Goal: Complete application form

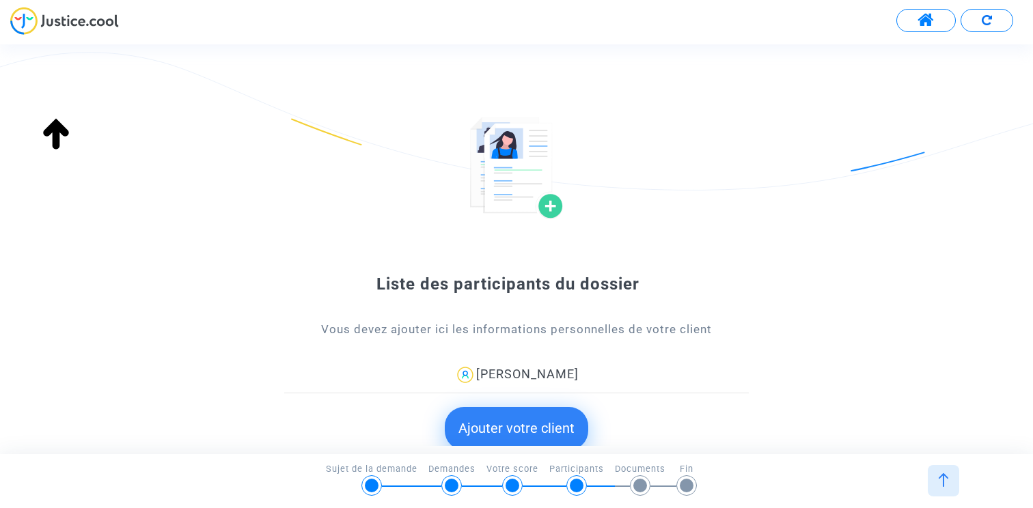
scroll to position [65, 0]
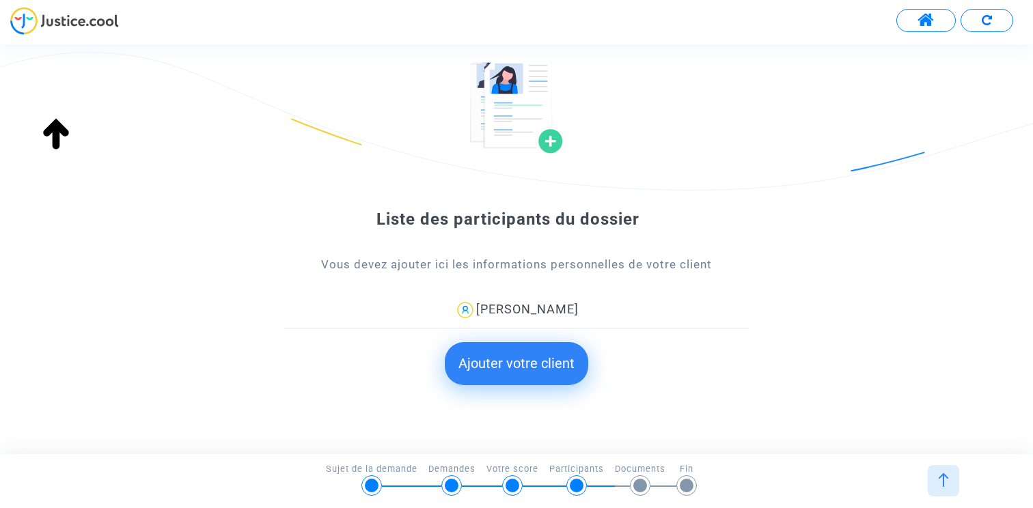
click at [530, 361] on button "Ajouter votre client" at bounding box center [516, 363] width 143 height 42
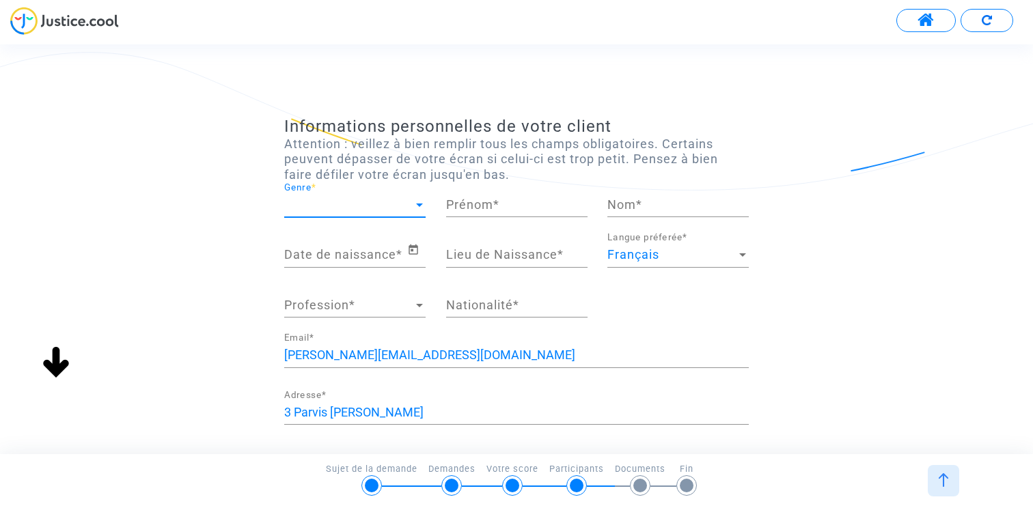
click at [357, 202] on span "Genre" at bounding box center [348, 205] width 129 height 14
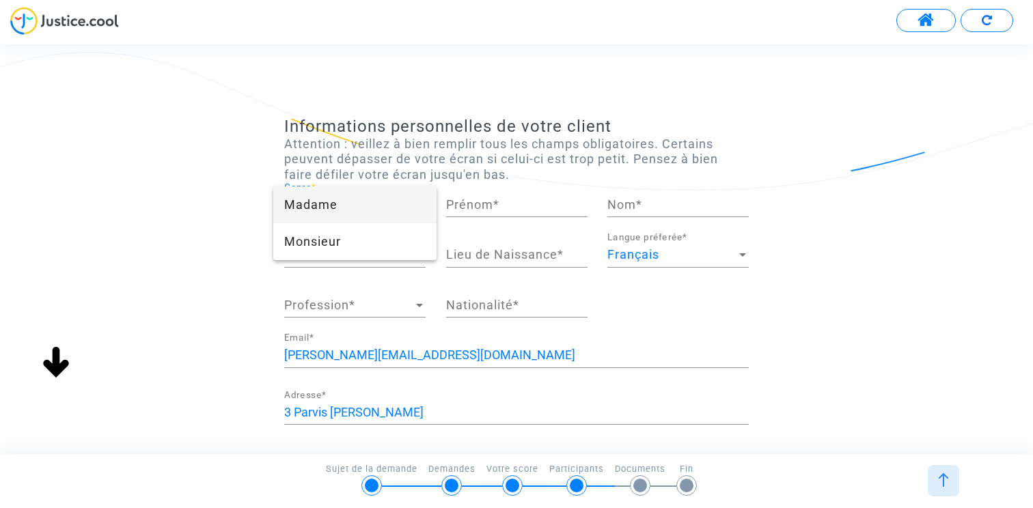
click at [357, 202] on span "Madame" at bounding box center [354, 204] width 141 height 37
click at [473, 201] on input "Prénom *" at bounding box center [516, 205] width 141 height 14
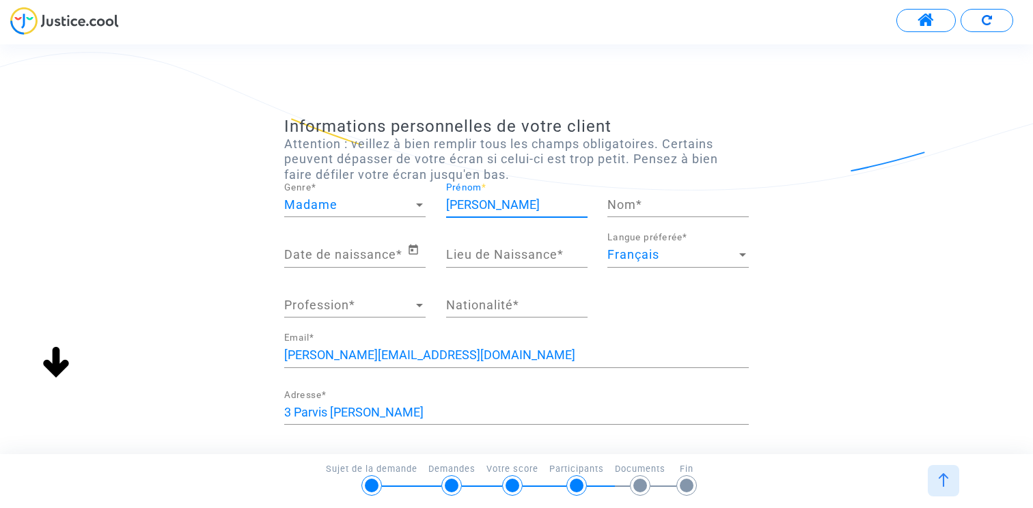
type input "[PERSON_NAME]"
type input "Client"
click at [337, 258] on input "Date de naissance *" at bounding box center [345, 255] width 123 height 14
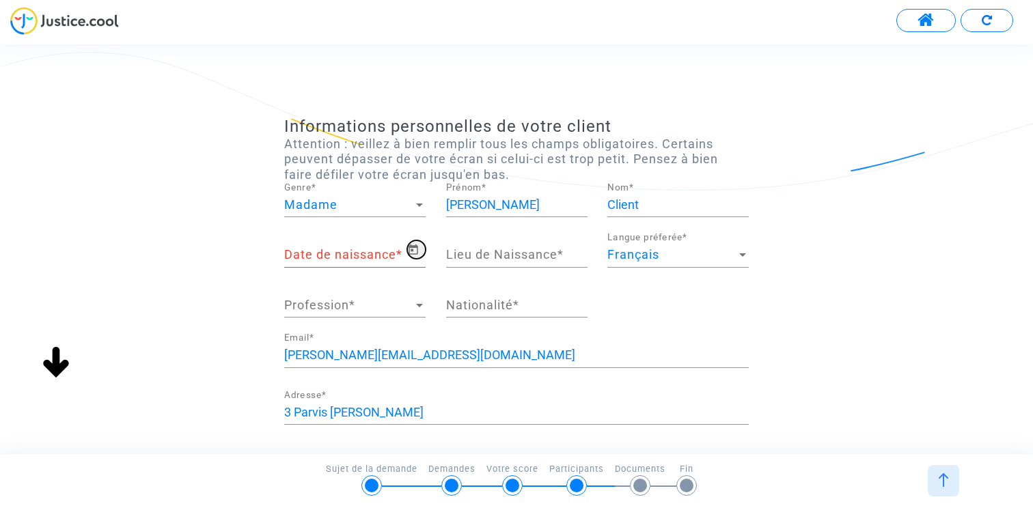
click at [419, 252] on span "Open calendar" at bounding box center [416, 250] width 18 height 16
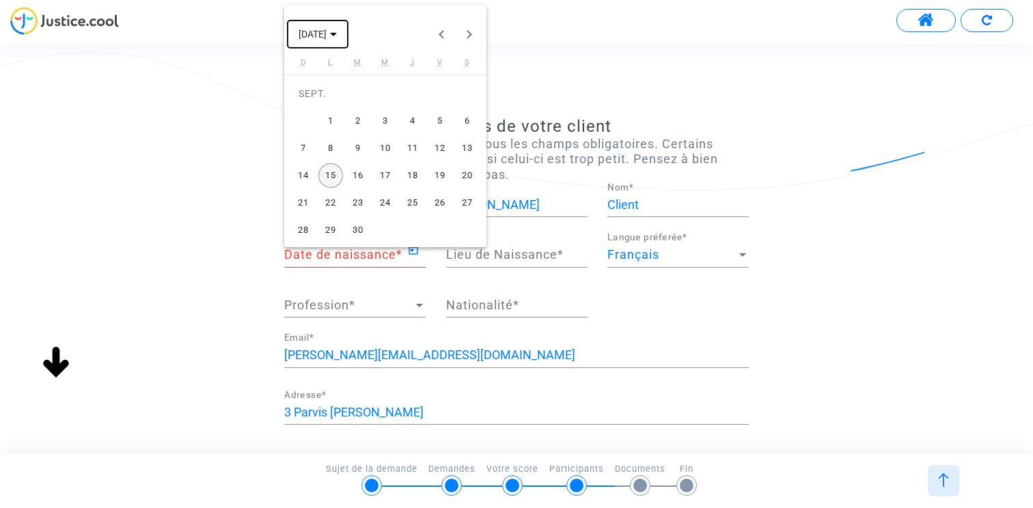
click at [327, 34] on span "[DATE]" at bounding box center [313, 34] width 28 height 11
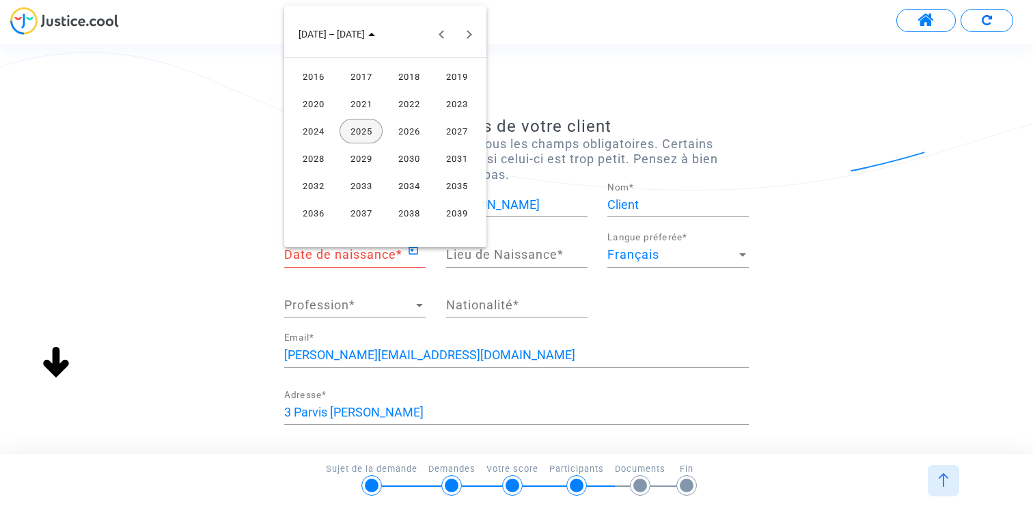
click at [410, 103] on div "2022" at bounding box center [408, 104] width 43 height 25
click at [365, 135] on div "JUIN" at bounding box center [360, 131] width 43 height 25
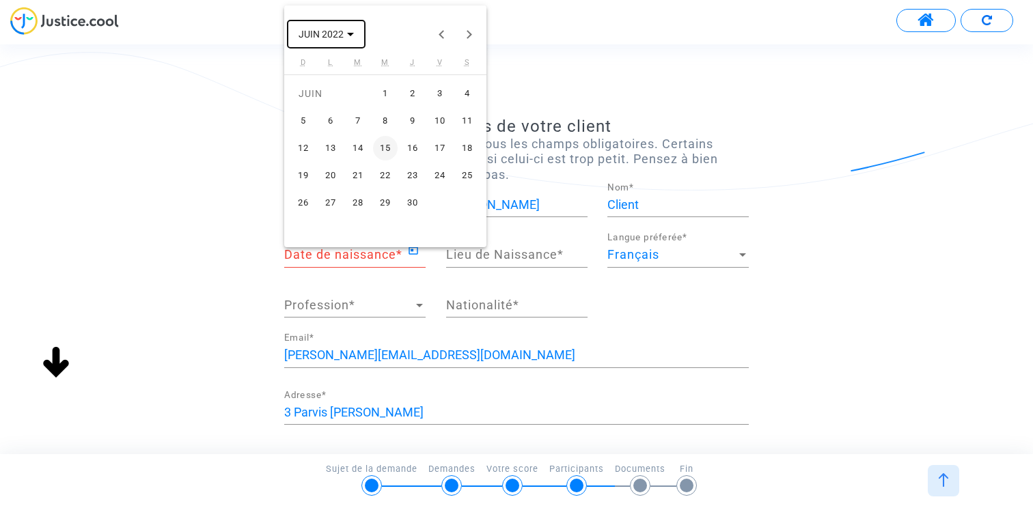
click at [341, 28] on span "JUIN 2022" at bounding box center [326, 33] width 55 height 11
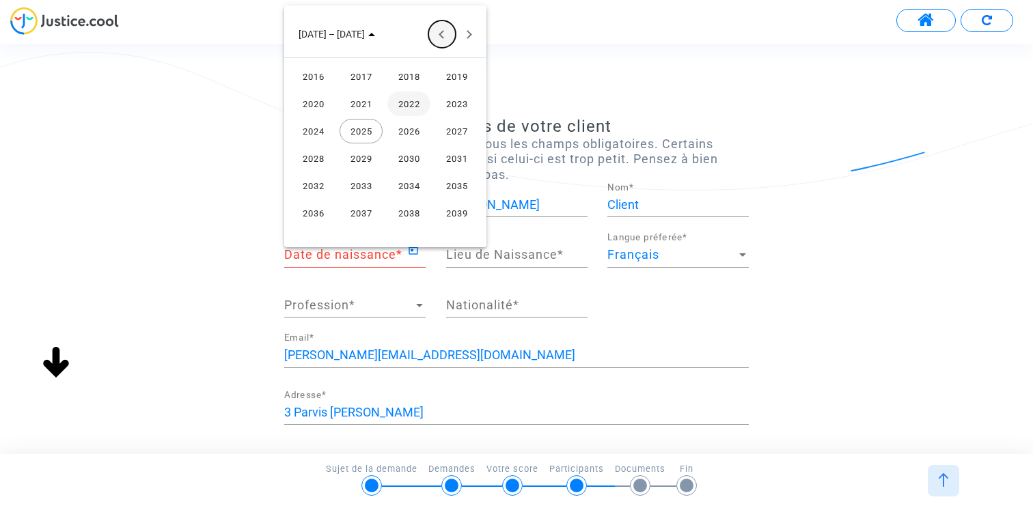
click at [430, 33] on button "Previous 24 years" at bounding box center [441, 33] width 27 height 27
click at [317, 100] on div "1996" at bounding box center [313, 104] width 43 height 25
click at [315, 126] on div "MAI" at bounding box center [313, 131] width 43 height 25
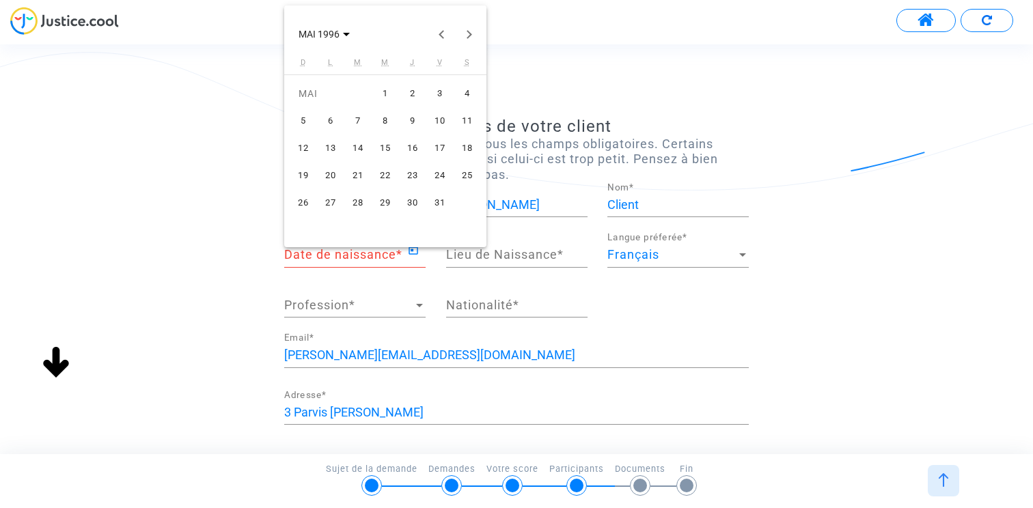
click at [360, 128] on div "7" at bounding box center [358, 121] width 25 height 25
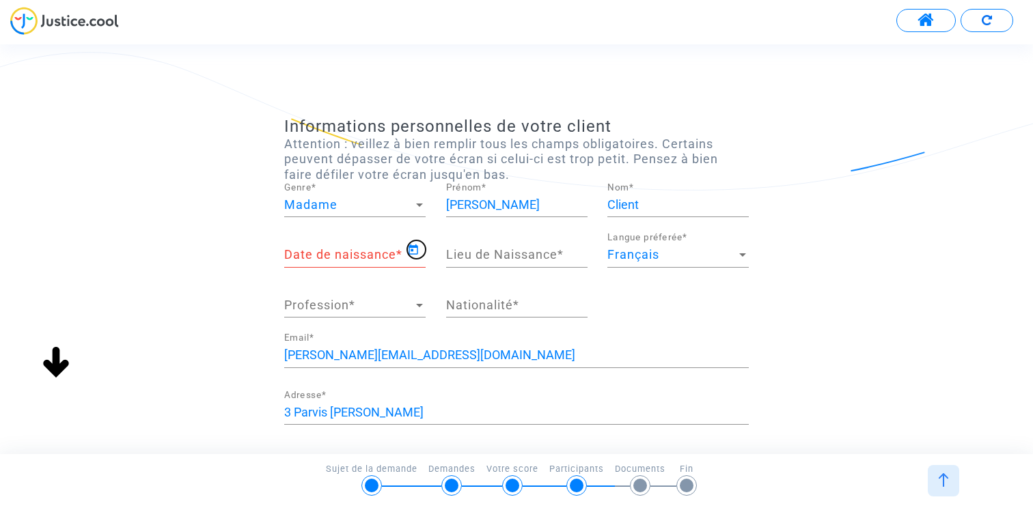
type input "07/05/1996"
click at [497, 265] on div "Lieu de Naissance *" at bounding box center [516, 250] width 141 height 35
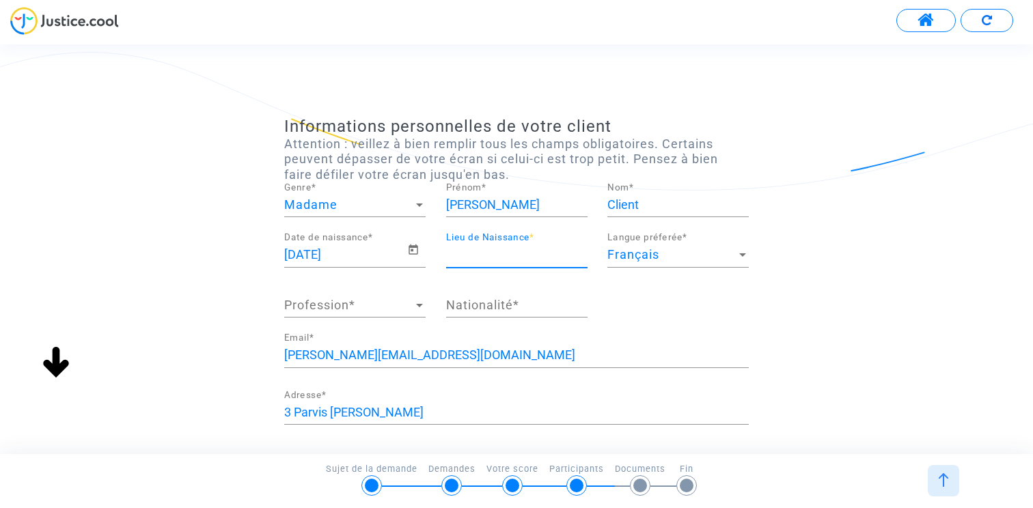
type input "a"
type input "[GEOGRAPHIC_DATA]"
click at [421, 301] on div at bounding box center [419, 306] width 12 height 14
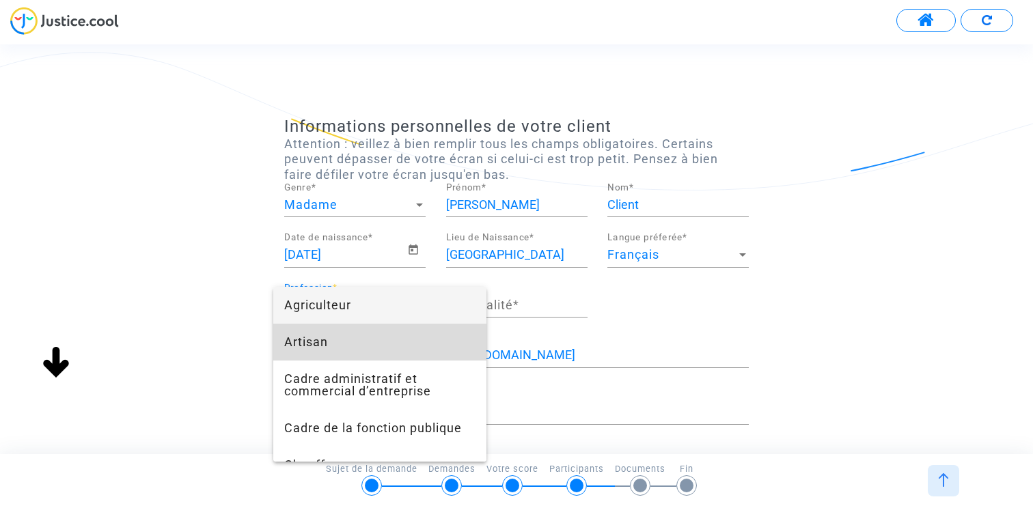
click at [360, 347] on span "Artisan" at bounding box center [379, 342] width 191 height 37
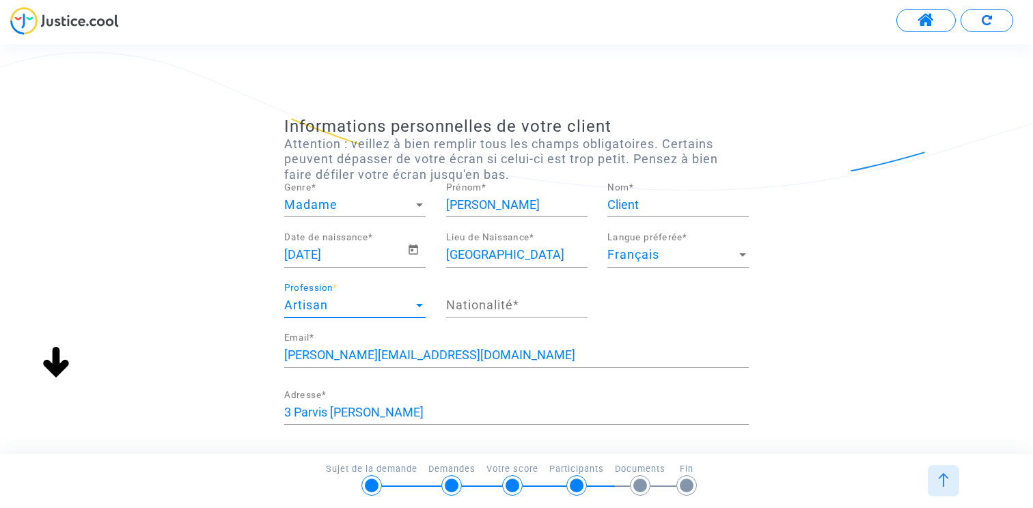
click at [505, 305] on input "Nationalité *" at bounding box center [516, 306] width 141 height 14
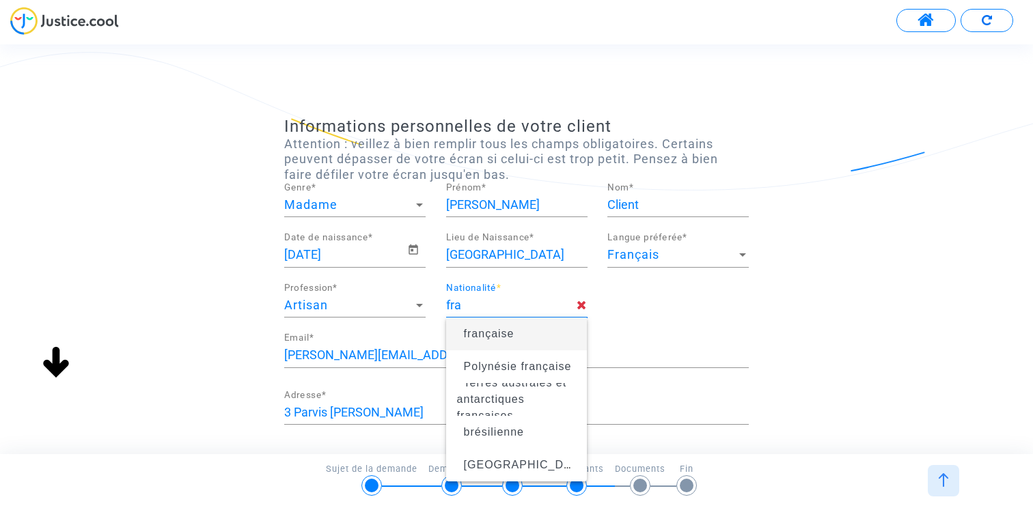
click at [469, 333] on span "française" at bounding box center [489, 334] width 51 height 12
type input "française"
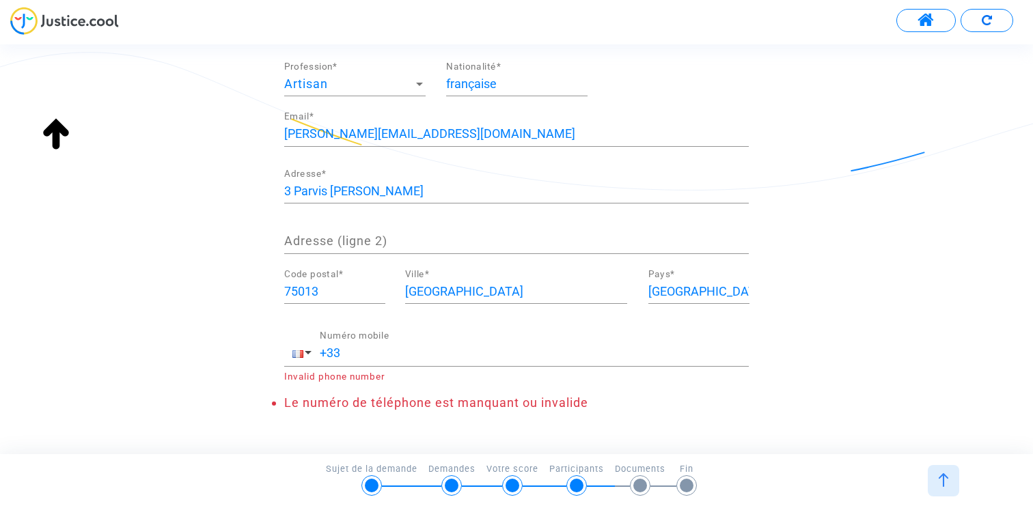
scroll to position [259, 0]
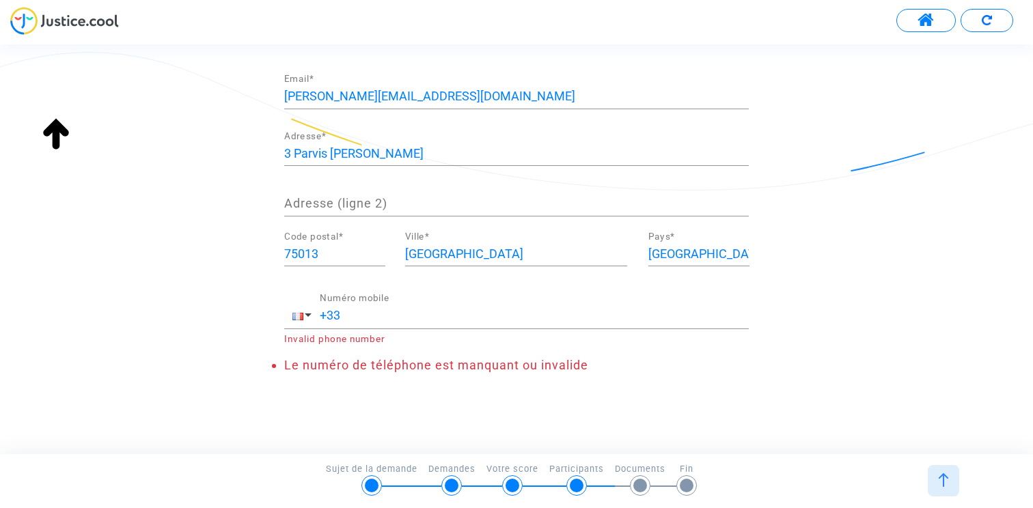
click at [421, 316] on input "+33" at bounding box center [534, 316] width 429 height 14
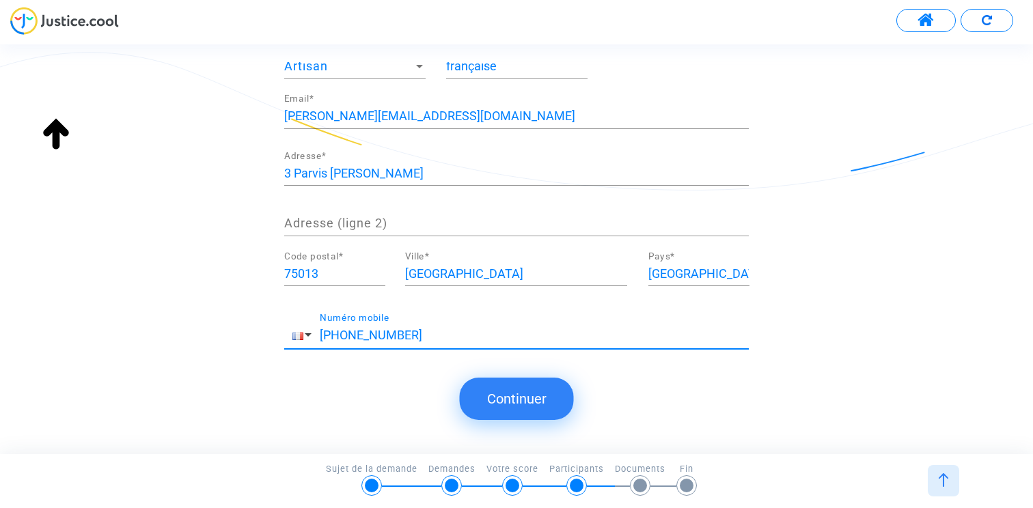
scroll to position [239, 0]
type input "[PHONE_NUMBER]"
click at [503, 406] on button "Continuer" at bounding box center [517, 399] width 114 height 42
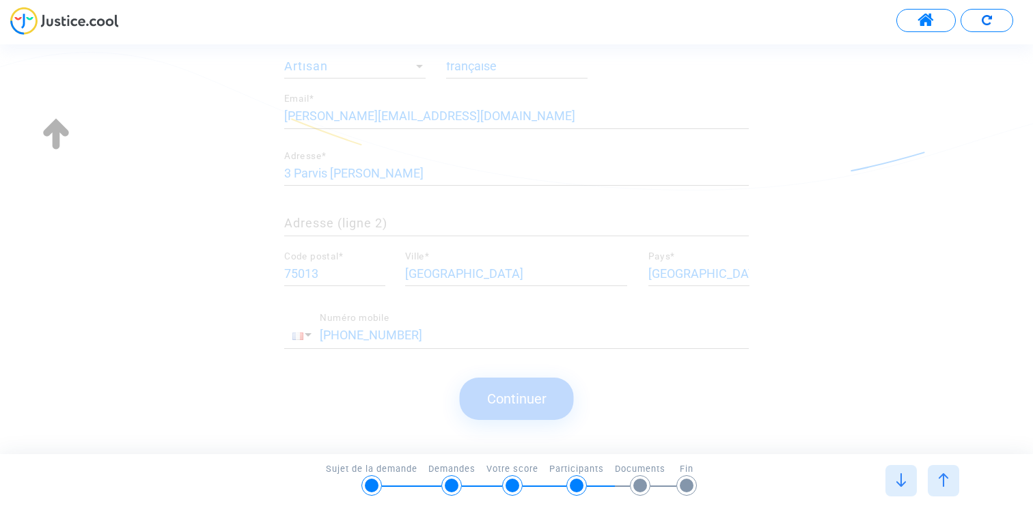
scroll to position [0, 0]
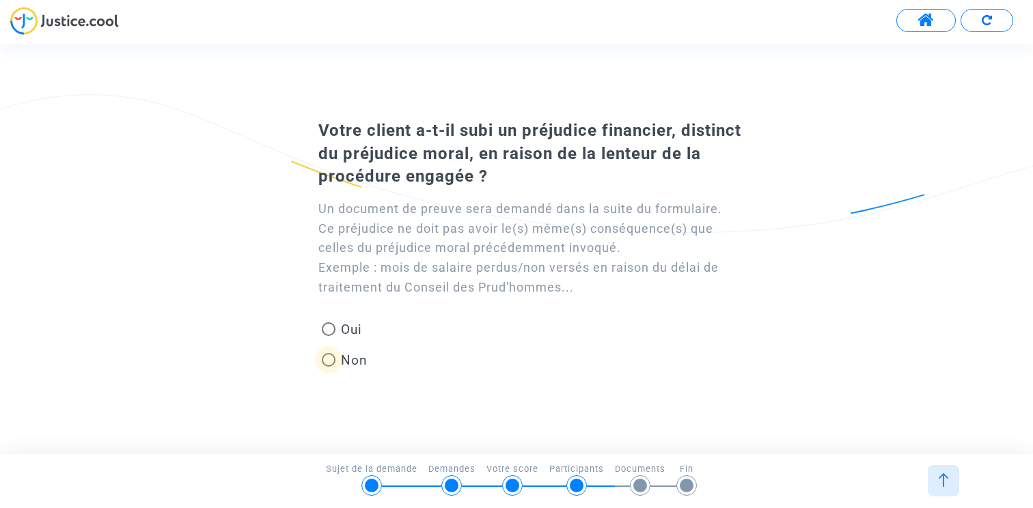
click at [338, 360] on span "Non" at bounding box center [351, 360] width 32 height 18
click at [329, 367] on input "Non" at bounding box center [328, 367] width 1 height 1
radio input "true"
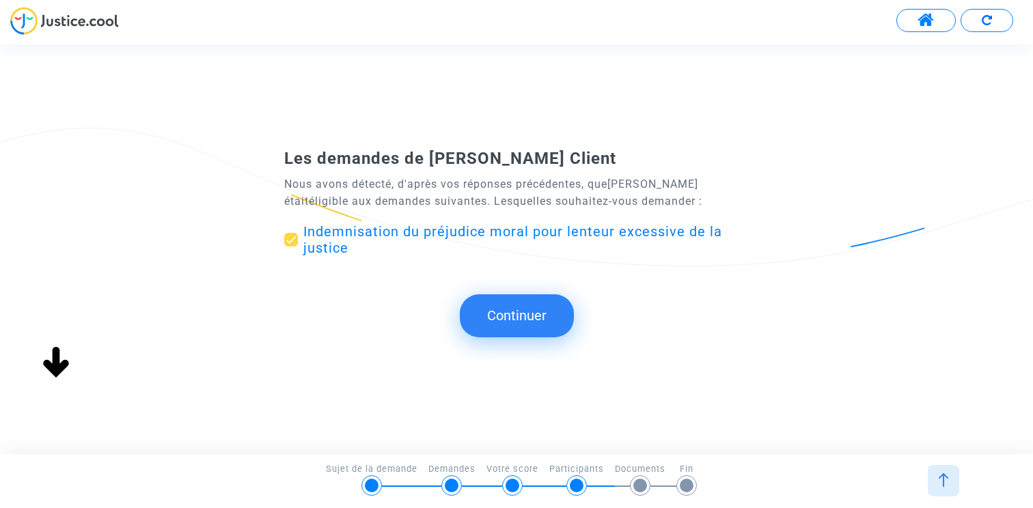
click at [510, 313] on button "Continuer" at bounding box center [517, 315] width 114 height 42
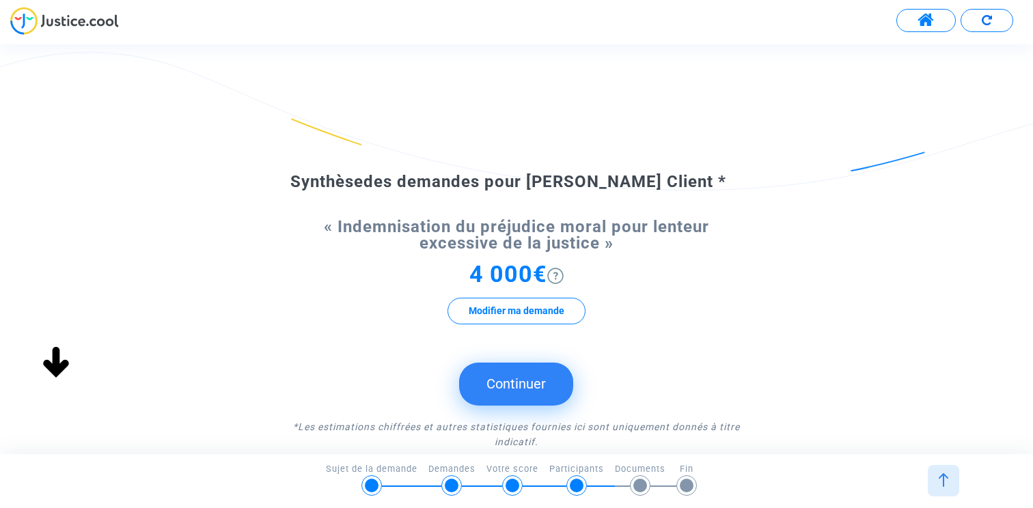
click at [537, 391] on button "Continuer" at bounding box center [516, 384] width 114 height 42
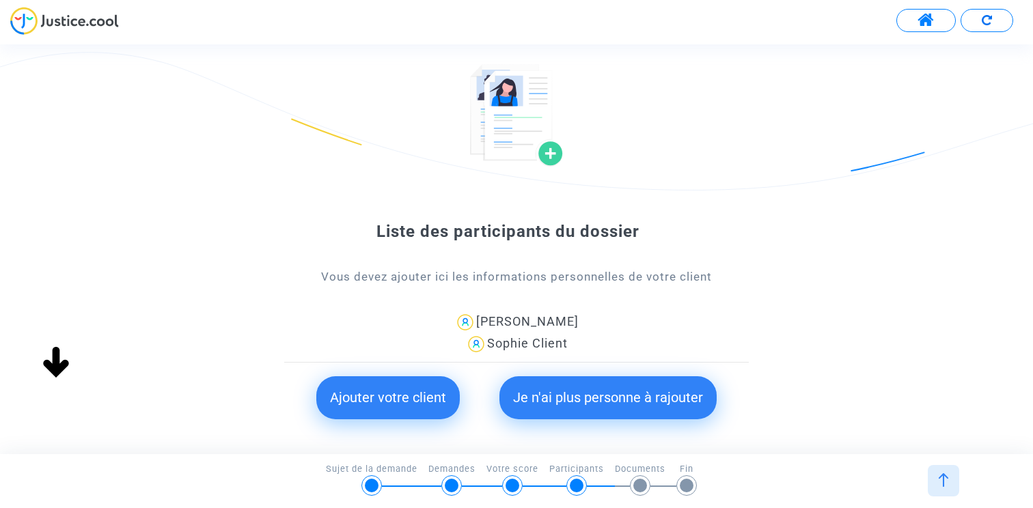
scroll to position [68, 0]
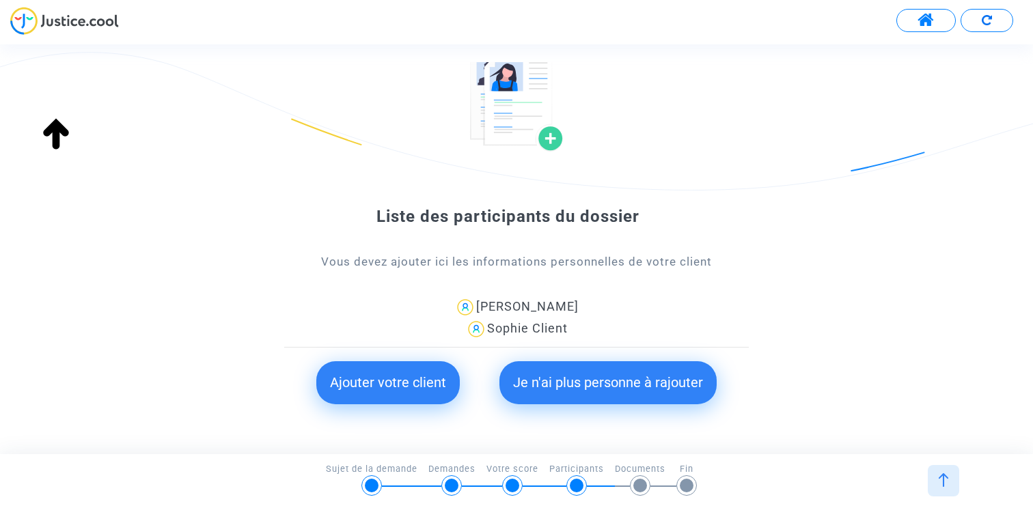
click at [601, 381] on button "Je n'ai plus personne à rajouter" at bounding box center [607, 382] width 217 height 42
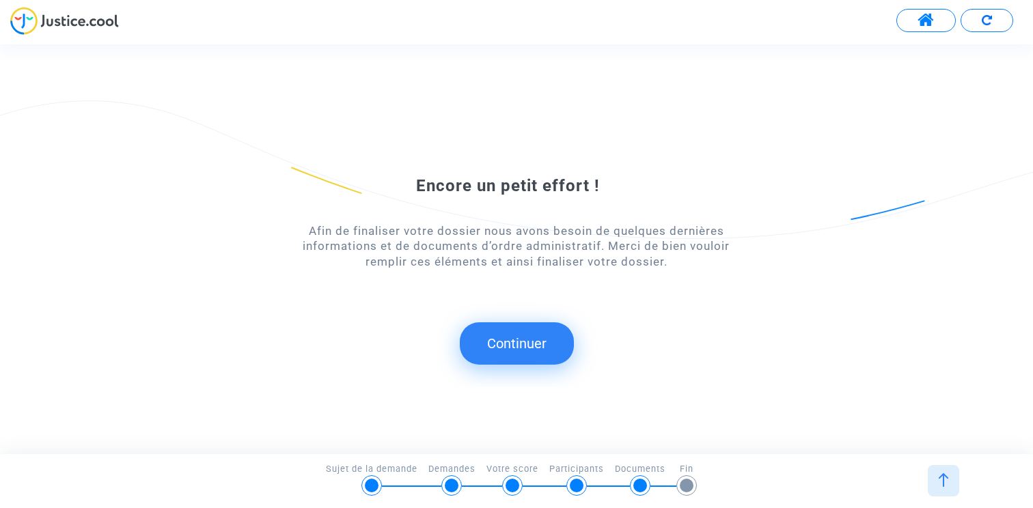
click at [527, 325] on button "Continuer" at bounding box center [517, 343] width 114 height 42
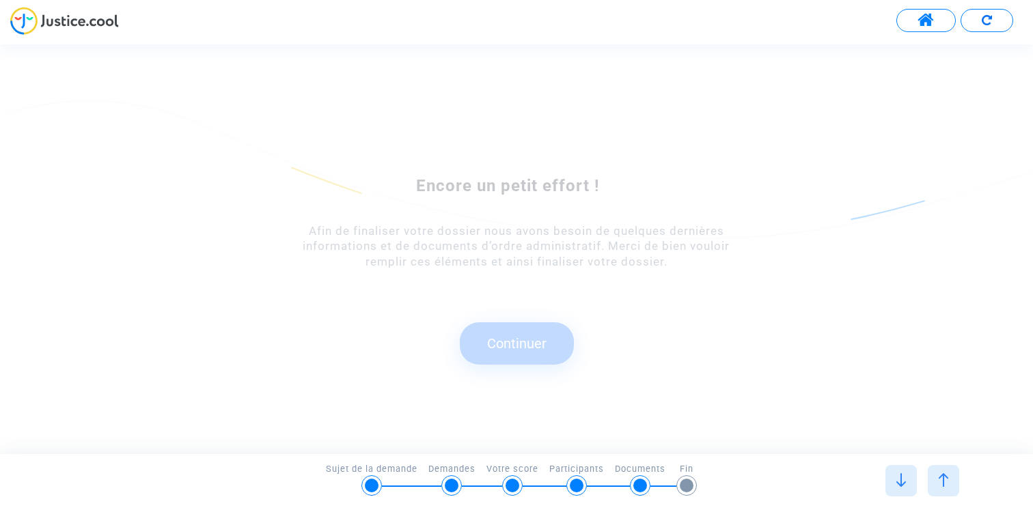
scroll to position [0, 0]
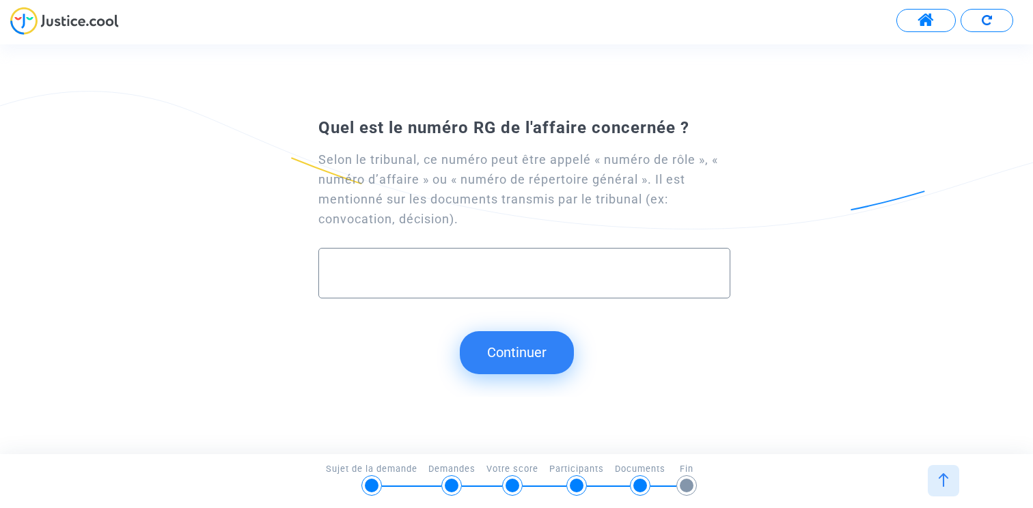
click at [508, 345] on button "Continuer" at bounding box center [517, 352] width 114 height 42
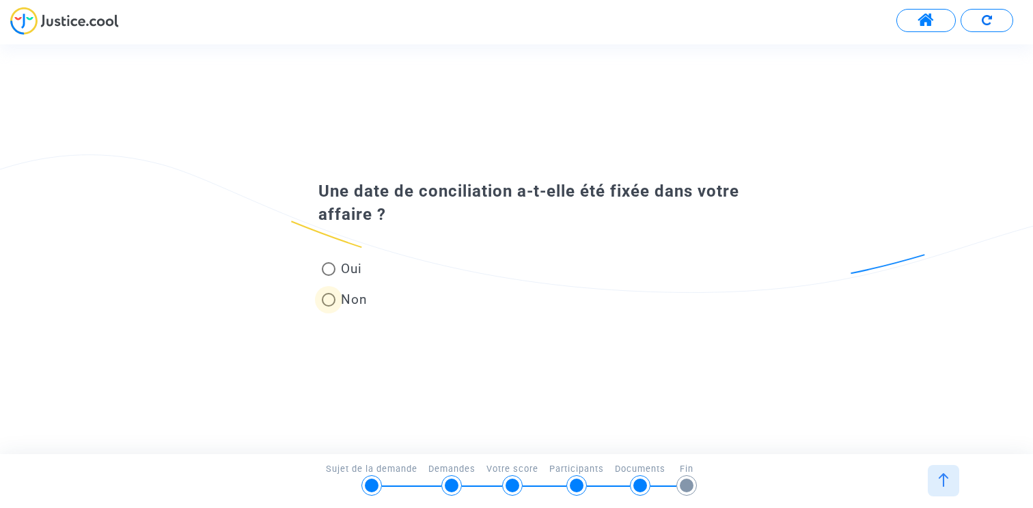
click at [335, 303] on span at bounding box center [329, 300] width 14 height 14
click at [329, 307] on input "Non" at bounding box center [328, 307] width 1 height 1
radio input "true"
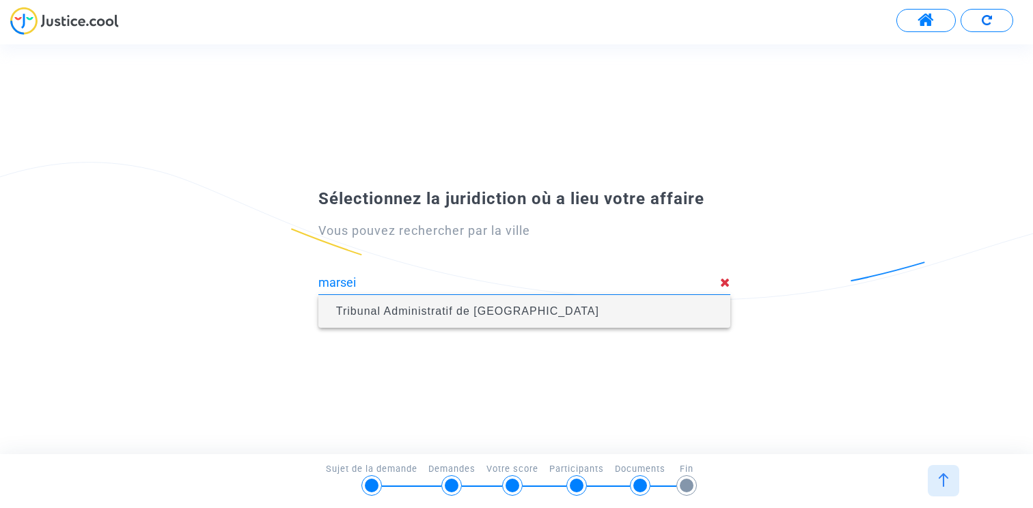
click at [420, 306] on span "Tribunal Administratif de [GEOGRAPHIC_DATA]" at bounding box center [467, 311] width 263 height 12
type input "Tribunal Administratif de [GEOGRAPHIC_DATA]"
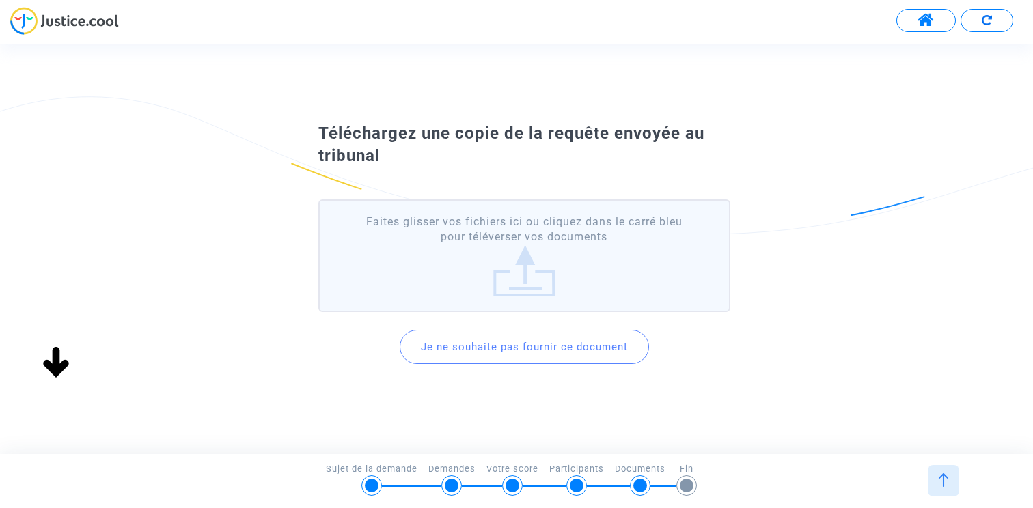
click at [514, 347] on button "Je ne souhaite pas fournir ce document" at bounding box center [524, 347] width 249 height 34
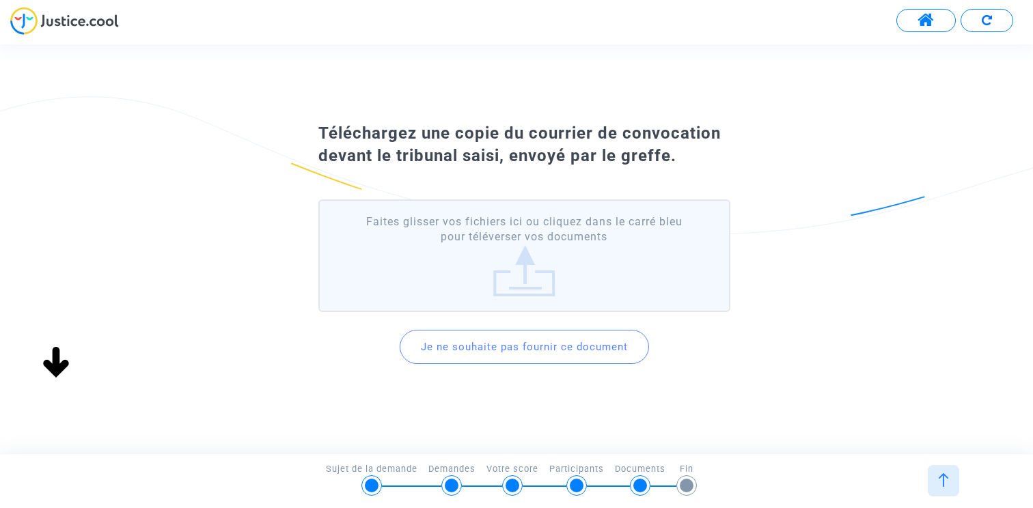
click at [512, 352] on button "Je ne souhaite pas fournir ce document" at bounding box center [524, 347] width 249 height 34
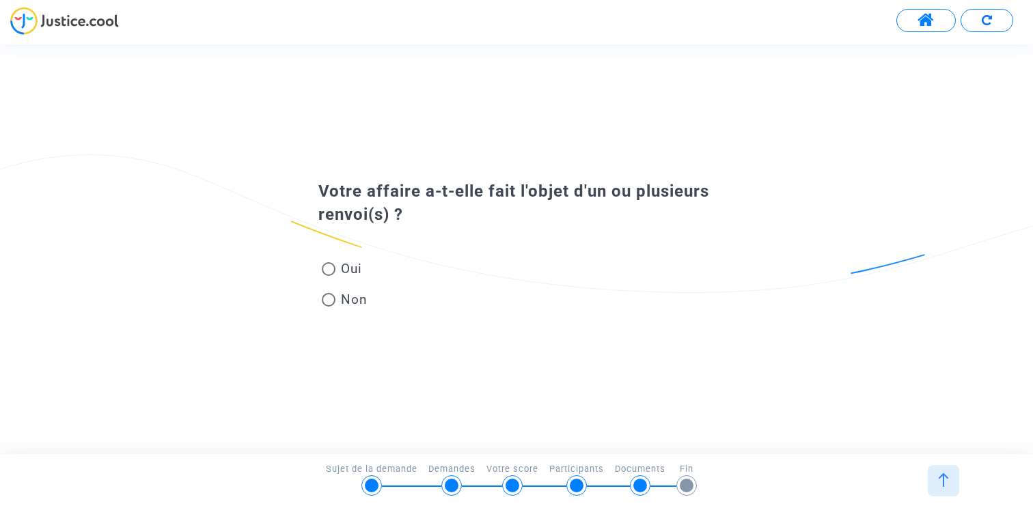
click at [333, 296] on span at bounding box center [329, 300] width 14 height 14
click at [329, 307] on input "Non" at bounding box center [328, 307] width 1 height 1
radio input "true"
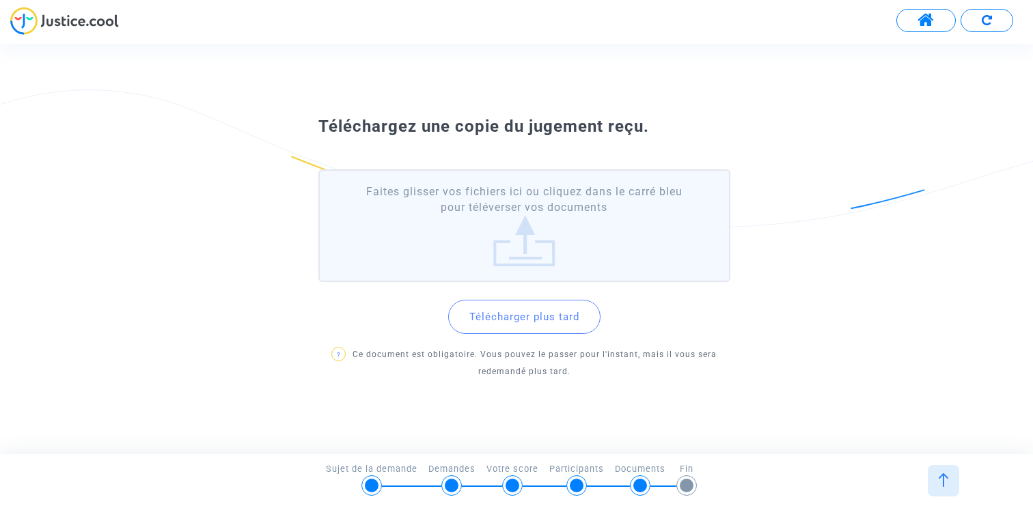
click at [523, 308] on button "Télécharger plus tard" at bounding box center [524, 317] width 152 height 34
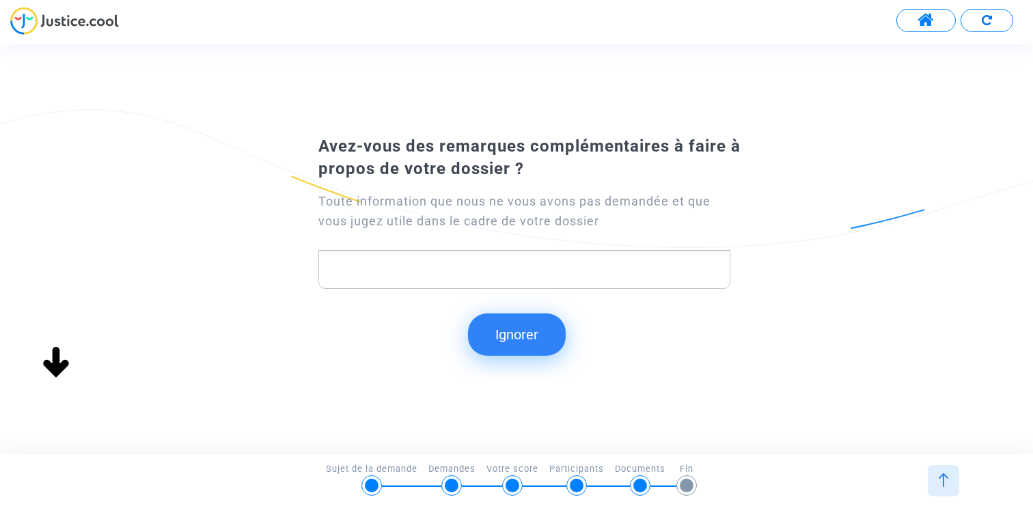
click at [515, 331] on button "Ignorer" at bounding box center [517, 335] width 98 height 42
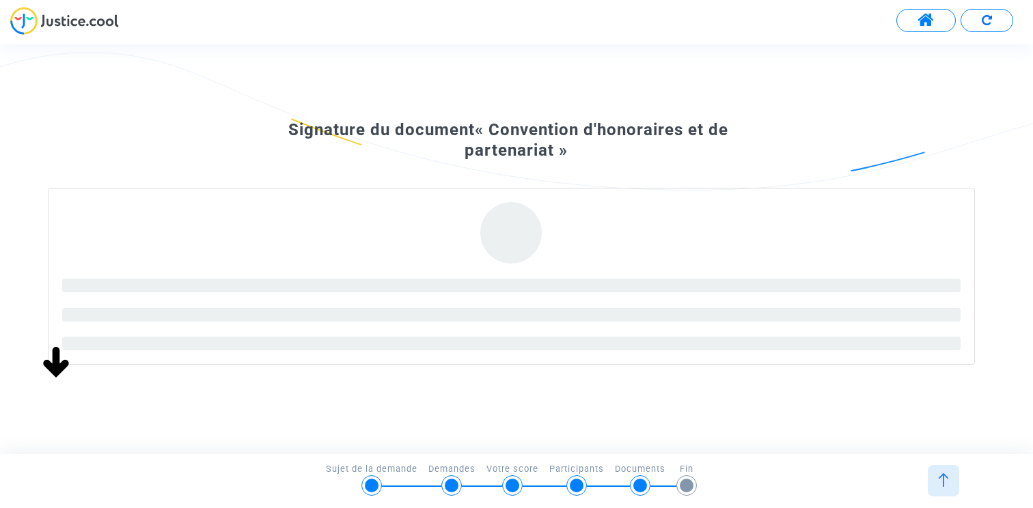
scroll to position [82, 0]
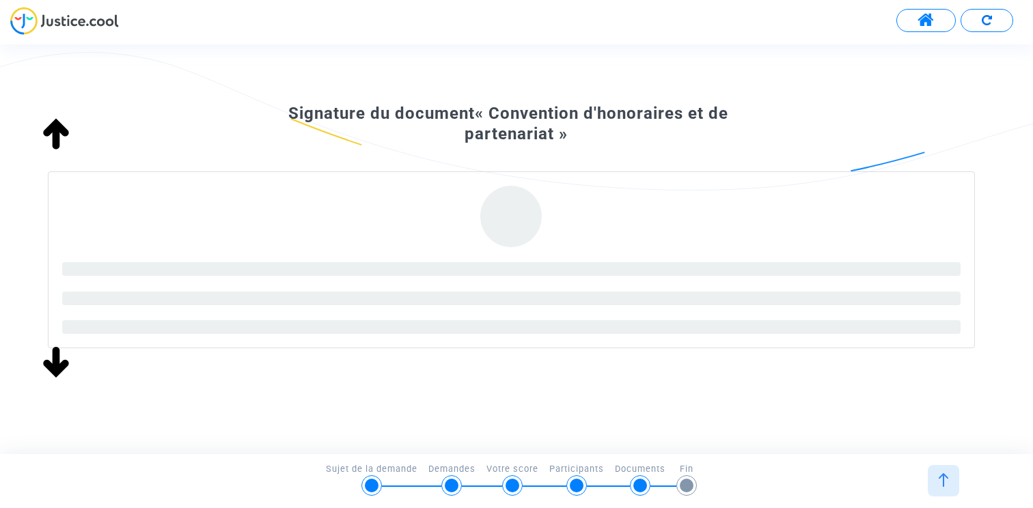
click at [923, 16] on span at bounding box center [925, 21] width 17 height 18
click at [923, 16] on body "Transmission de votre réponse... Continuer Continuer Continuer Continuer Contin…" at bounding box center [516, 39] width 1033 height 79
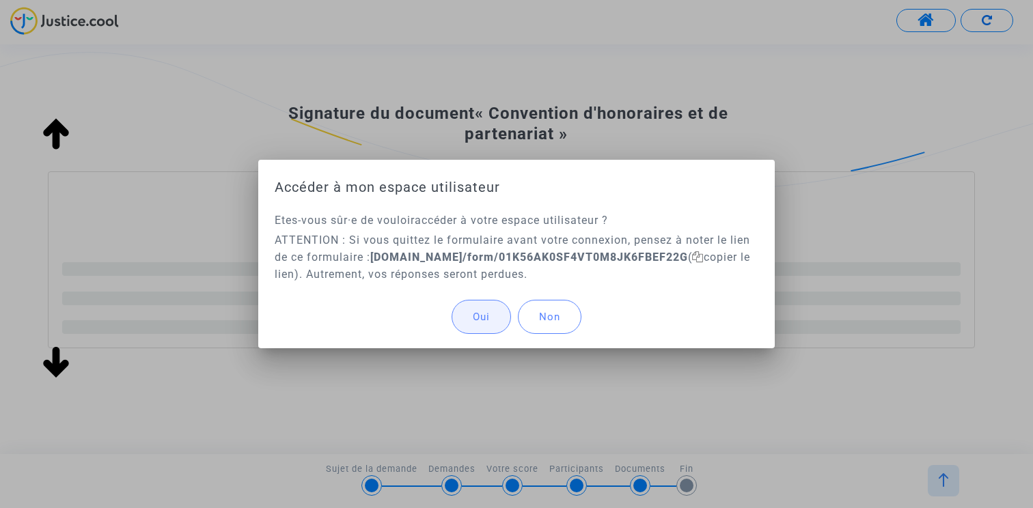
click at [486, 306] on button "Oui" at bounding box center [481, 317] width 59 height 34
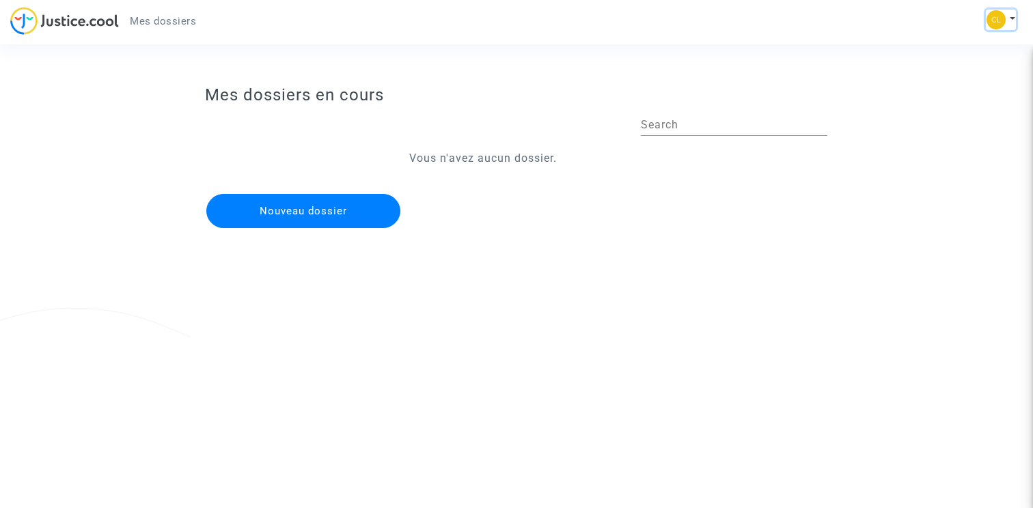
click at [1014, 20] on button at bounding box center [1001, 20] width 30 height 20
click at [953, 89] on link "Déconnexion" at bounding box center [961, 92] width 108 height 22
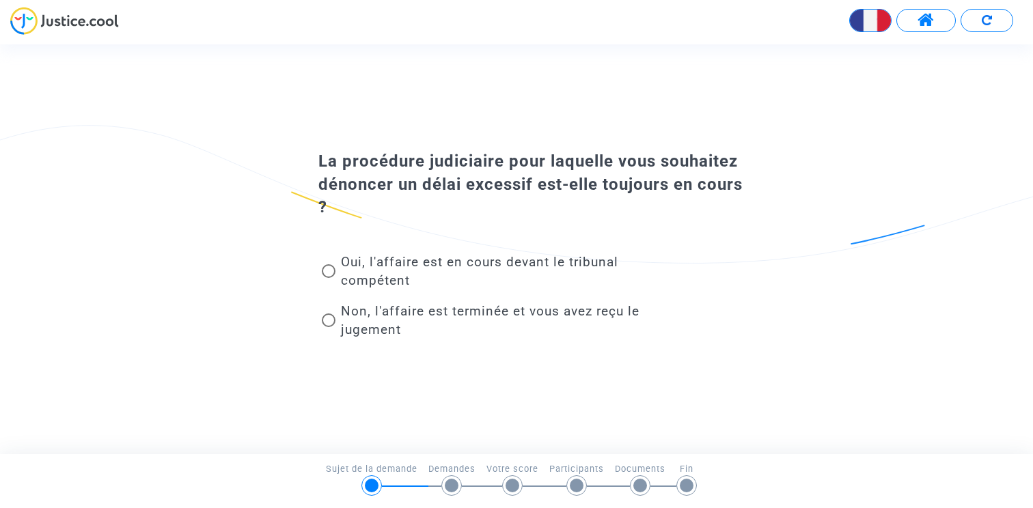
click at [371, 316] on span "Non, l'affaire est terminée et vous avez reçu le jugement" at bounding box center [490, 320] width 299 height 34
click at [329, 327] on input "Non, l'affaire est terminée et vous avez reçu le jugement" at bounding box center [328, 327] width 1 height 1
radio input "true"
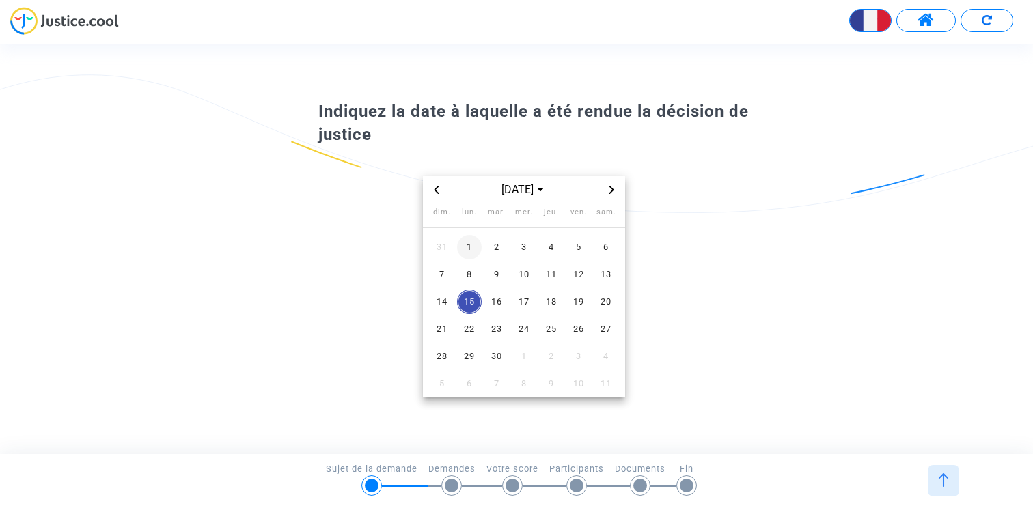
click at [471, 254] on span "1" at bounding box center [469, 247] width 25 height 25
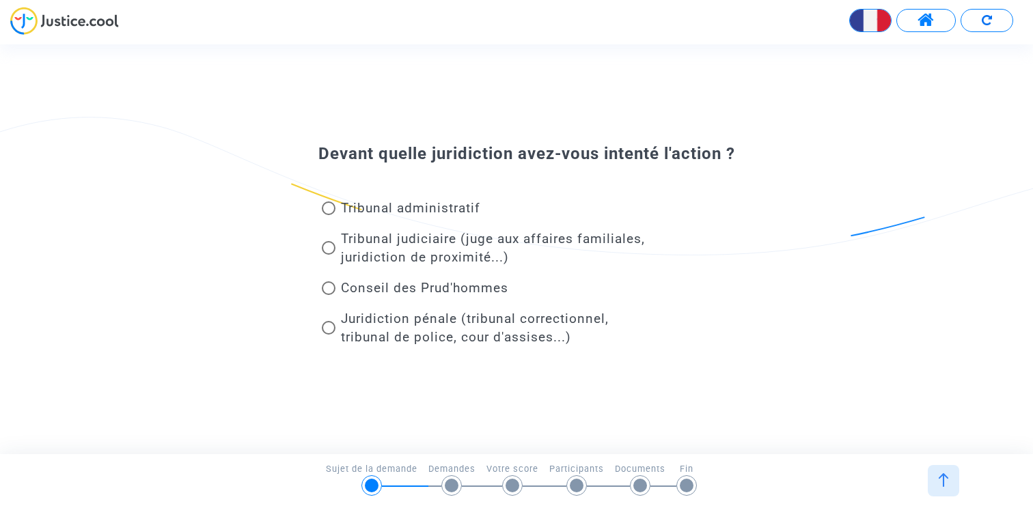
click at [426, 245] on span "Tribunal judiciaire (juge aux affaires familiales, juridiction de proximité...)" at bounding box center [493, 248] width 304 height 34
click at [329, 255] on input "Tribunal judiciaire (juge aux affaires familiales, juridiction de proximité...)" at bounding box center [328, 255] width 1 height 1
radio input "true"
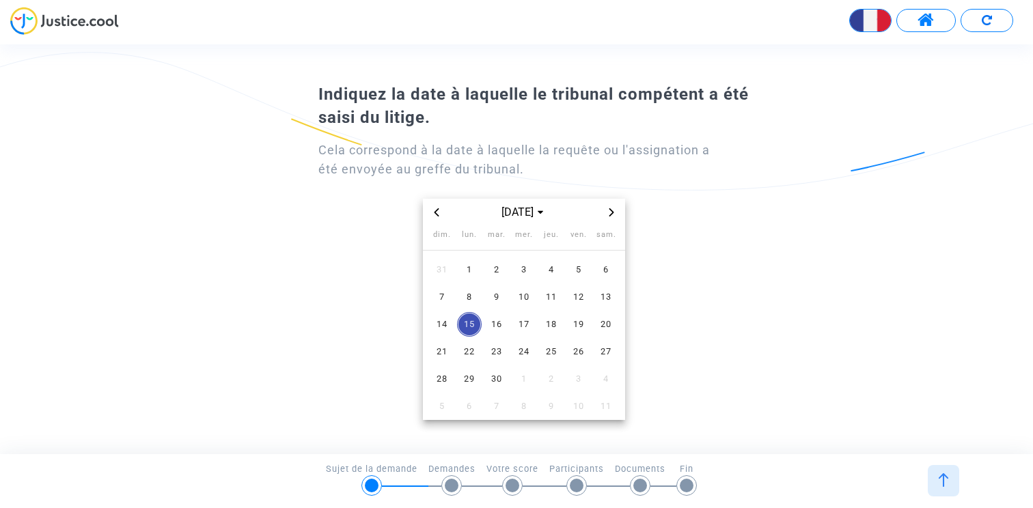
scroll to position [39, 0]
click at [521, 217] on span "sept. 2025" at bounding box center [524, 212] width 56 height 16
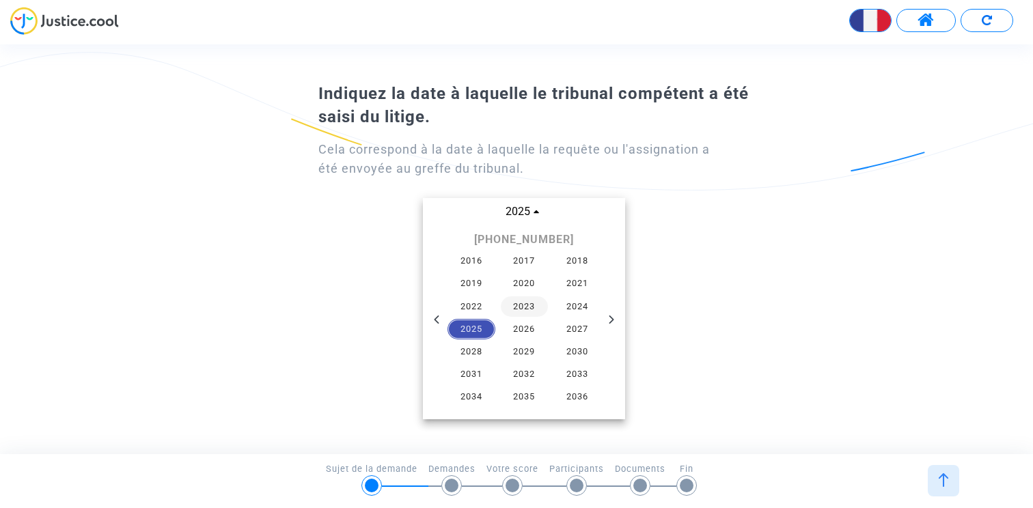
click at [524, 299] on span "2023" at bounding box center [525, 306] width 48 height 20
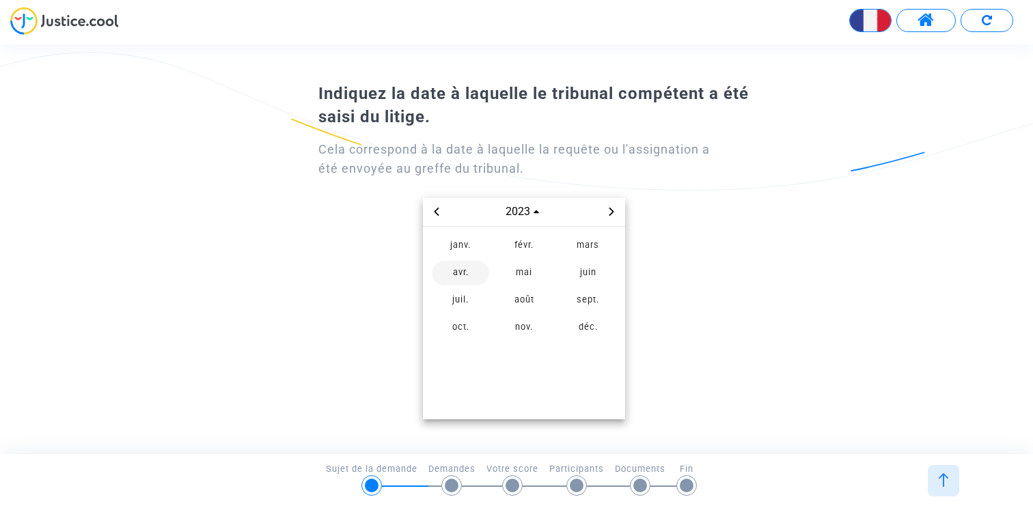
click at [467, 279] on span "avr." at bounding box center [460, 273] width 57 height 25
click at [512, 287] on td "5" at bounding box center [523, 296] width 27 height 27
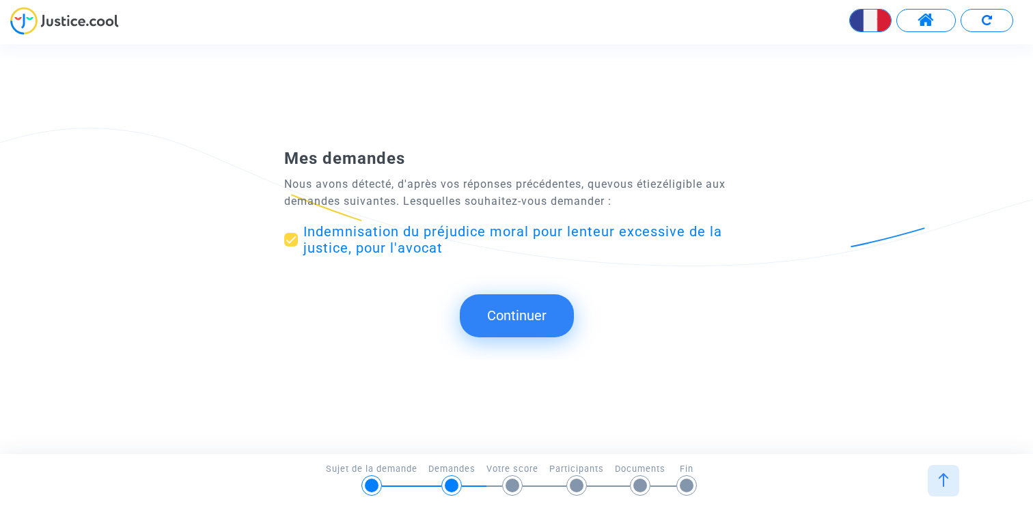
click at [525, 305] on button "Continuer" at bounding box center [517, 315] width 114 height 42
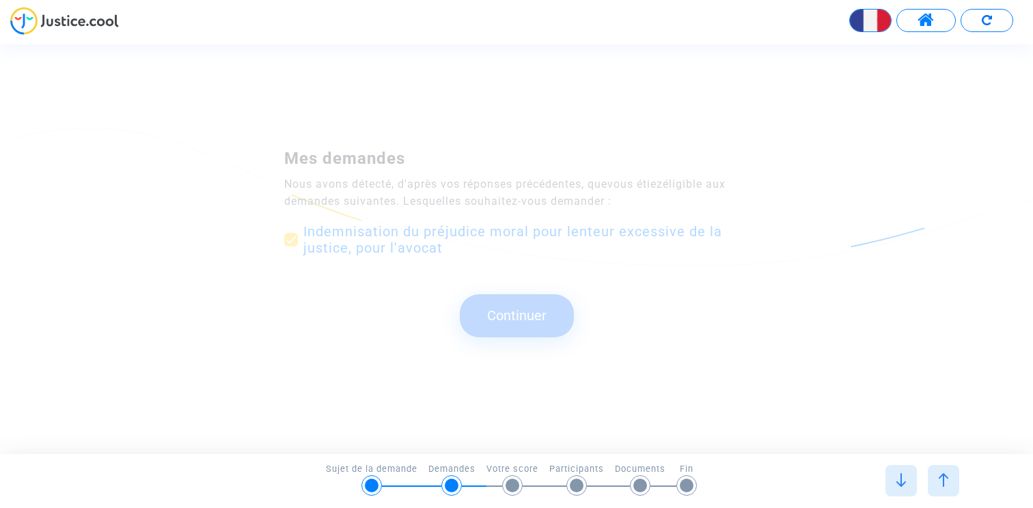
scroll to position [0, 0]
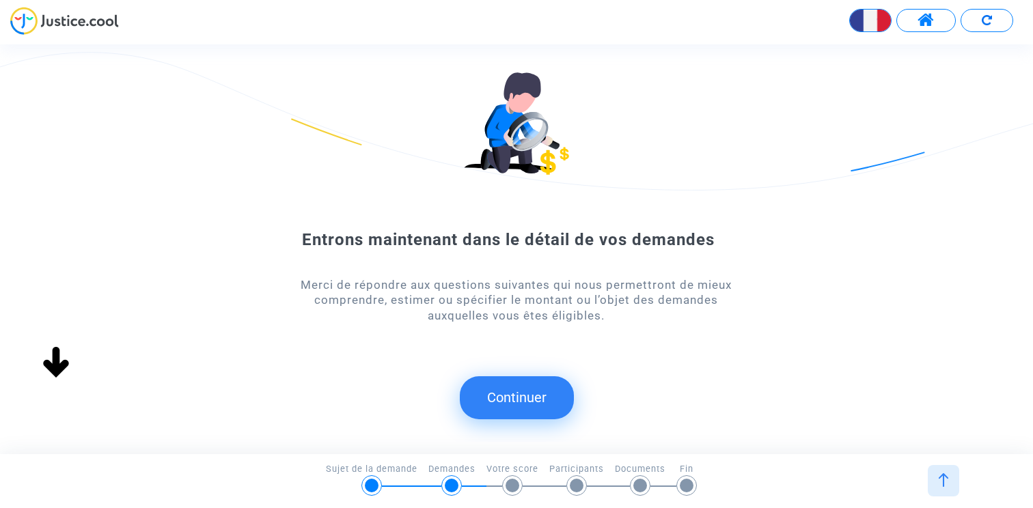
click at [508, 396] on button "Continuer" at bounding box center [517, 397] width 114 height 42
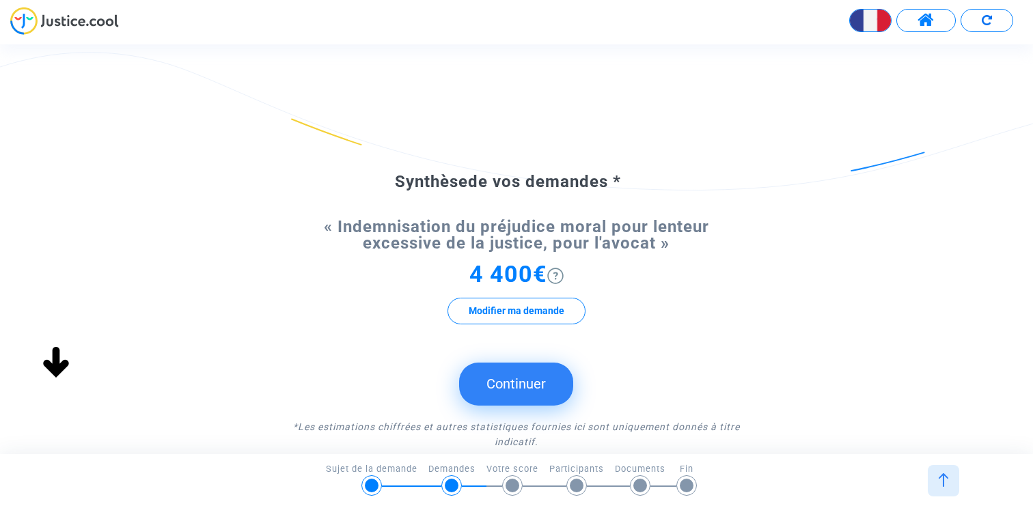
click at [517, 383] on button "Continuer" at bounding box center [516, 384] width 114 height 42
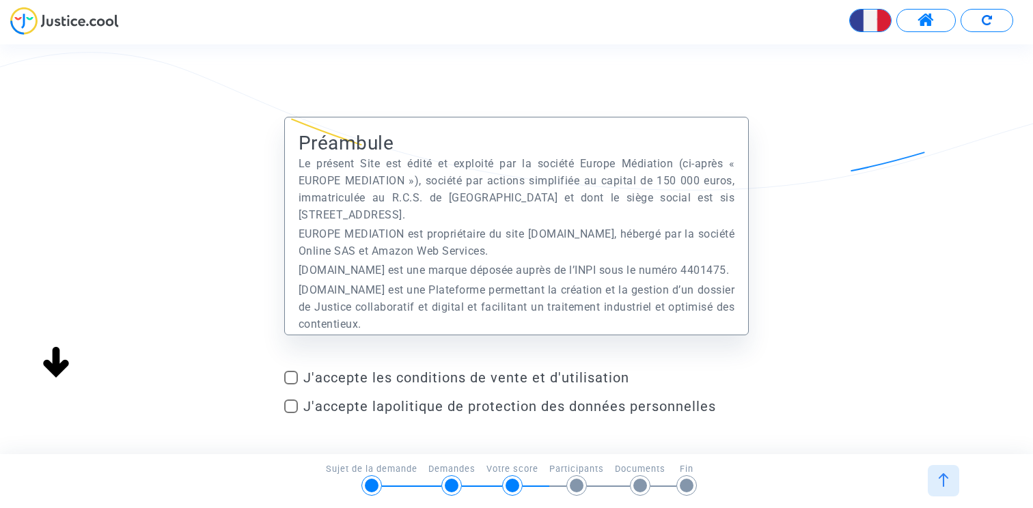
click at [286, 378] on span at bounding box center [291, 378] width 14 height 14
click at [290, 385] on input "J'accepte les conditions de vente et d'utilisation" at bounding box center [290, 385] width 1 height 1
checkbox input "true"
click at [286, 397] on div "J'accepte les conditions de vente et d'utilisation J'accepte la politique de pr…" at bounding box center [516, 395] width 465 height 51
click at [287, 403] on span at bounding box center [291, 407] width 14 height 14
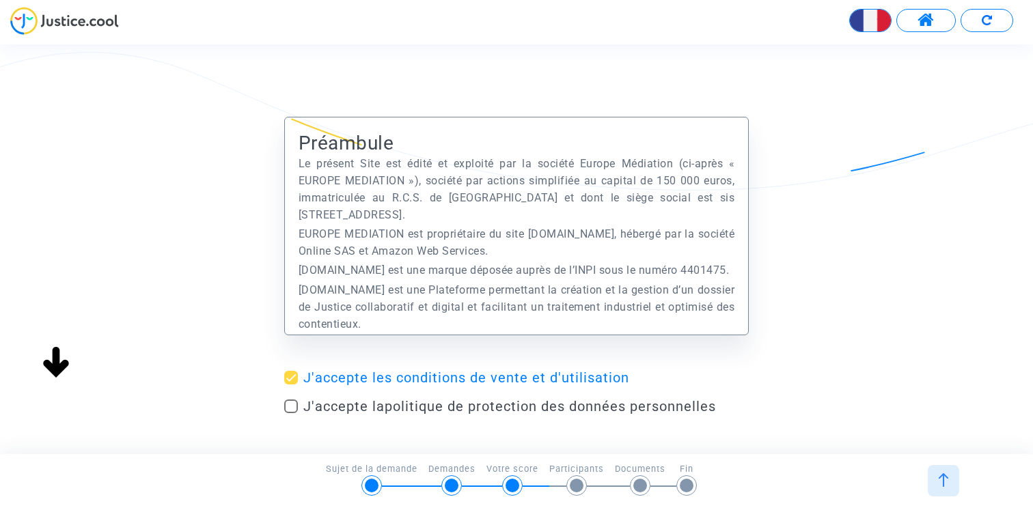
click at [290, 413] on input "J'accepte la politique de protection des données personnelles" at bounding box center [290, 413] width 1 height 1
checkbox input "true"
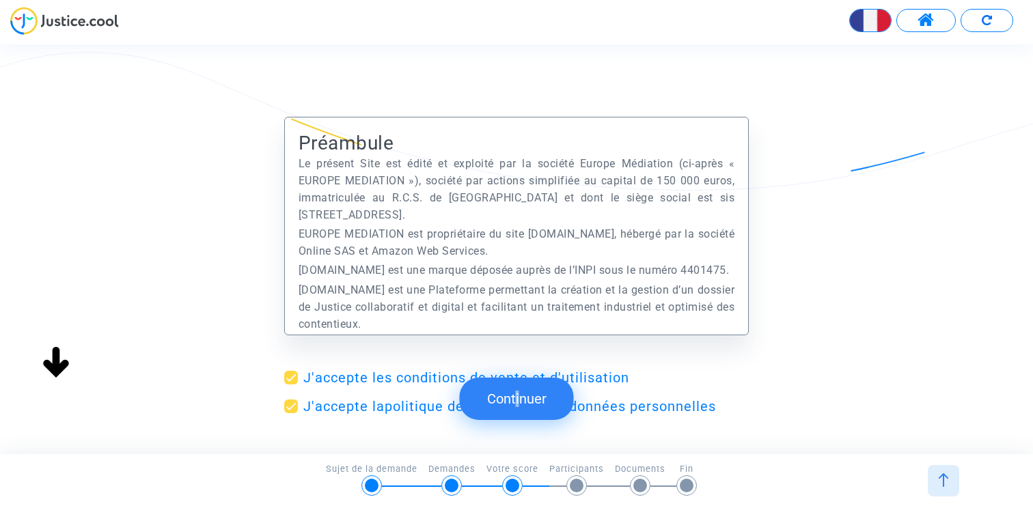
click at [513, 398] on button "Continuer" at bounding box center [517, 399] width 114 height 42
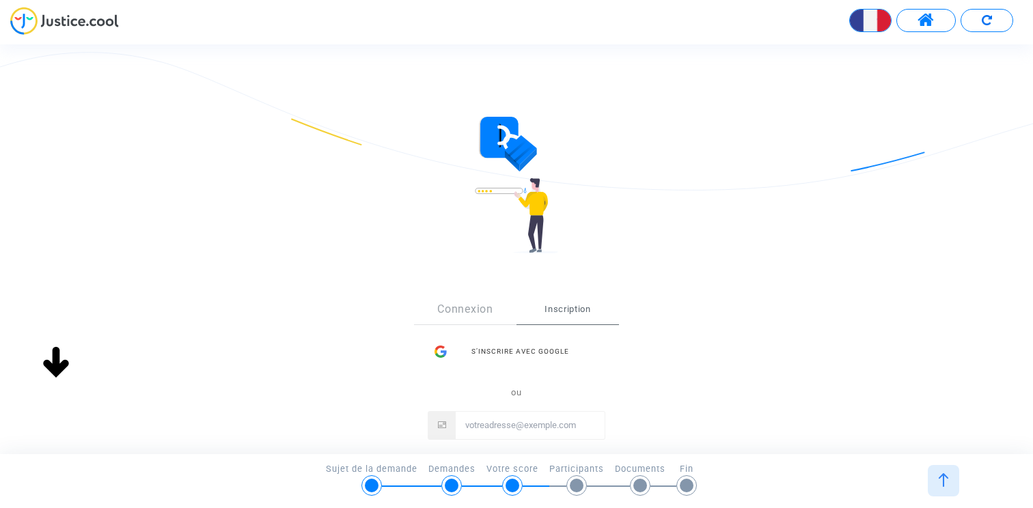
type input "[PERSON_NAME][EMAIL_ADDRESS][DOMAIN_NAME]"
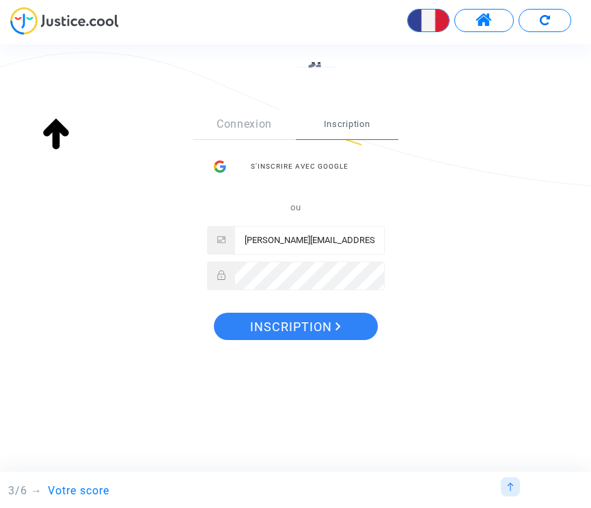
scroll to position [197, 0]
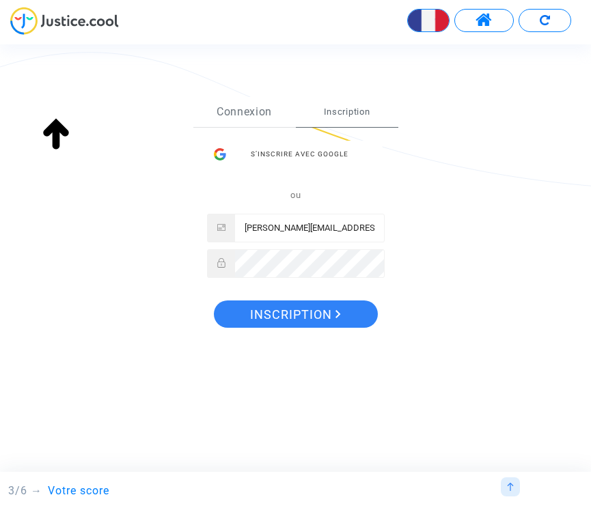
click at [254, 111] on link "Connexion" at bounding box center [244, 112] width 102 height 30
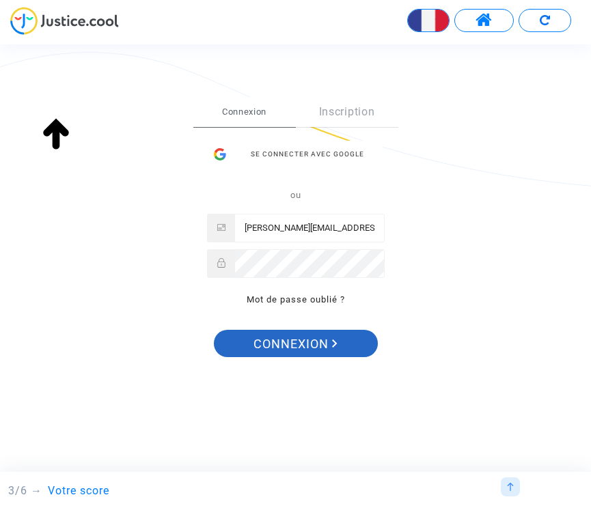
click at [303, 342] on span "Connexion" at bounding box center [295, 344] width 84 height 29
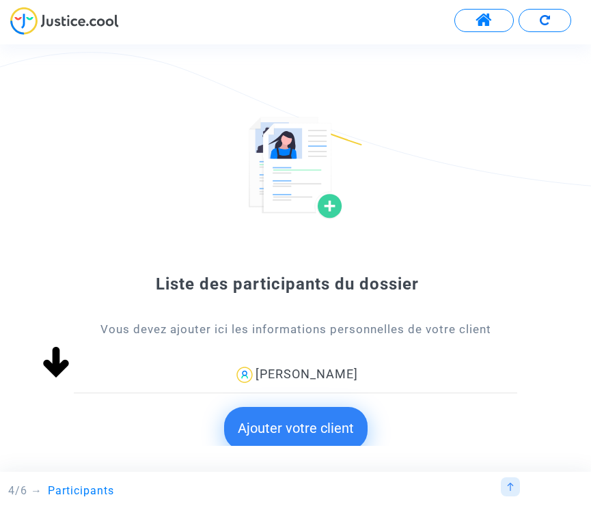
click at [302, 421] on button "Ajouter votre client" at bounding box center [295, 428] width 143 height 42
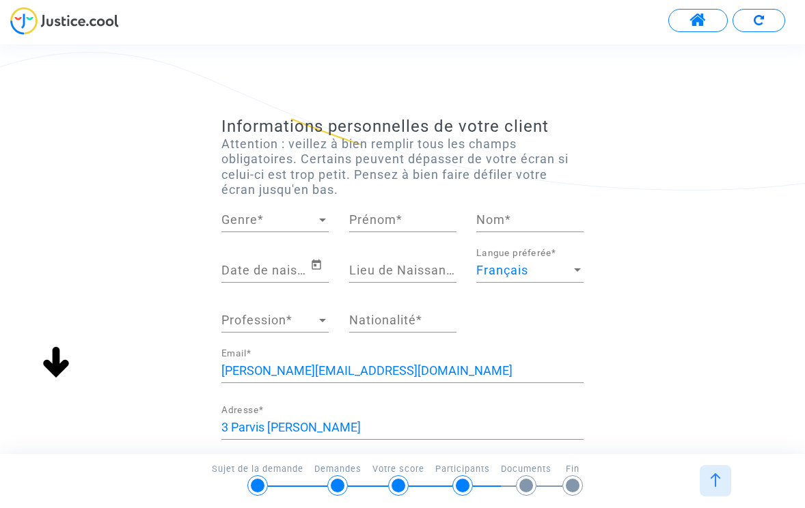
click at [303, 221] on span "Genre" at bounding box center [268, 220] width 95 height 14
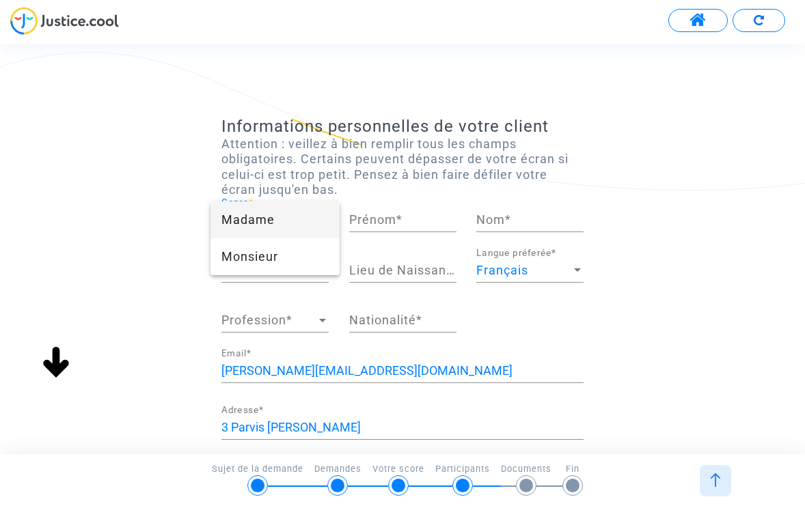
click at [288, 226] on span "Madame" at bounding box center [274, 220] width 107 height 37
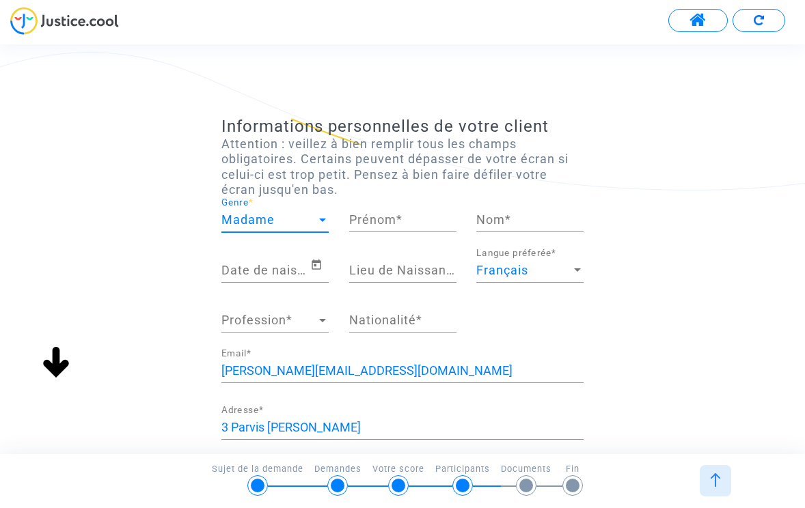
click at [378, 224] on input "Prénom *" at bounding box center [402, 220] width 107 height 14
type input "[PERSON_NAME]"
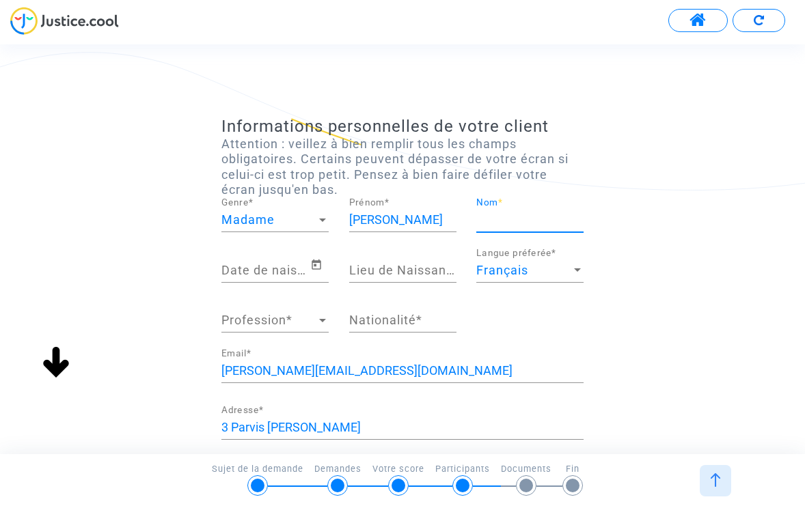
type input "A"
type input "H"
click at [319, 265] on icon "Open calendar" at bounding box center [316, 265] width 12 height 16
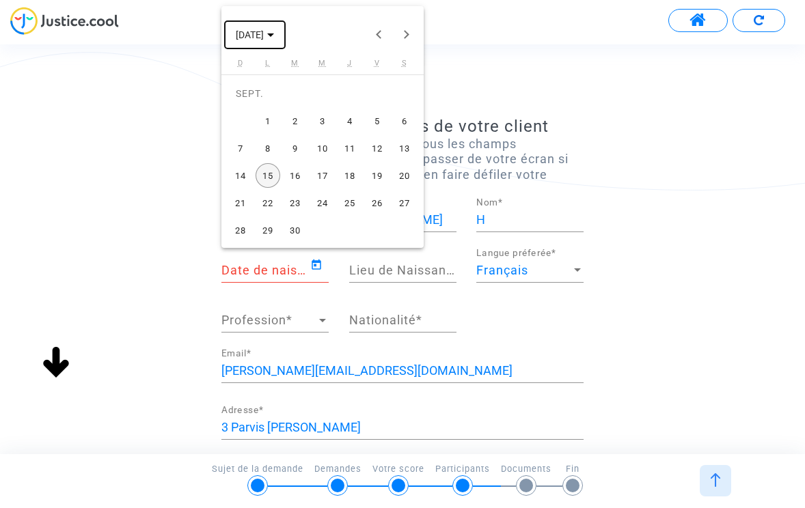
click at [264, 33] on span "[DATE]" at bounding box center [250, 35] width 28 height 11
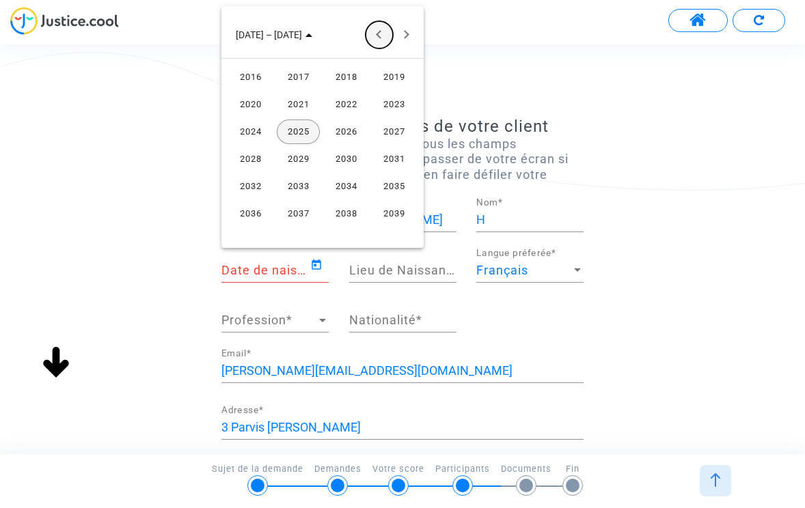
click at [368, 33] on button "Previous 24 years" at bounding box center [378, 34] width 27 height 27
click at [350, 208] on div "1990" at bounding box center [345, 214] width 43 height 25
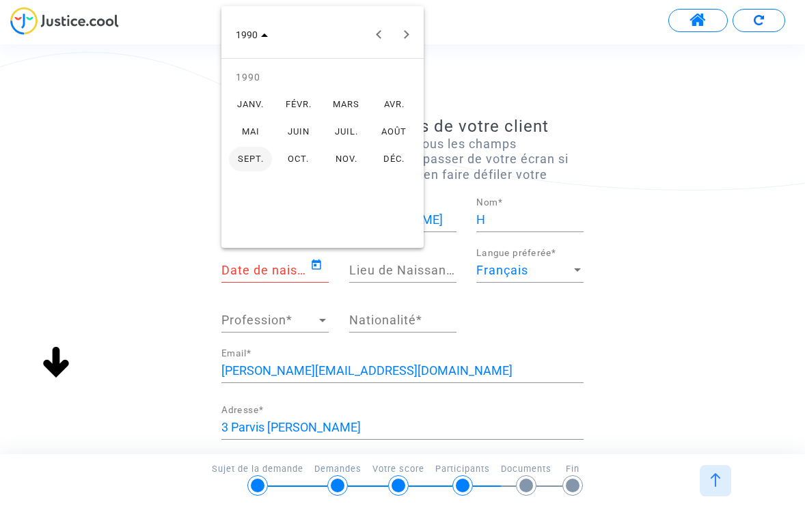
click at [293, 150] on div "OCT." at bounding box center [298, 159] width 43 height 25
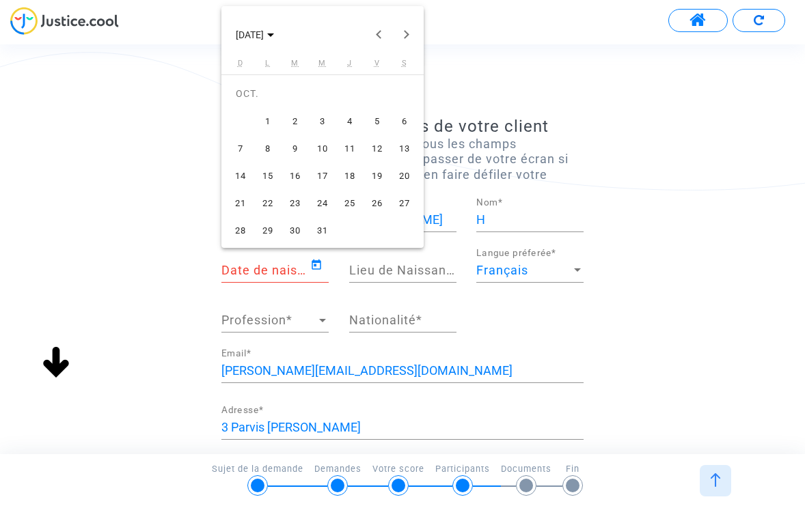
click at [303, 182] on div "16" at bounding box center [295, 175] width 25 height 25
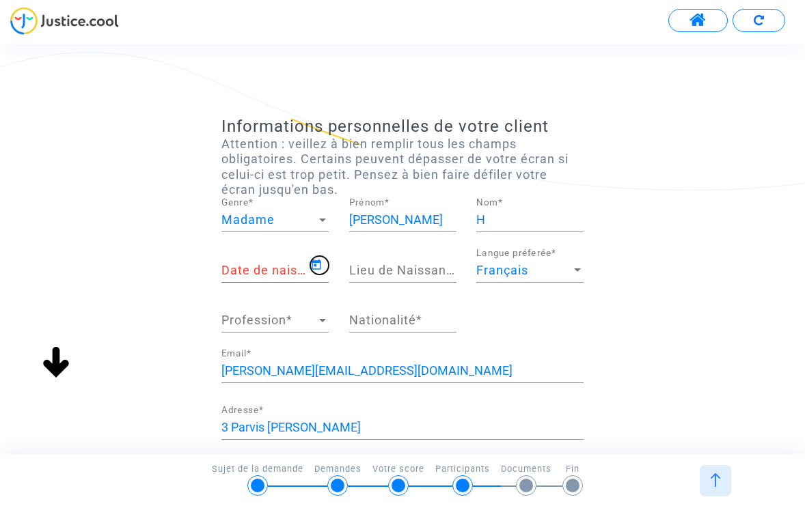
type input "16/10/1990"
click at [383, 277] on input "Lieu de Naissance *" at bounding box center [402, 271] width 107 height 14
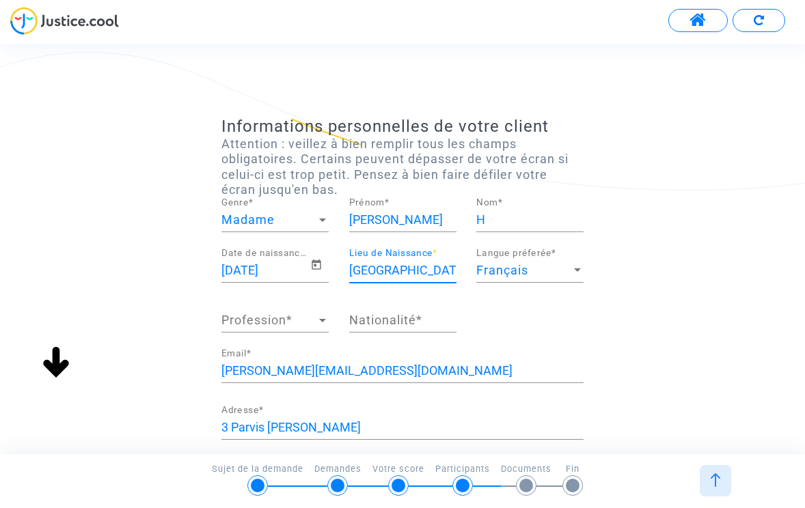
type input "[GEOGRAPHIC_DATA]"
click at [275, 324] on span "Profession" at bounding box center [268, 321] width 95 height 14
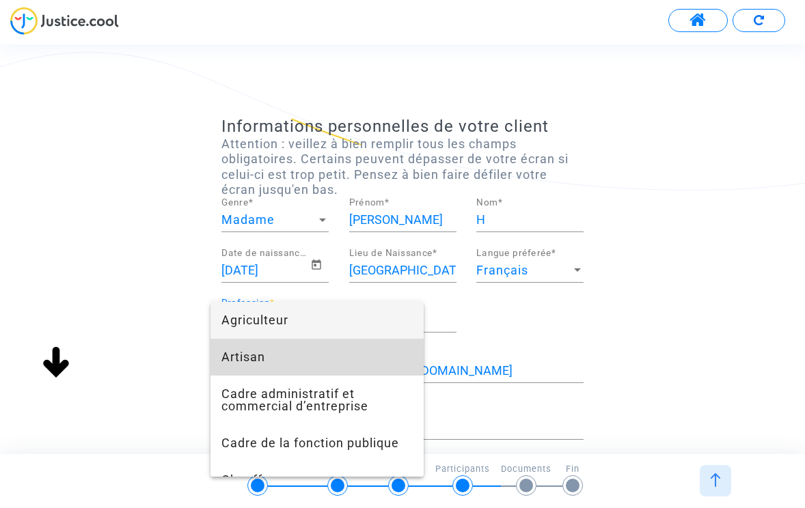
click at [275, 360] on span "Artisan" at bounding box center [316, 357] width 191 height 37
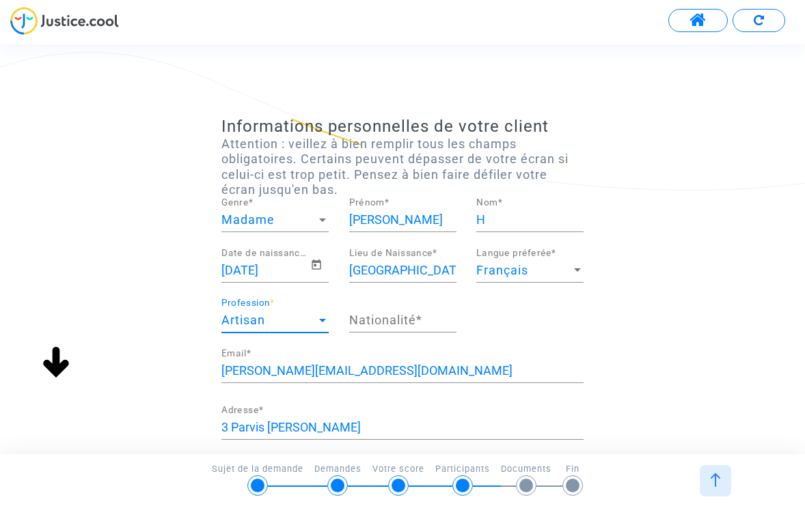
click at [381, 314] on input "Nationalité *" at bounding box center [402, 321] width 107 height 14
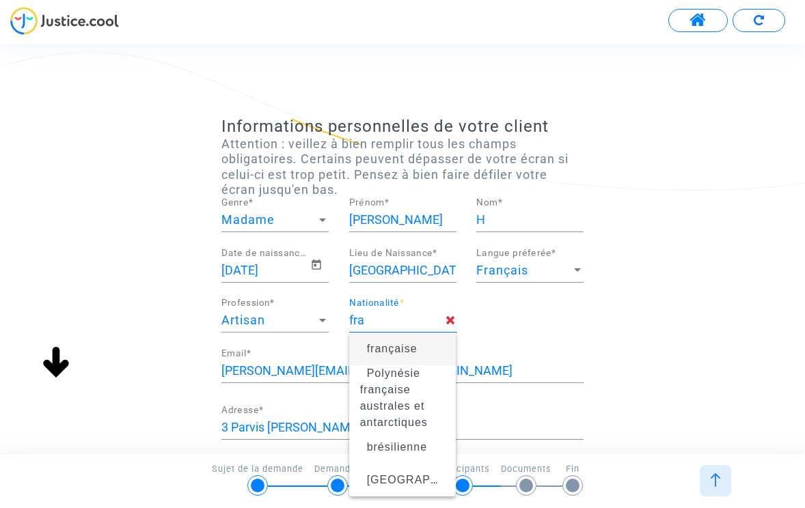
click at [392, 340] on span "française" at bounding box center [402, 349] width 85 height 38
type input "française"
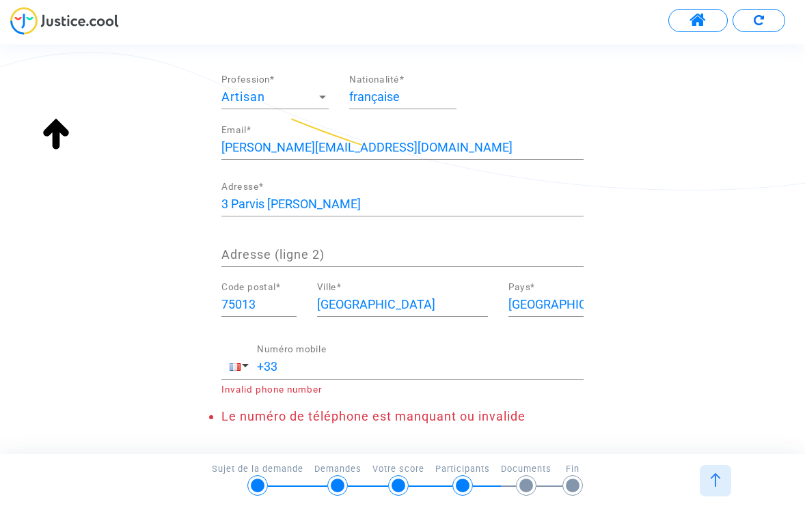
scroll to position [230, 0]
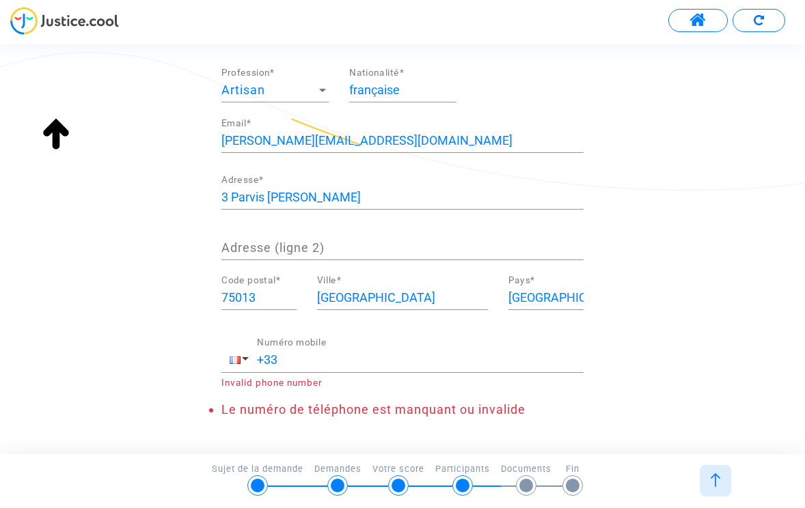
click at [352, 357] on input "+33" at bounding box center [420, 360] width 327 height 14
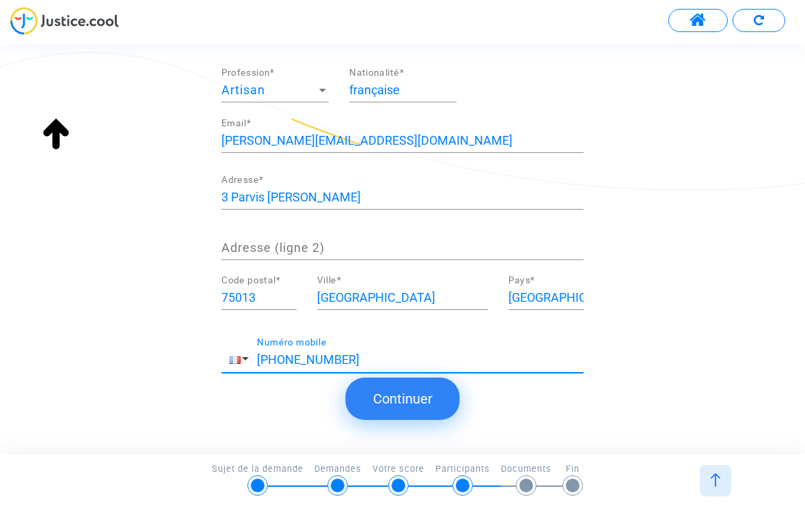
scroll to position [254, 0]
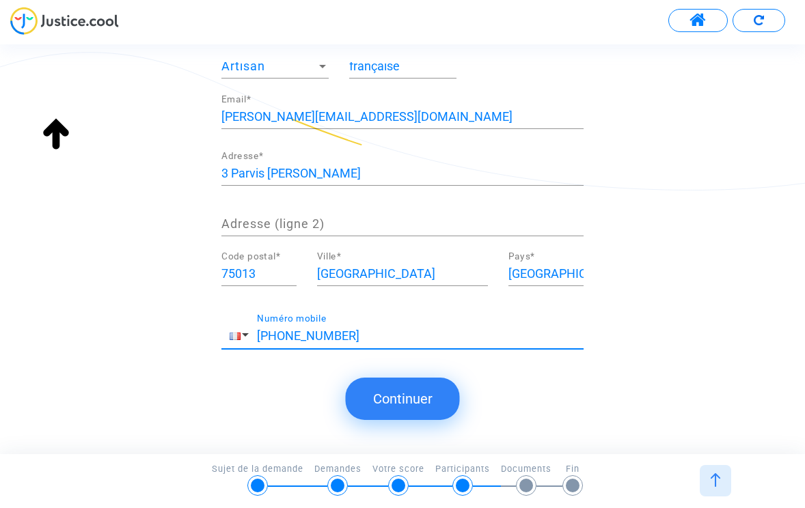
type input "+33 123456789"
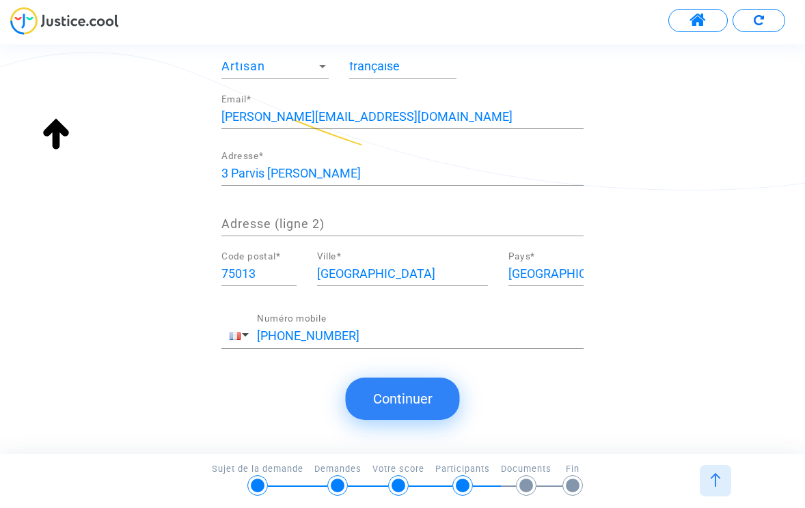
click at [413, 397] on button "Continuer" at bounding box center [403, 399] width 114 height 42
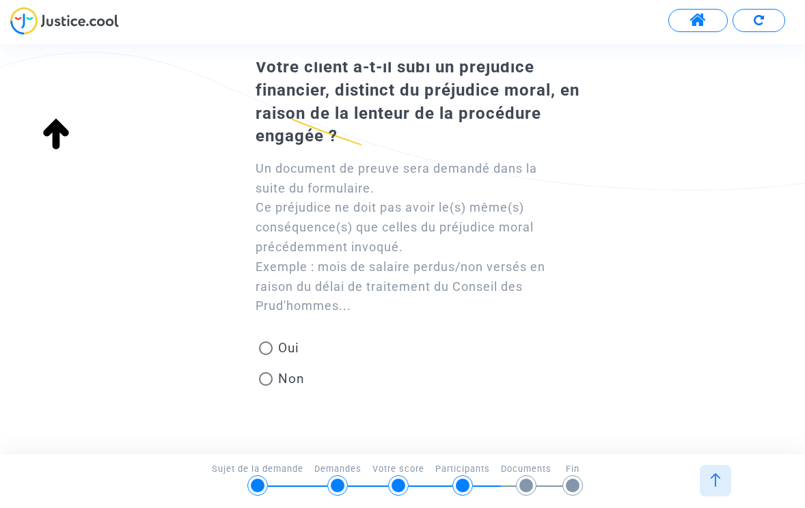
scroll to position [64, 0]
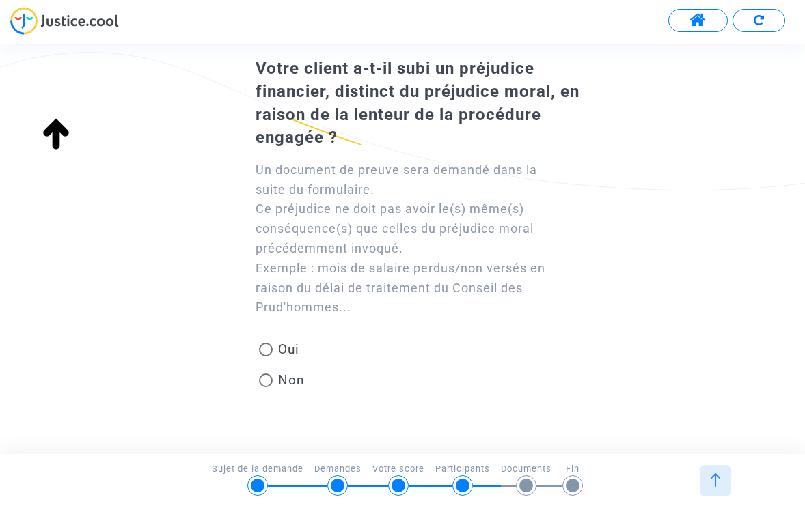
click at [270, 376] on span at bounding box center [266, 381] width 14 height 14
click at [266, 387] on input "Non" at bounding box center [265, 387] width 1 height 1
radio input "true"
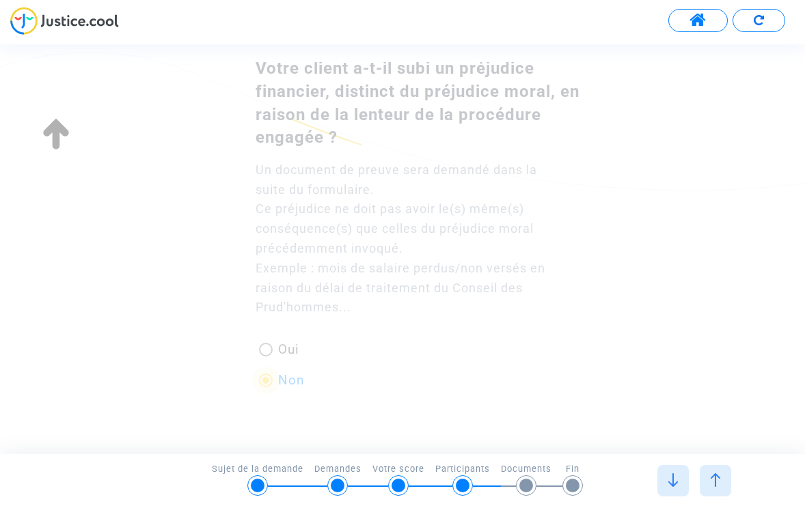
scroll to position [0, 0]
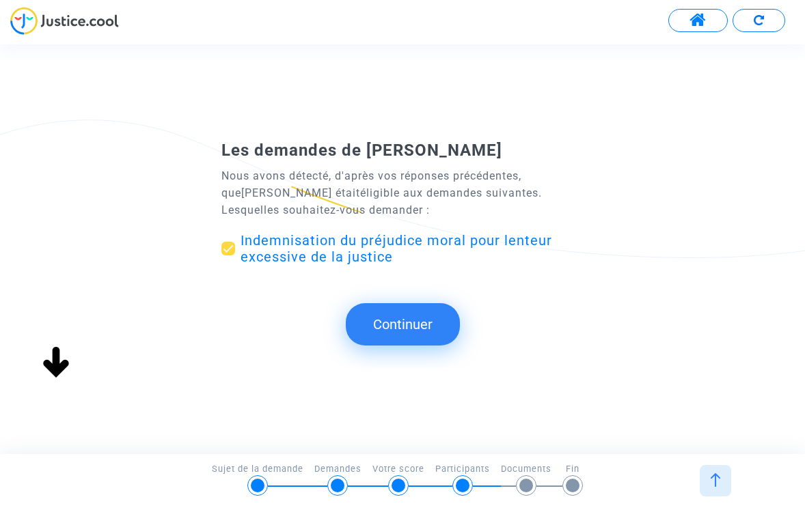
click at [411, 335] on button "Continuer" at bounding box center [403, 324] width 114 height 42
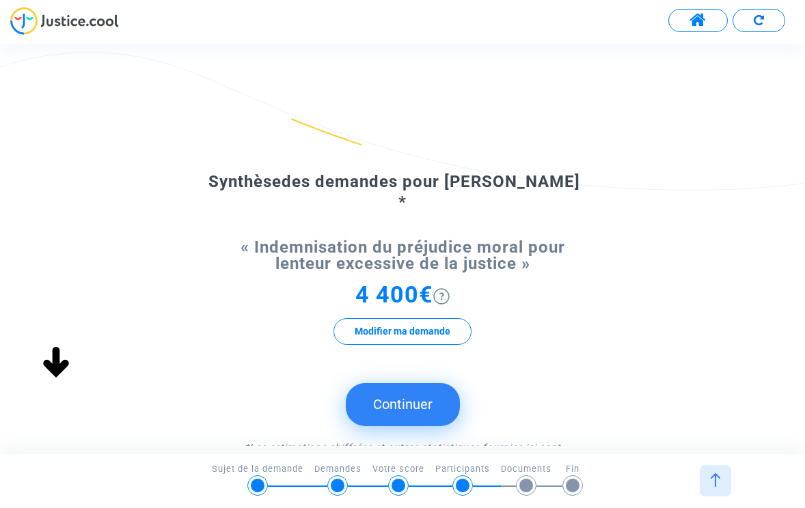
click at [398, 383] on button "Continuer" at bounding box center [403, 404] width 114 height 42
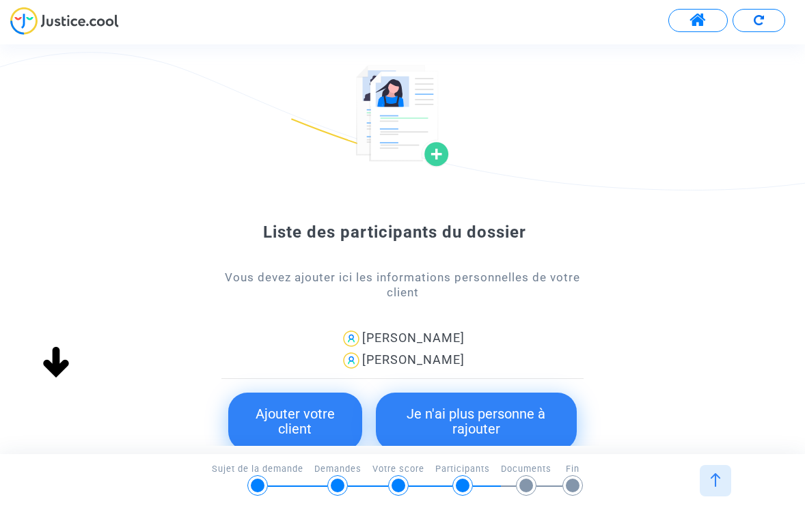
scroll to position [101, 0]
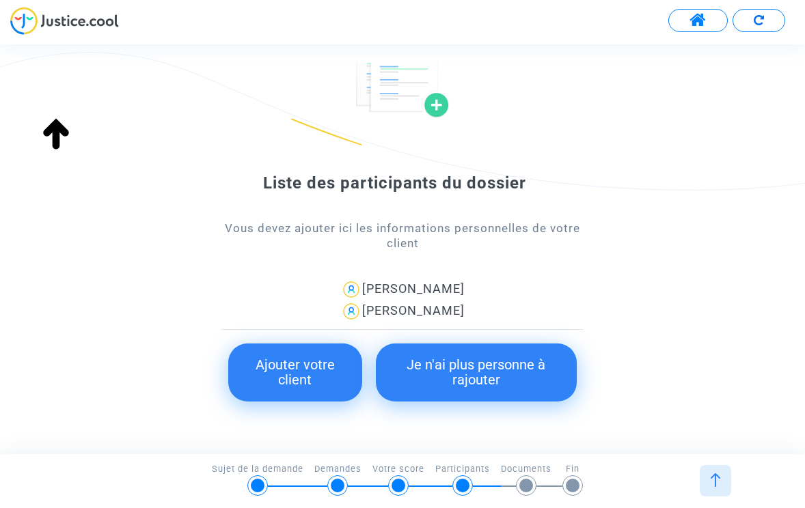
click at [465, 368] on button "Je n'ai plus personne à rajouter" at bounding box center [476, 373] width 201 height 58
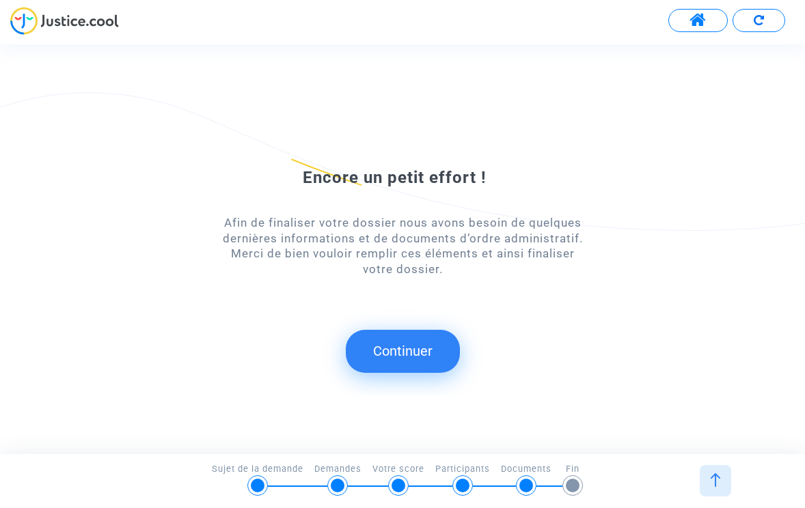
click at [393, 358] on button "Continuer" at bounding box center [403, 351] width 114 height 42
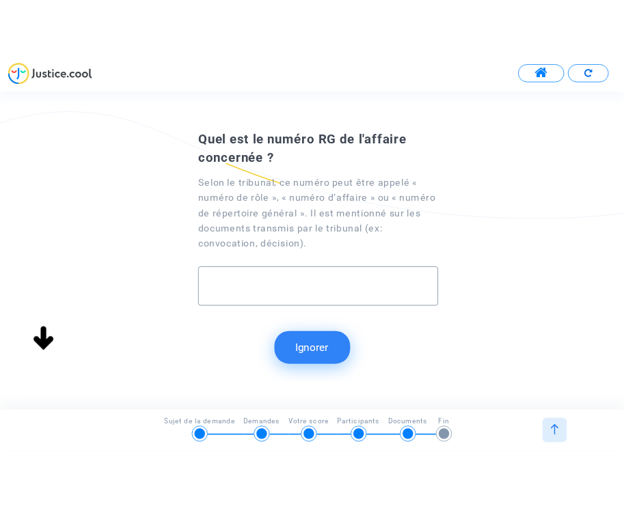
scroll to position [0, 0]
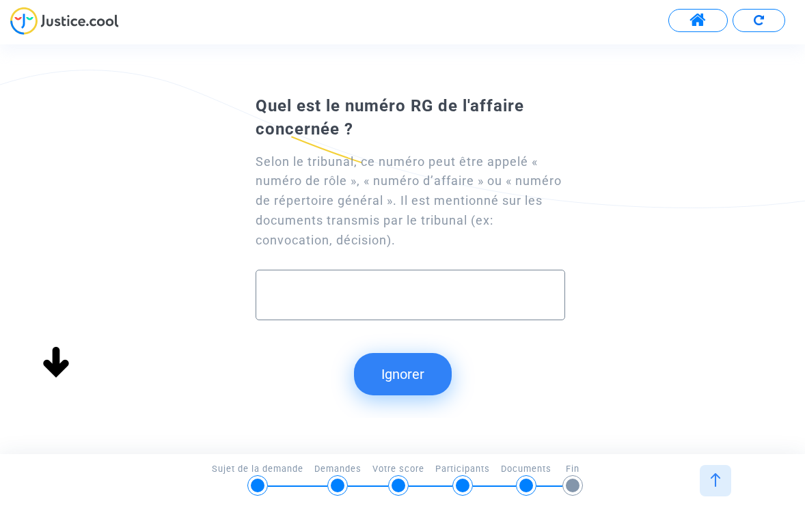
click at [402, 373] on button "Ignorer" at bounding box center [403, 374] width 98 height 42
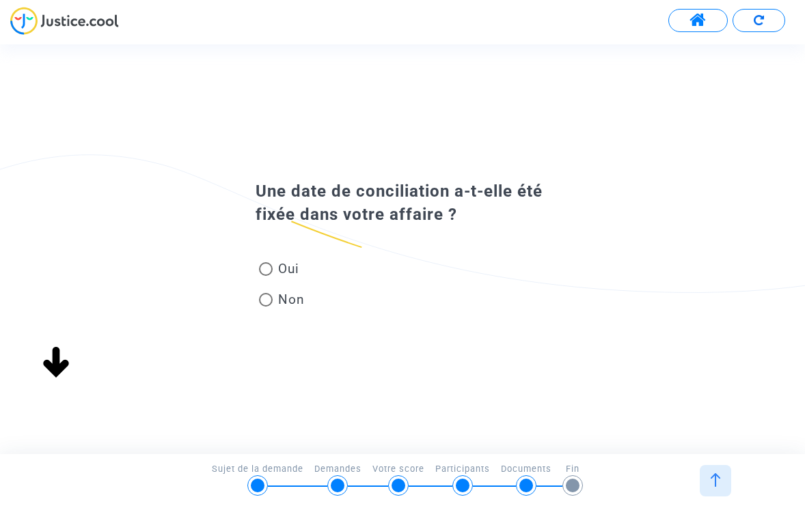
click at [270, 299] on span at bounding box center [266, 300] width 14 height 14
click at [266, 307] on input "Non" at bounding box center [265, 307] width 1 height 1
radio input "true"
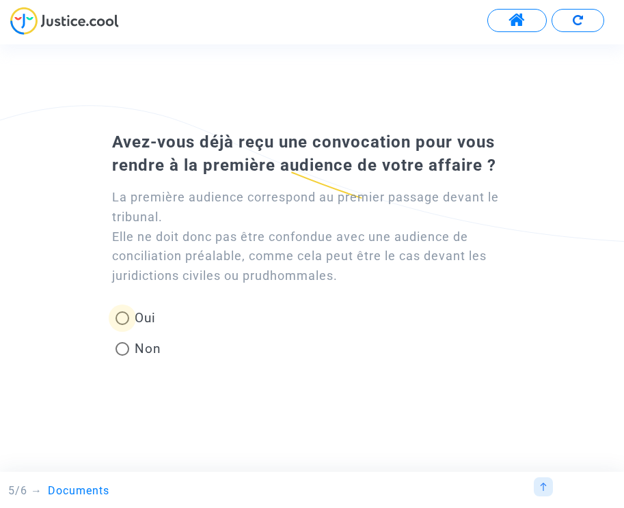
click at [124, 313] on span at bounding box center [122, 318] width 14 height 14
click at [122, 325] on input "Oui" at bounding box center [122, 325] width 1 height 1
radio input "true"
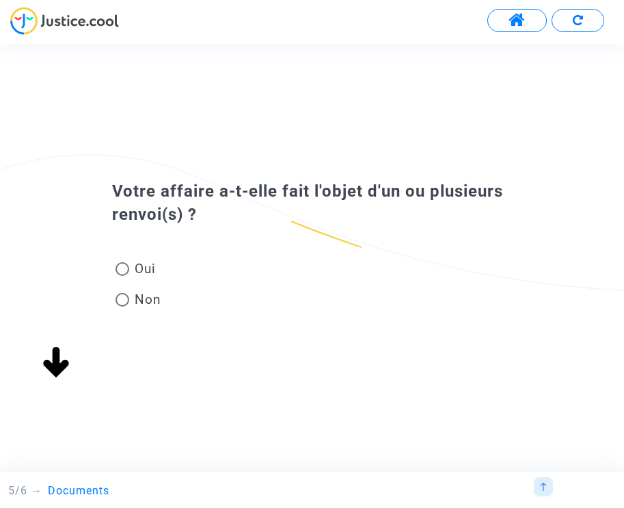
click at [130, 299] on span "Non" at bounding box center [145, 299] width 32 height 18
click at [122, 307] on input "Non" at bounding box center [122, 307] width 1 height 1
radio input "true"
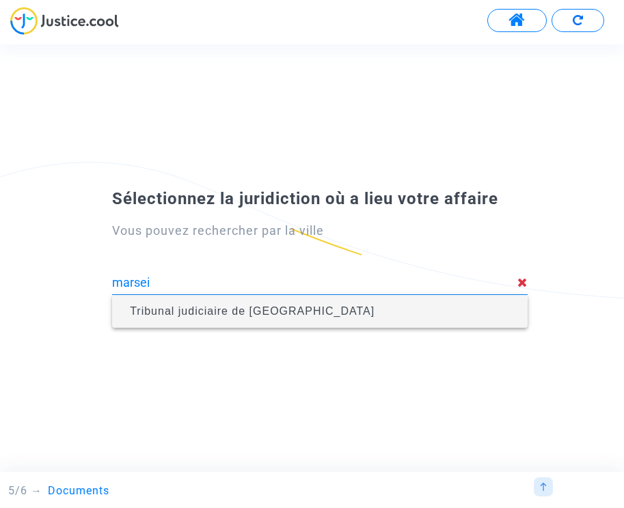
click at [226, 316] on span "Tribunal judiciaire de Marseille" at bounding box center [252, 311] width 245 height 12
type input "Tribunal judiciaire de Marseille"
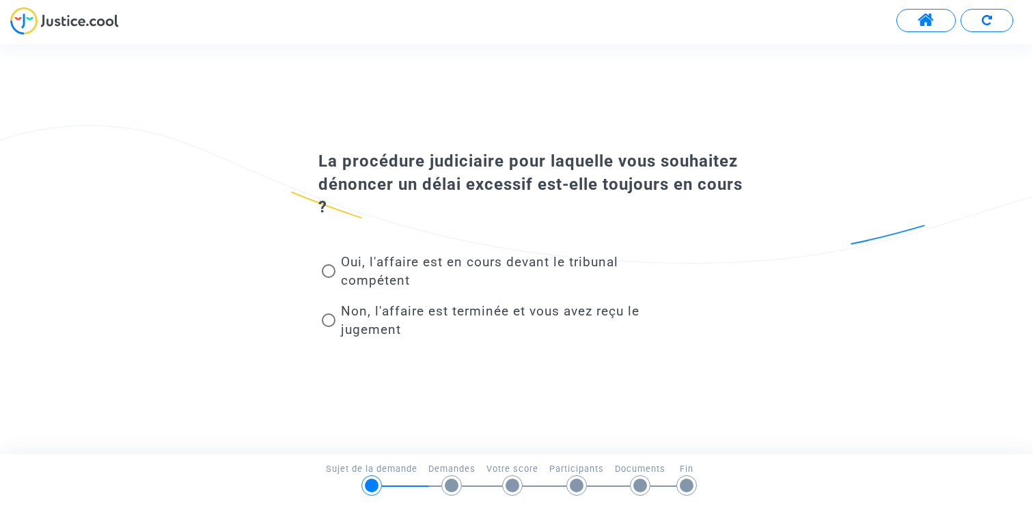
click at [390, 273] on span "Oui, l'affaire est en cours devant le tribunal compétent" at bounding box center [479, 271] width 277 height 34
click at [329, 278] on input "Oui, l'affaire est en cours devant le tribunal compétent" at bounding box center [328, 278] width 1 height 1
radio input "true"
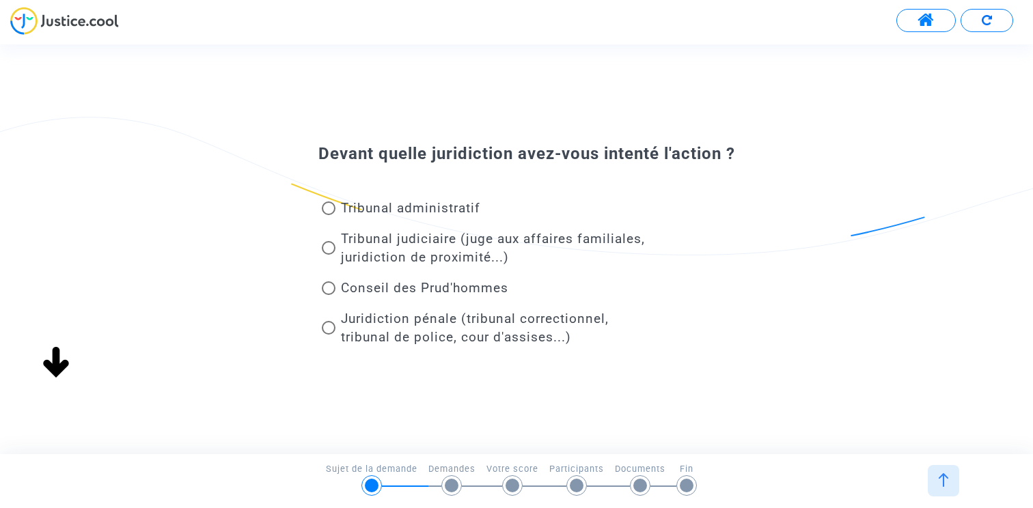
click at [438, 206] on span "Tribunal administratif" at bounding box center [410, 208] width 139 height 16
click at [329, 215] on input "Tribunal administratif" at bounding box center [328, 215] width 1 height 1
radio input "true"
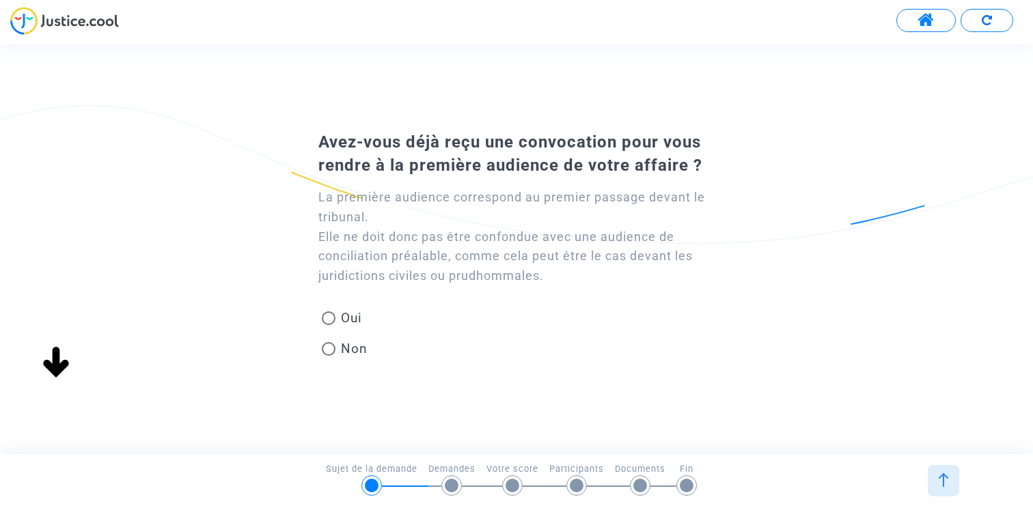
click at [337, 348] on span "Non" at bounding box center [351, 348] width 32 height 18
click at [329, 356] on input "Non" at bounding box center [328, 356] width 1 height 1
radio input "true"
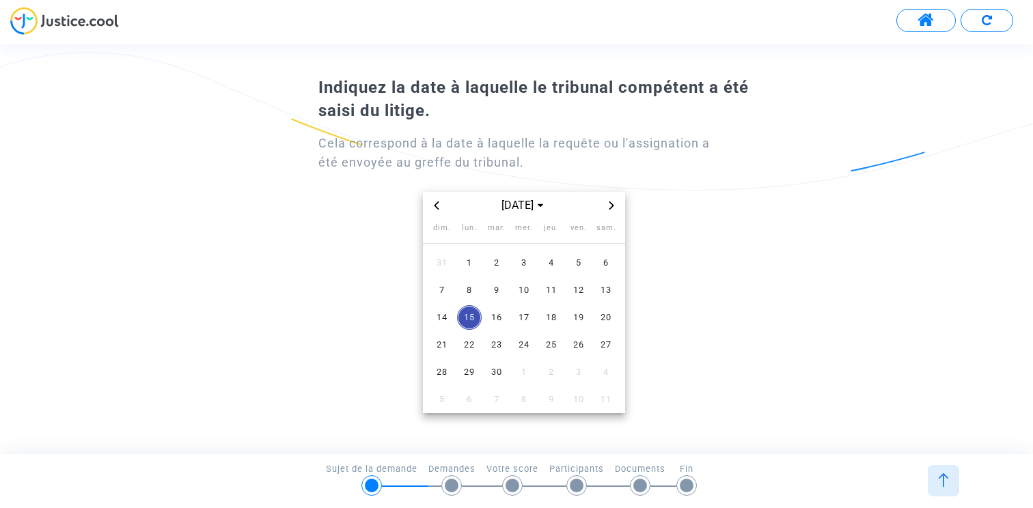
scroll to position [61, 0]
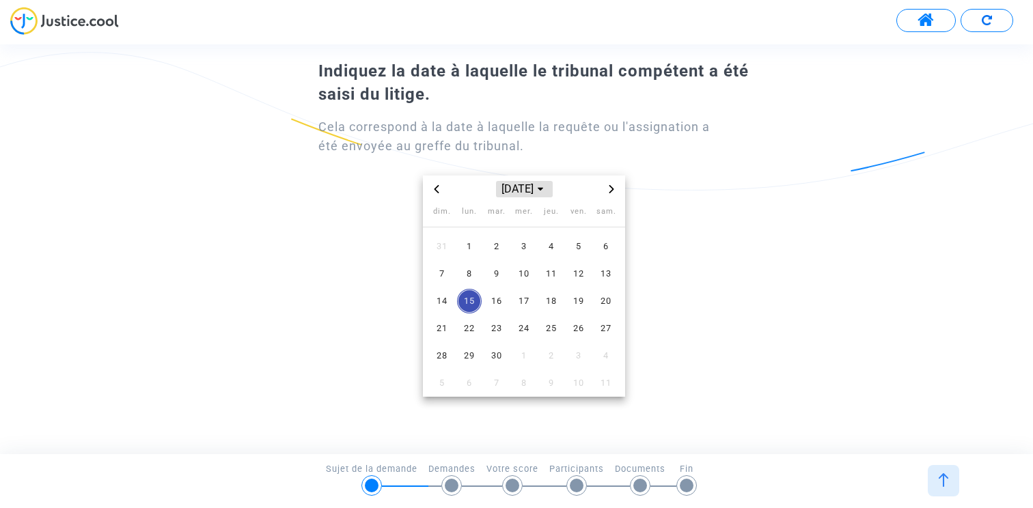
click at [522, 186] on span "[DATE]" at bounding box center [524, 189] width 56 height 16
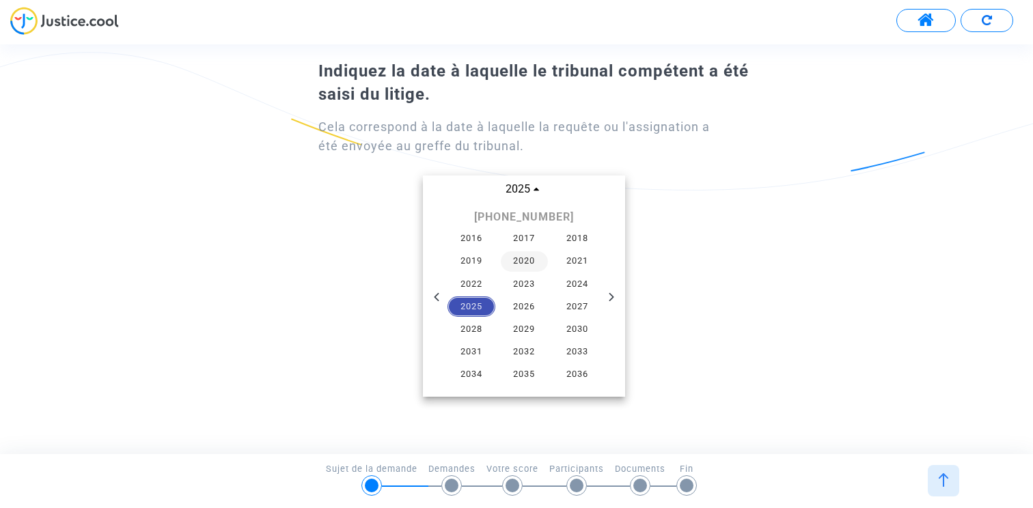
click at [523, 272] on td "2020" at bounding box center [524, 261] width 53 height 23
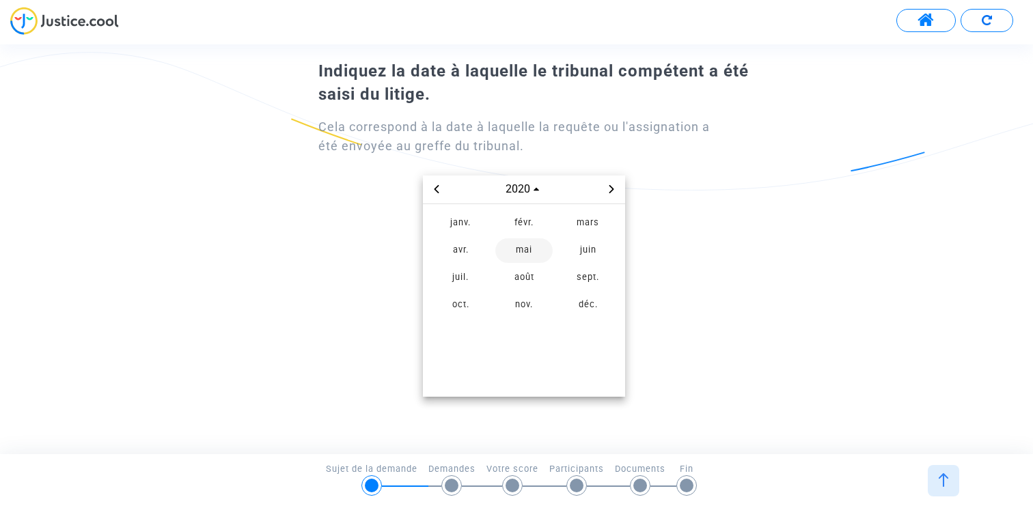
click at [510, 246] on span "mai" at bounding box center [523, 250] width 57 height 25
click at [518, 264] on span "6" at bounding box center [524, 274] width 25 height 25
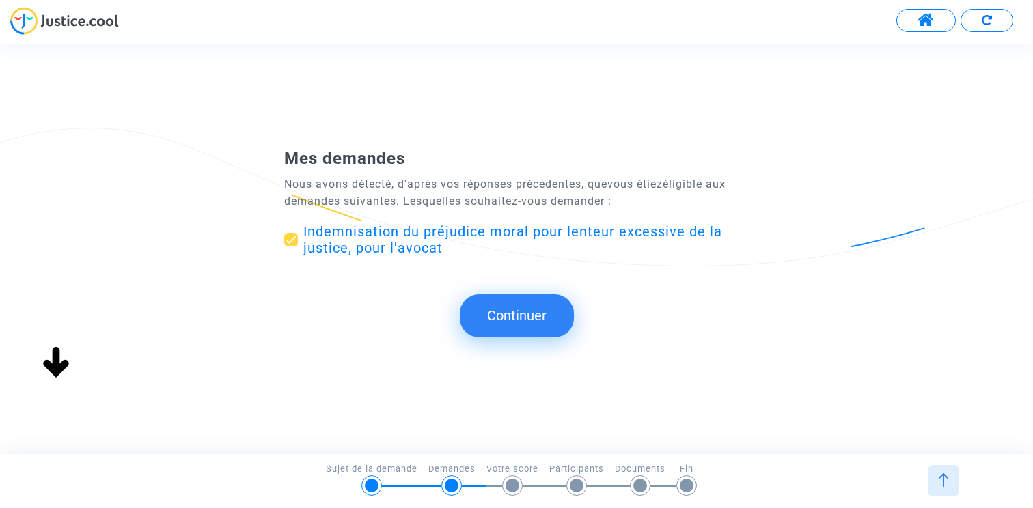
click at [506, 319] on button "Continuer" at bounding box center [517, 315] width 114 height 42
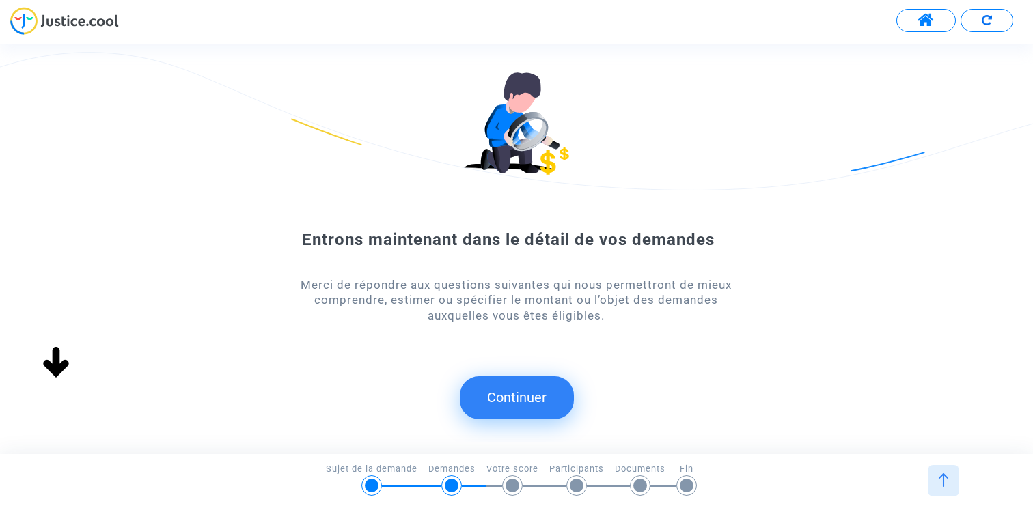
scroll to position [0, 0]
click at [505, 390] on button "Continuer" at bounding box center [517, 397] width 114 height 42
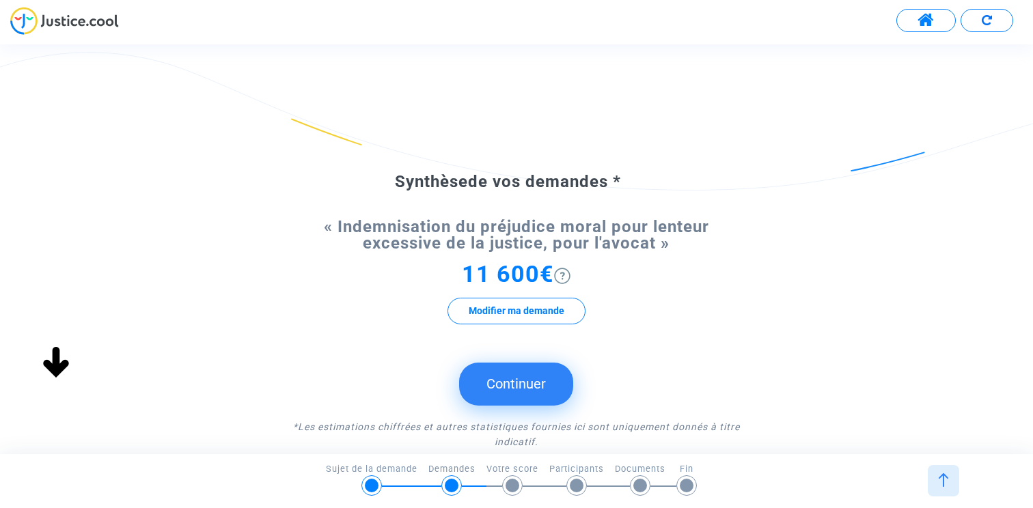
click at [523, 375] on button "Continuer" at bounding box center [516, 384] width 114 height 42
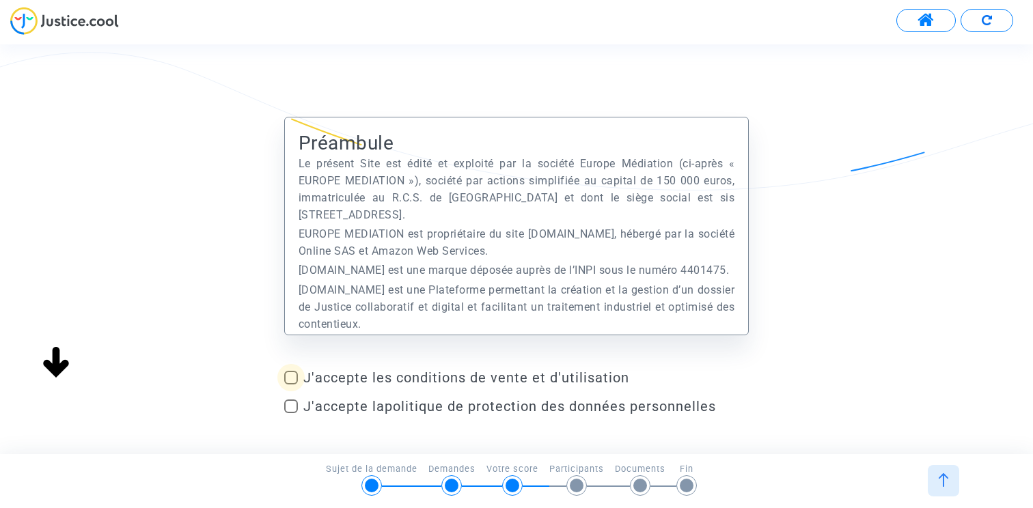
click at [290, 372] on span at bounding box center [291, 378] width 14 height 14
click at [290, 385] on input "J'accepte les conditions de vente et d'utilisation" at bounding box center [290, 385] width 1 height 1
checkbox input "true"
click at [290, 404] on span at bounding box center [291, 407] width 14 height 14
click at [290, 413] on input "J'accepte la politique de protection des données personnelles" at bounding box center [290, 413] width 1 height 1
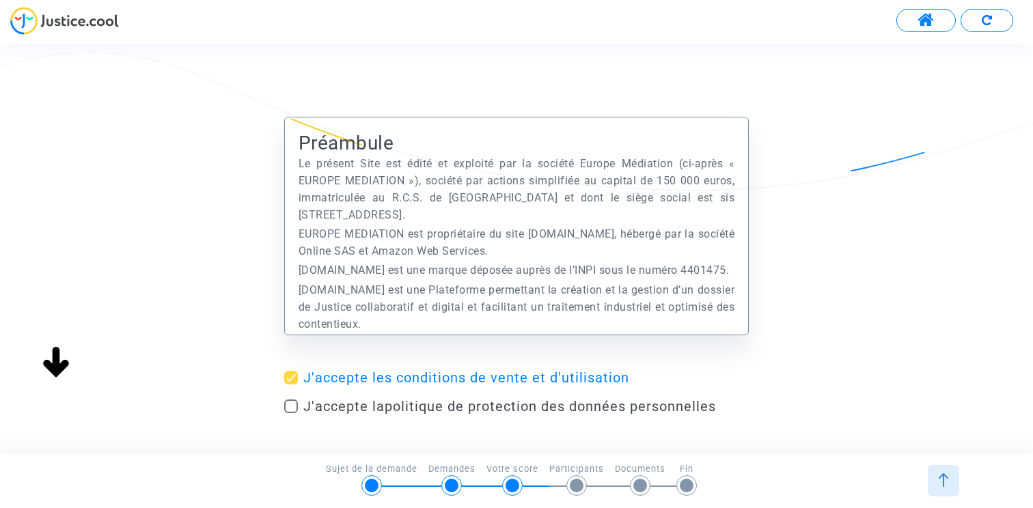
checkbox input "true"
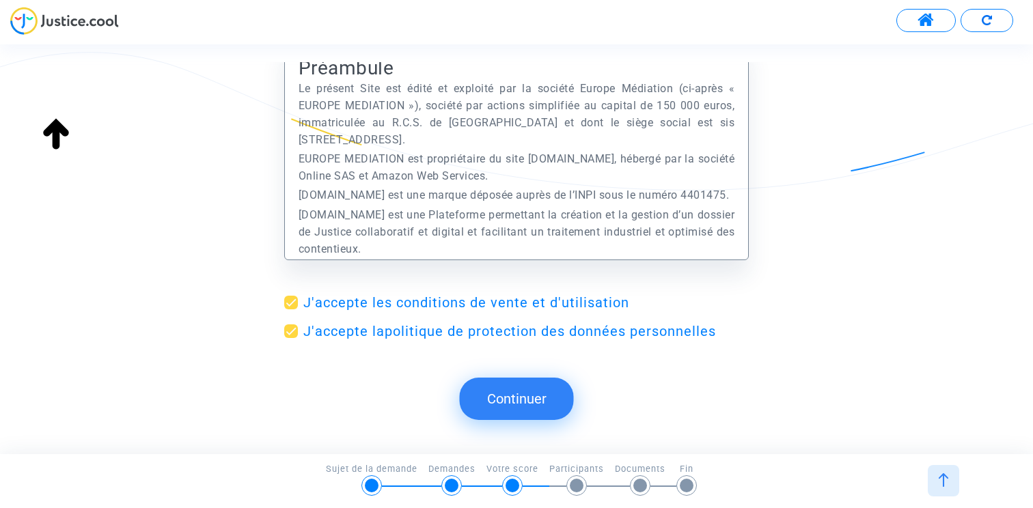
scroll to position [77, 0]
click at [509, 385] on button "Continuer" at bounding box center [517, 399] width 114 height 42
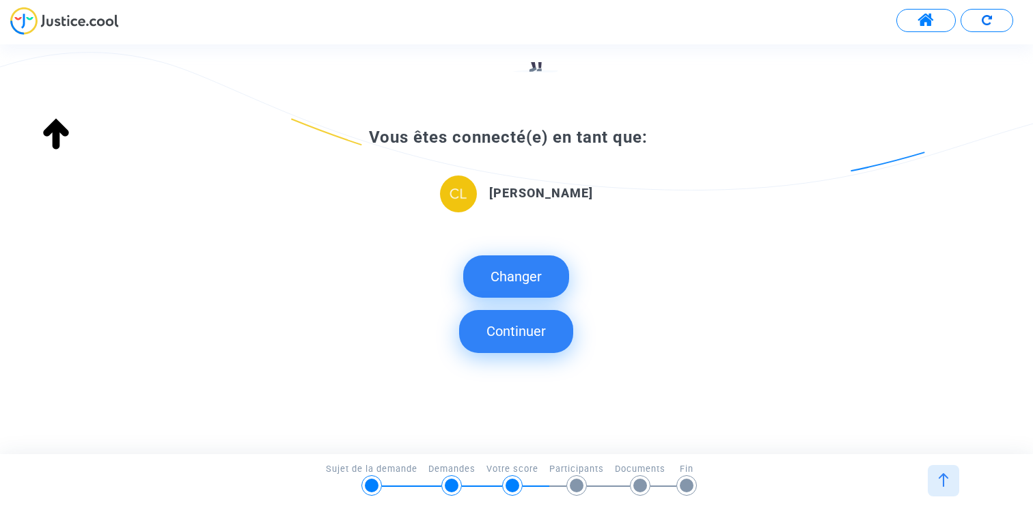
scroll to position [182, 0]
click at [527, 339] on button "Continuer" at bounding box center [516, 330] width 114 height 42
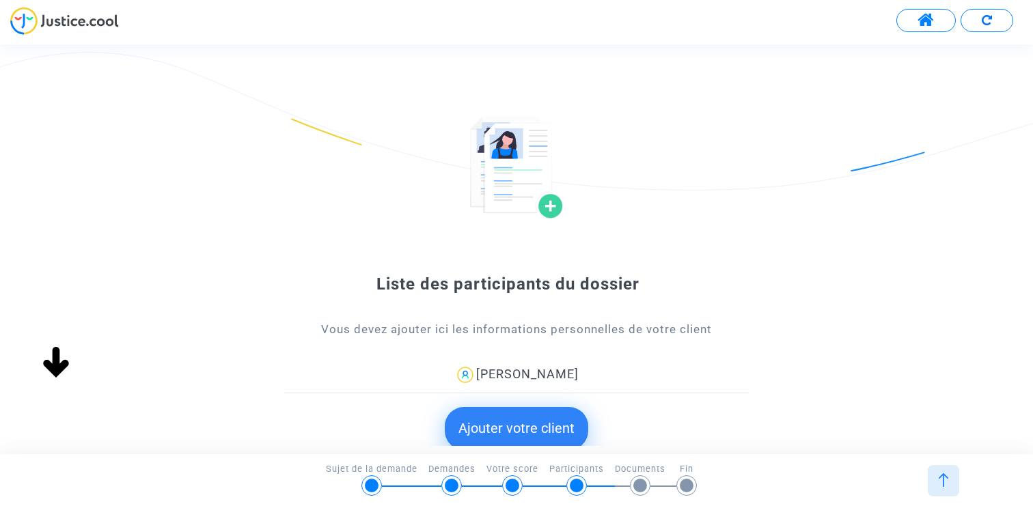
scroll to position [71, 0]
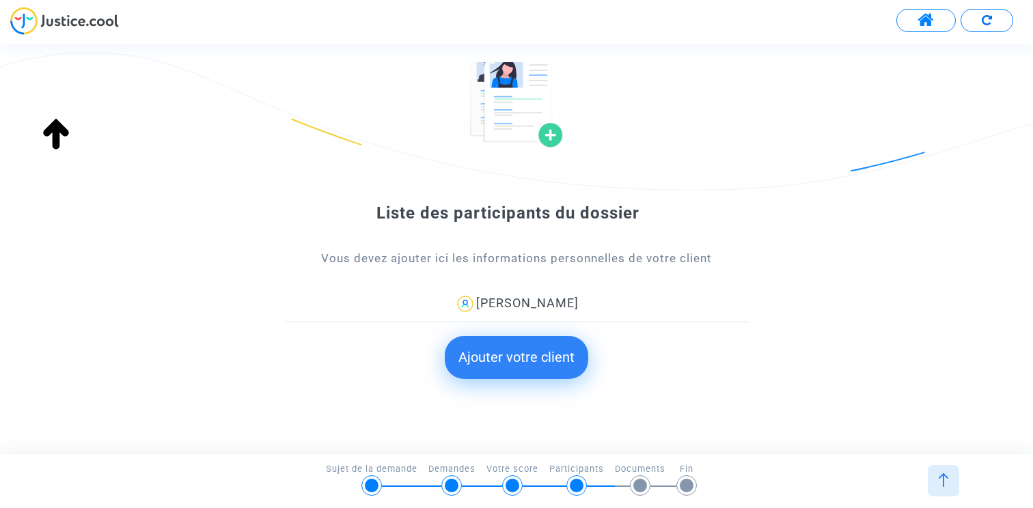
click at [533, 339] on button "Ajouter votre client" at bounding box center [516, 357] width 143 height 42
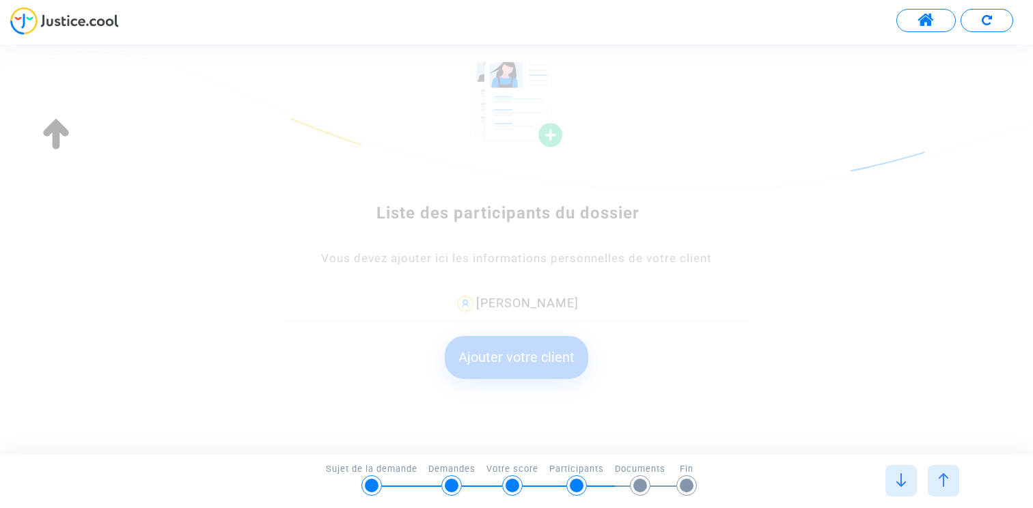
scroll to position [0, 0]
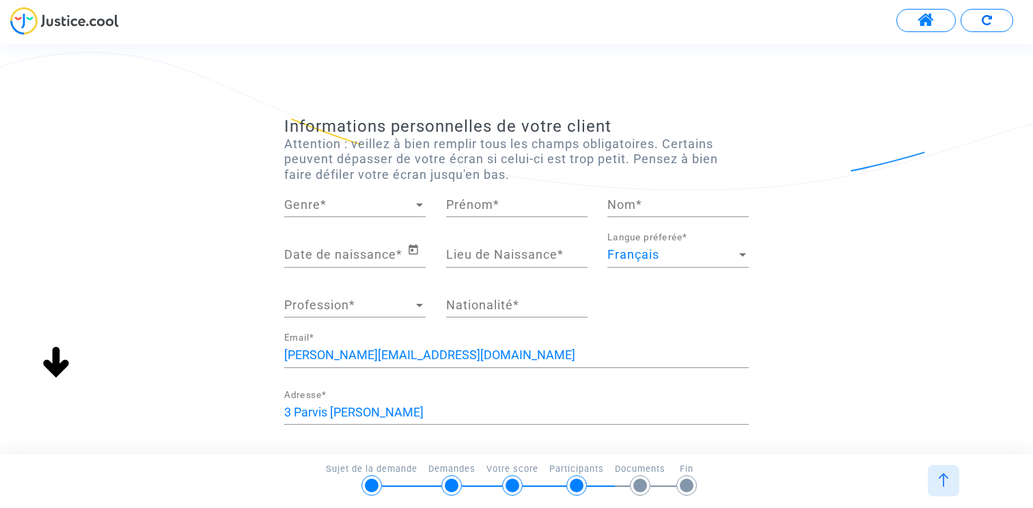
click at [355, 212] on div "Genre Genre *" at bounding box center [354, 199] width 141 height 35
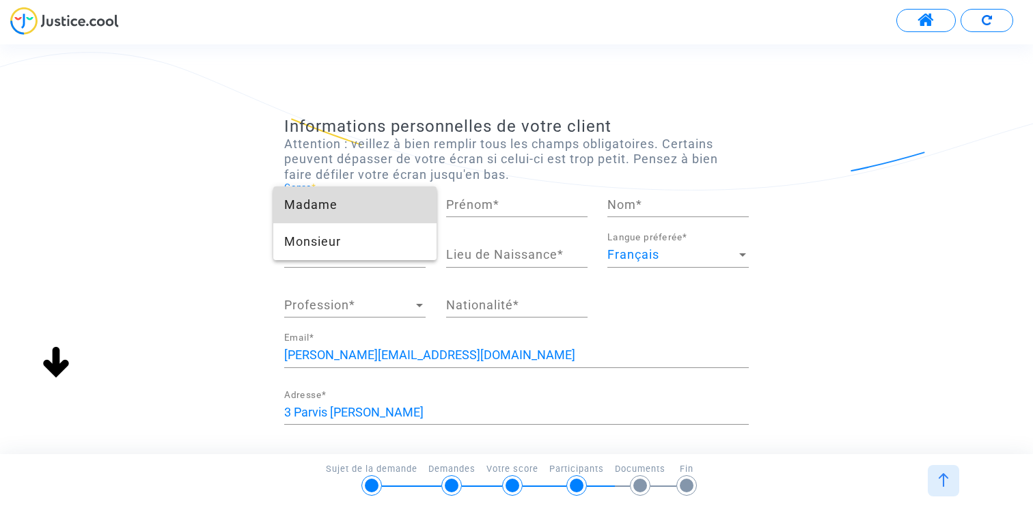
click at [387, 204] on span "Madame" at bounding box center [354, 204] width 141 height 37
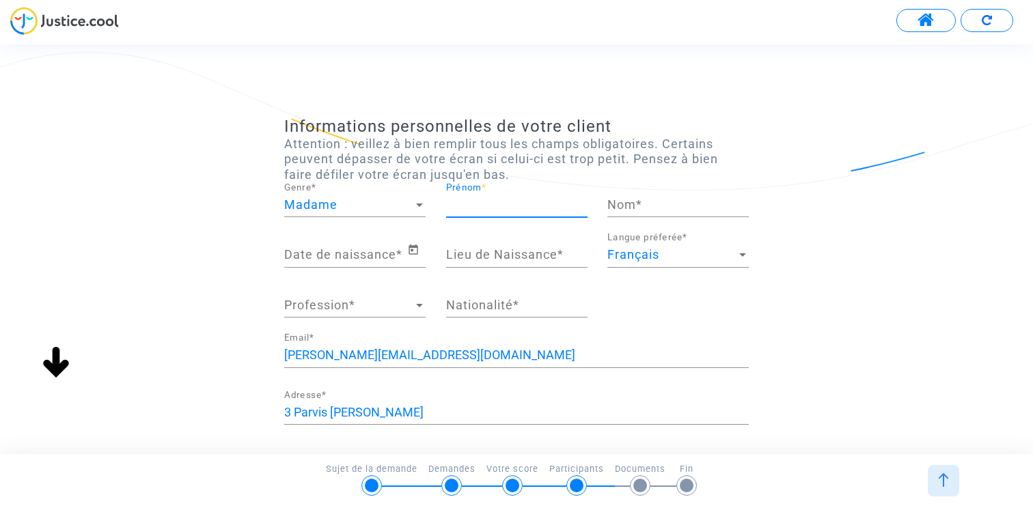
click at [471, 204] on input "Prénom *" at bounding box center [516, 205] width 141 height 14
type input "Sophie"
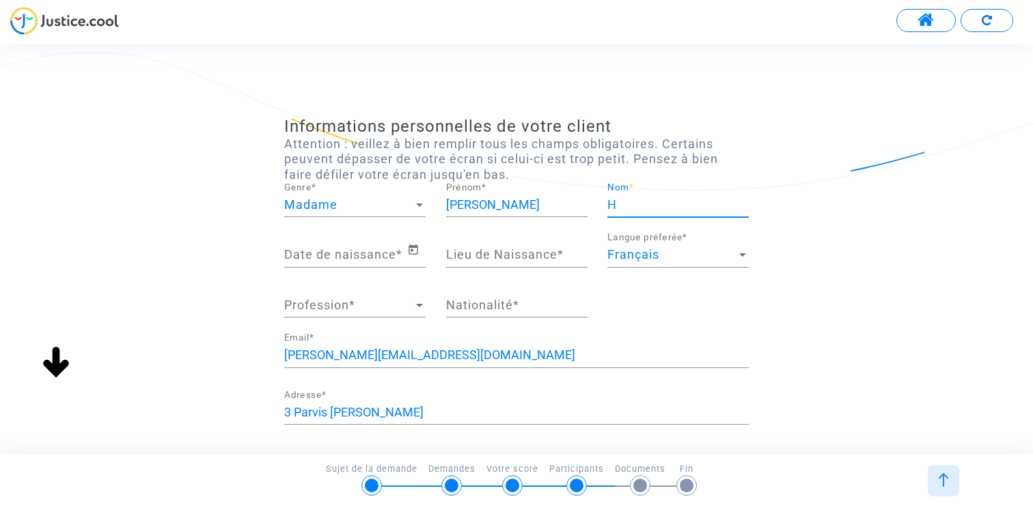
type input "H"
click at [415, 252] on icon "Open calendar" at bounding box center [413, 250] width 12 height 16
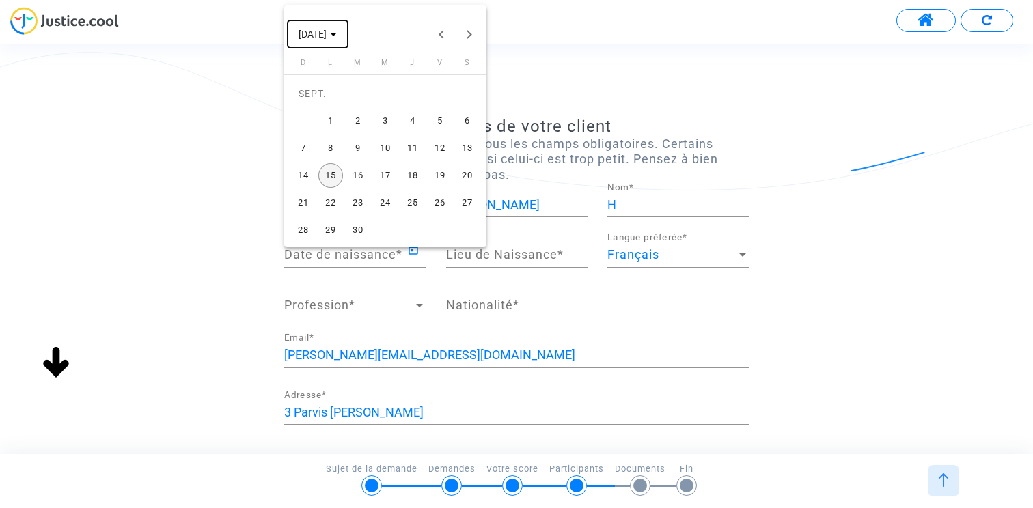
click at [327, 36] on span "SEPT. 2025" at bounding box center [313, 34] width 28 height 11
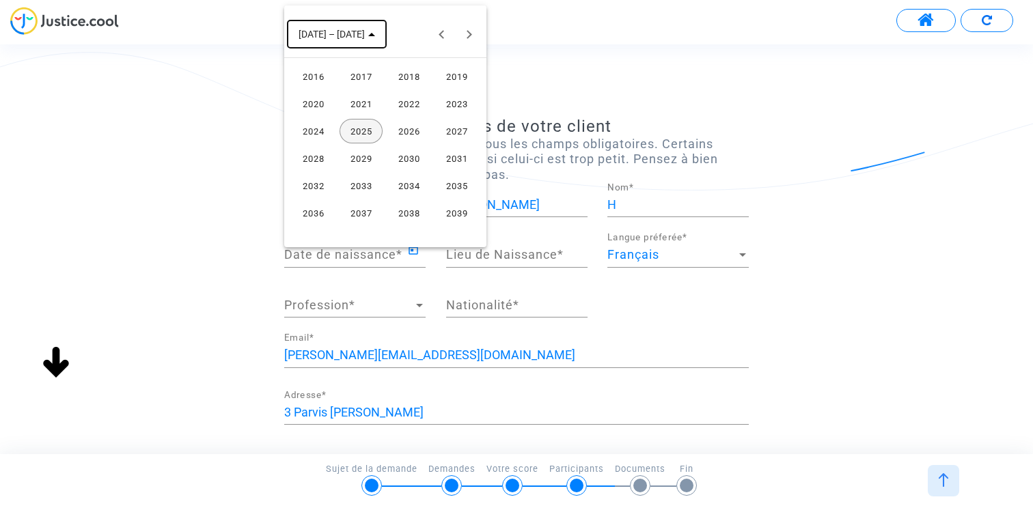
click at [333, 36] on span "2016 – 2039" at bounding box center [332, 34] width 66 height 11
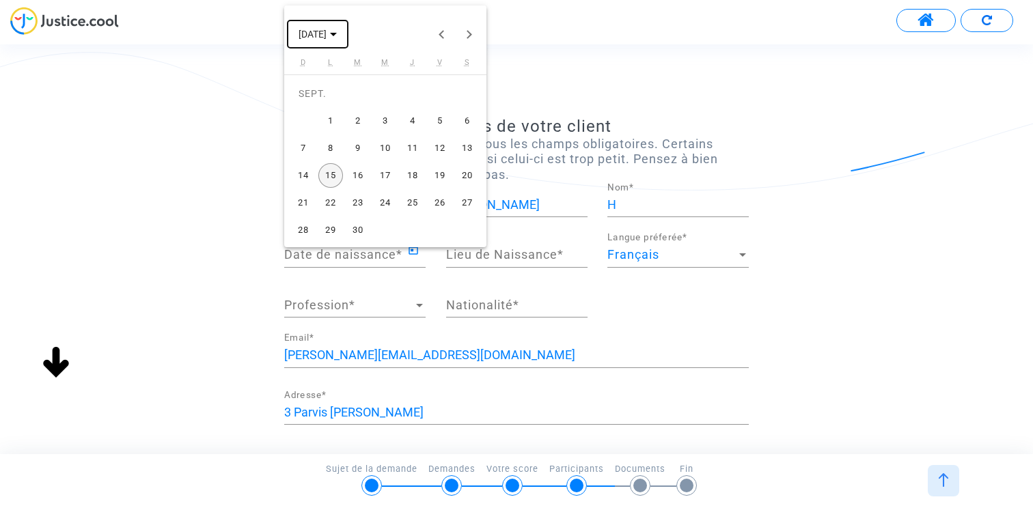
click at [327, 36] on span "SEPT. 2025" at bounding box center [313, 34] width 28 height 11
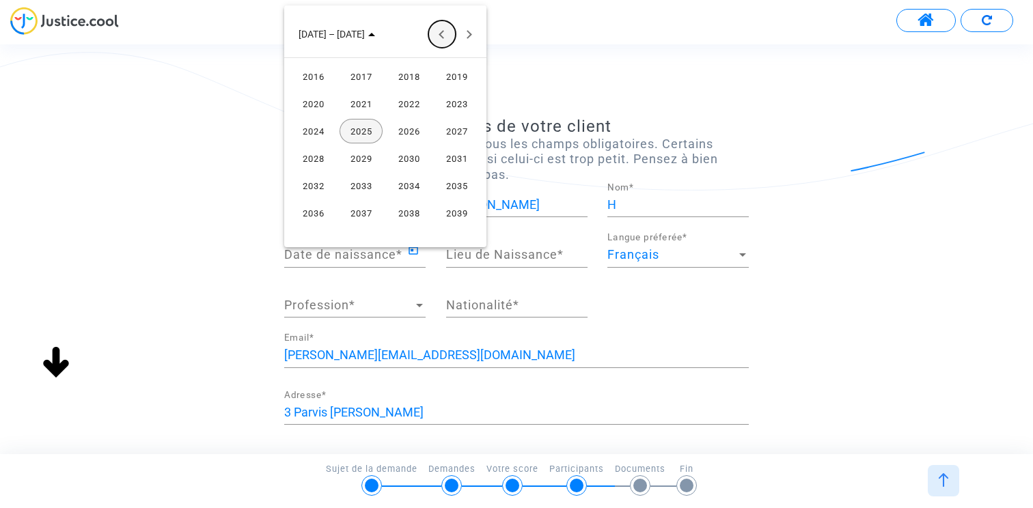
click at [451, 31] on button "Previous 24 years" at bounding box center [441, 33] width 27 height 27
click at [352, 143] on td "2001" at bounding box center [361, 130] width 48 height 27
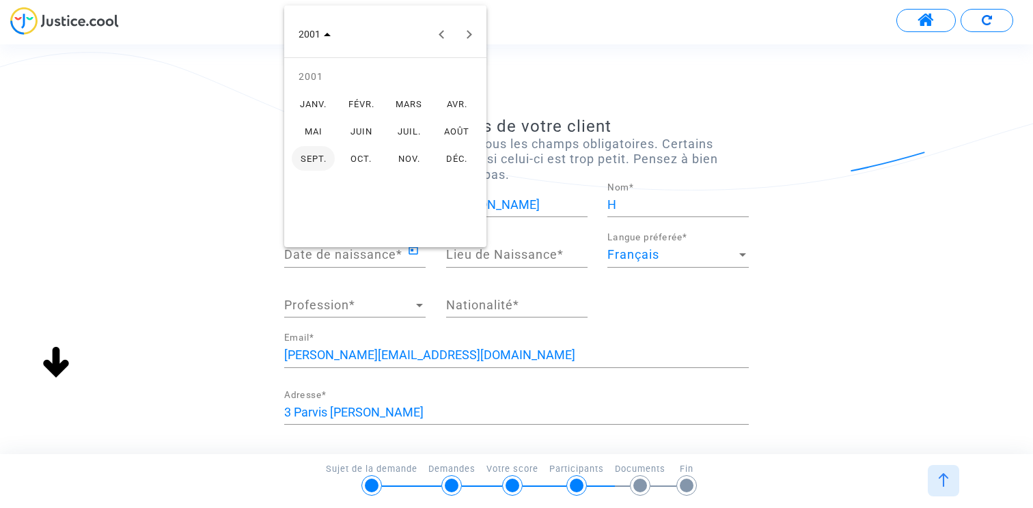
click at [362, 147] on div "OCT." at bounding box center [360, 158] width 43 height 25
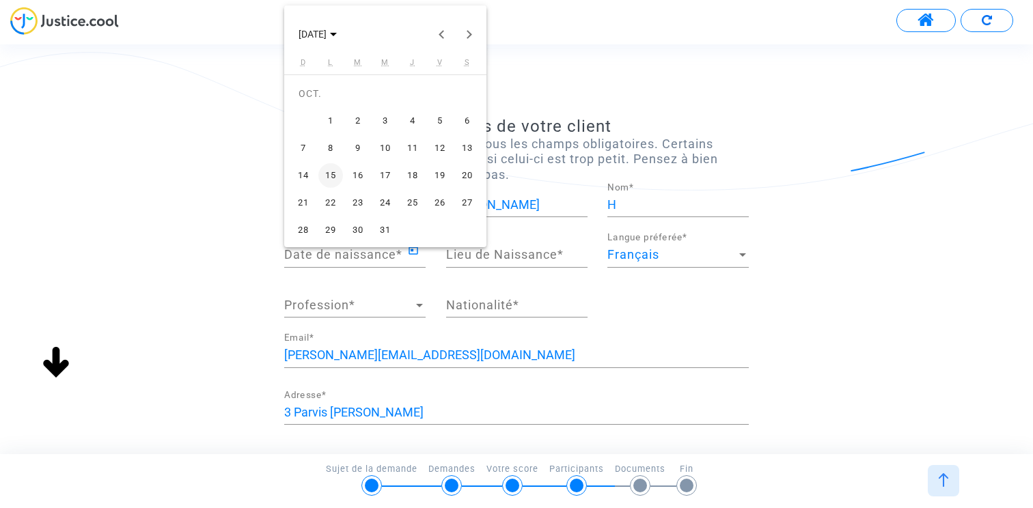
click at [362, 130] on div "2" at bounding box center [358, 121] width 25 height 25
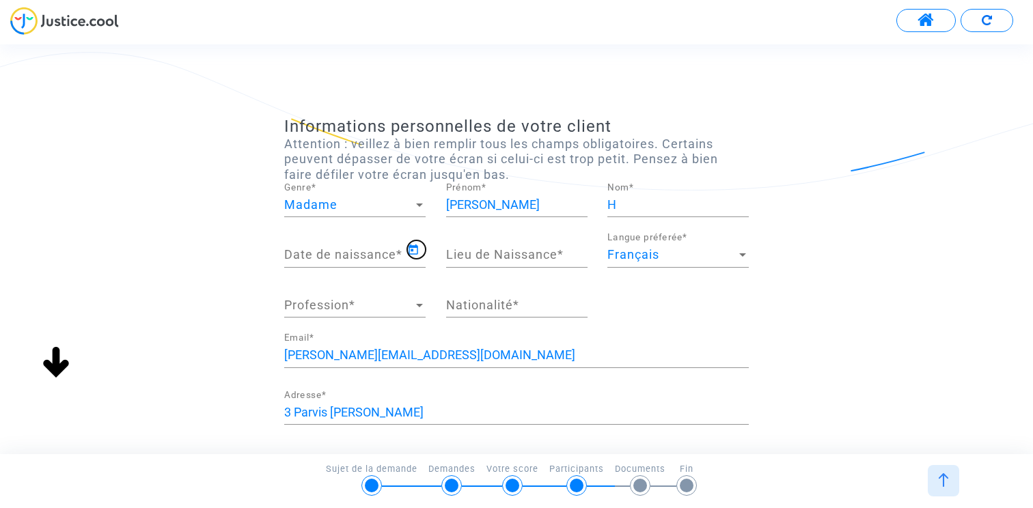
type input "02/10/2001"
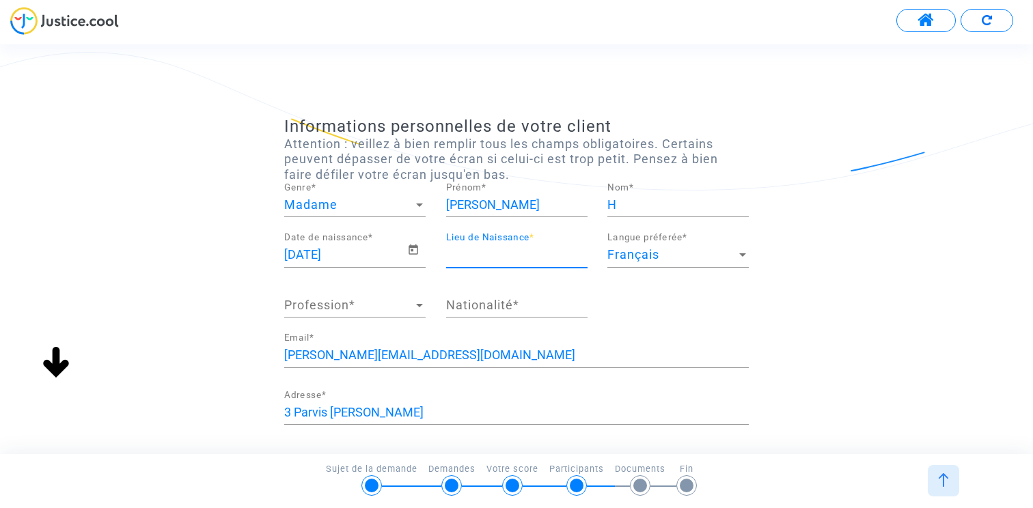
click at [469, 253] on input "Lieu de Naissance *" at bounding box center [516, 255] width 141 height 14
type input "Paris"
click at [379, 299] on span "Profession" at bounding box center [348, 306] width 129 height 14
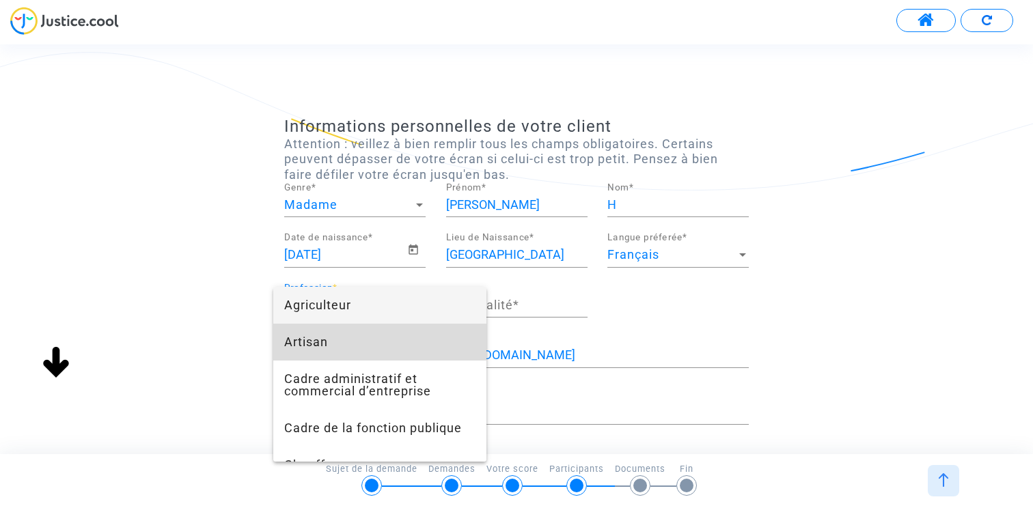
click at [346, 339] on span "Artisan" at bounding box center [379, 342] width 191 height 37
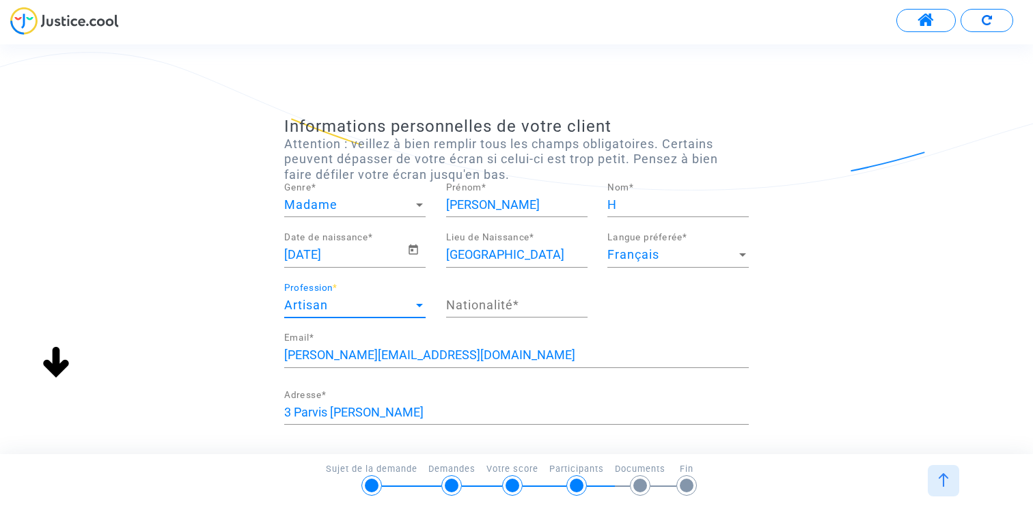
click at [504, 312] on div "Nationalité *" at bounding box center [516, 300] width 141 height 35
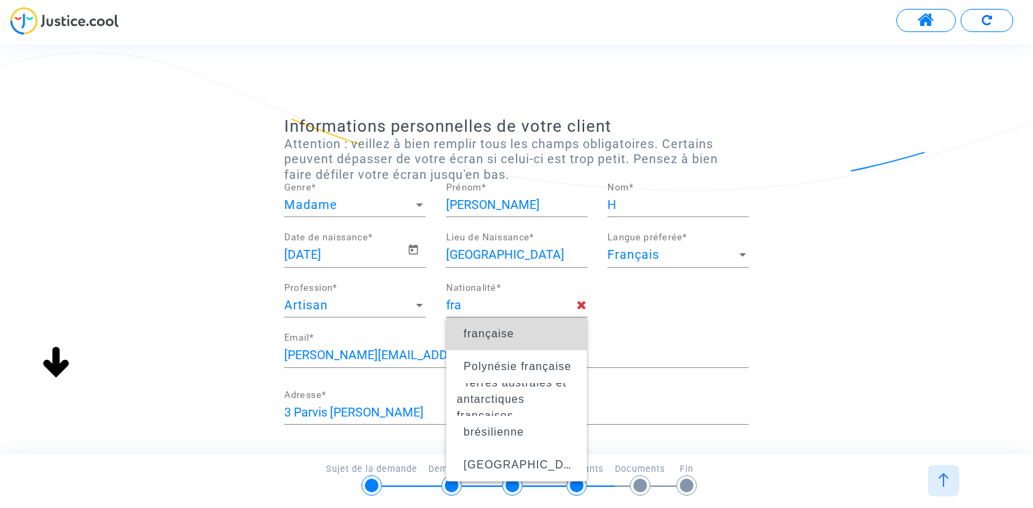
click at [477, 335] on span "française" at bounding box center [489, 334] width 51 height 12
type input "française"
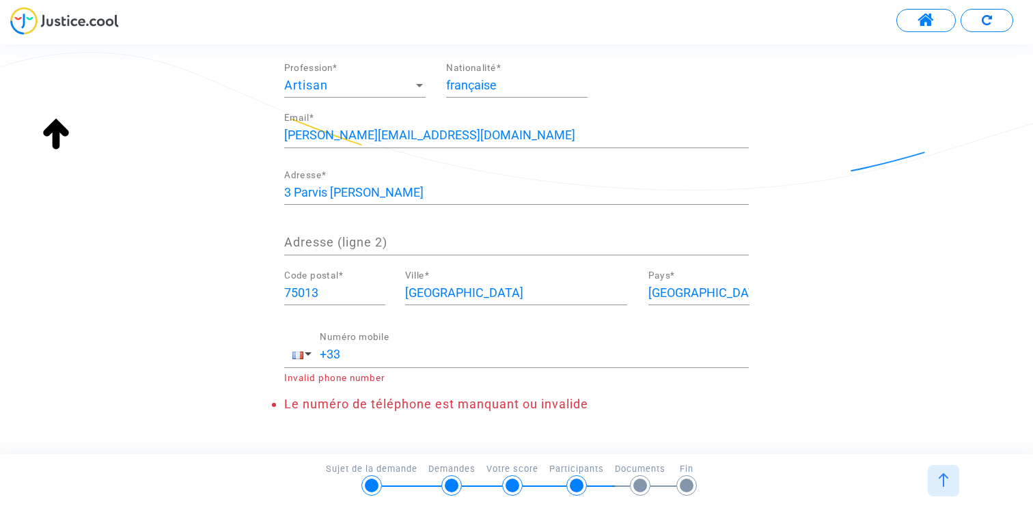
scroll to position [225, 0]
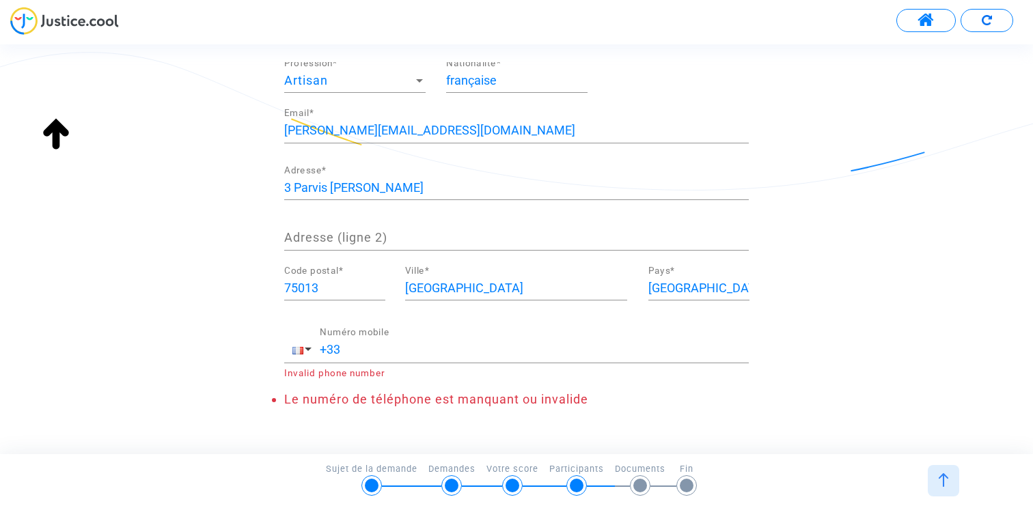
click at [418, 346] on input "+33" at bounding box center [534, 350] width 429 height 14
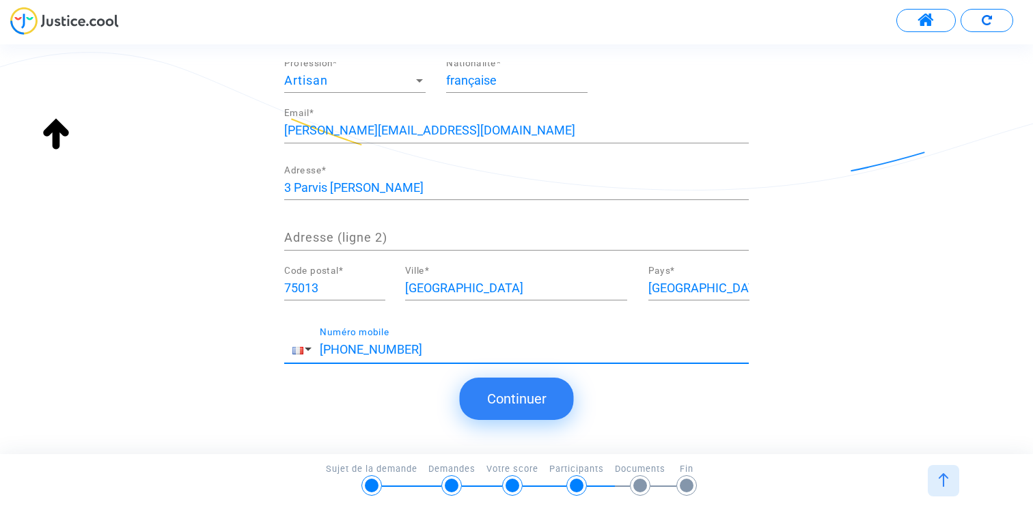
type input "+33 123456789"
click at [515, 404] on button "Continuer" at bounding box center [517, 399] width 114 height 42
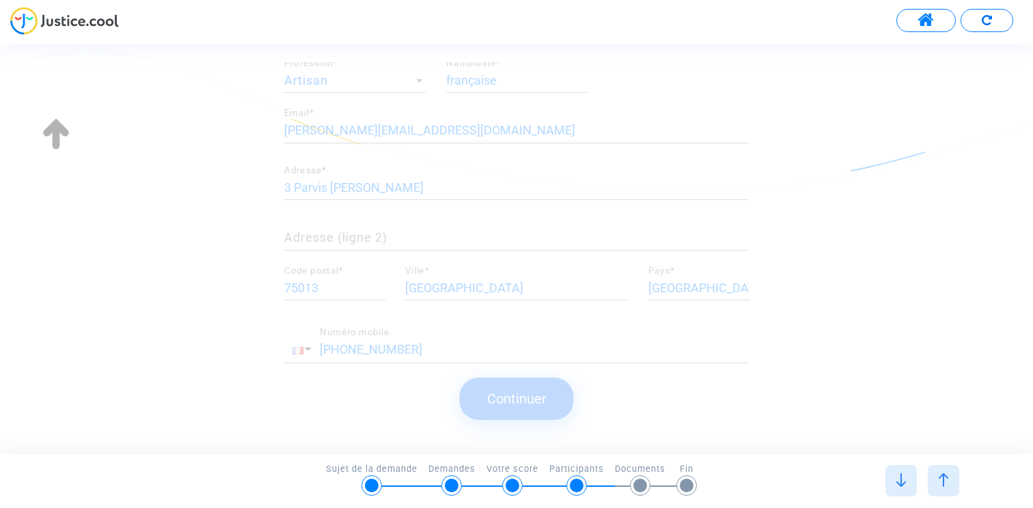
scroll to position [0, 0]
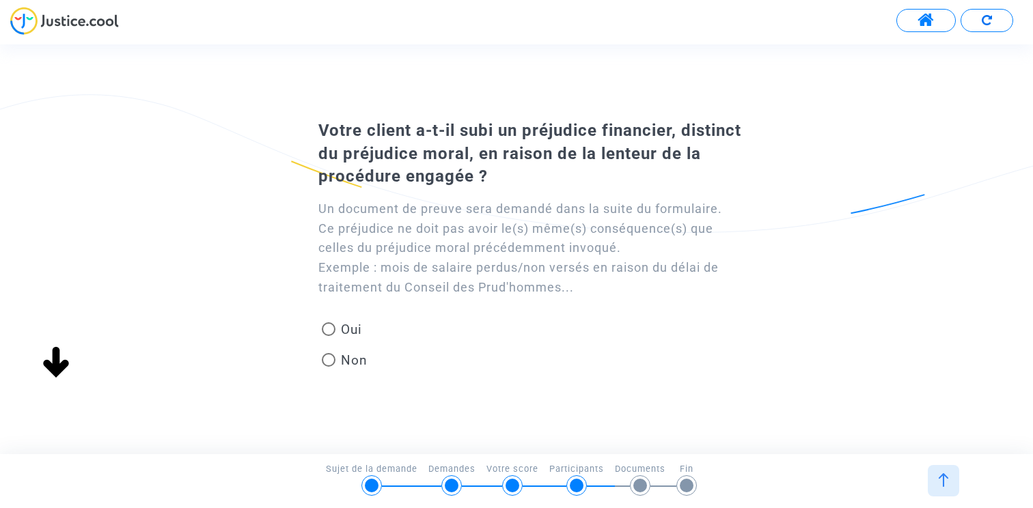
click at [357, 359] on span "Non" at bounding box center [351, 360] width 32 height 18
click at [329, 367] on input "Non" at bounding box center [328, 367] width 1 height 1
radio input "true"
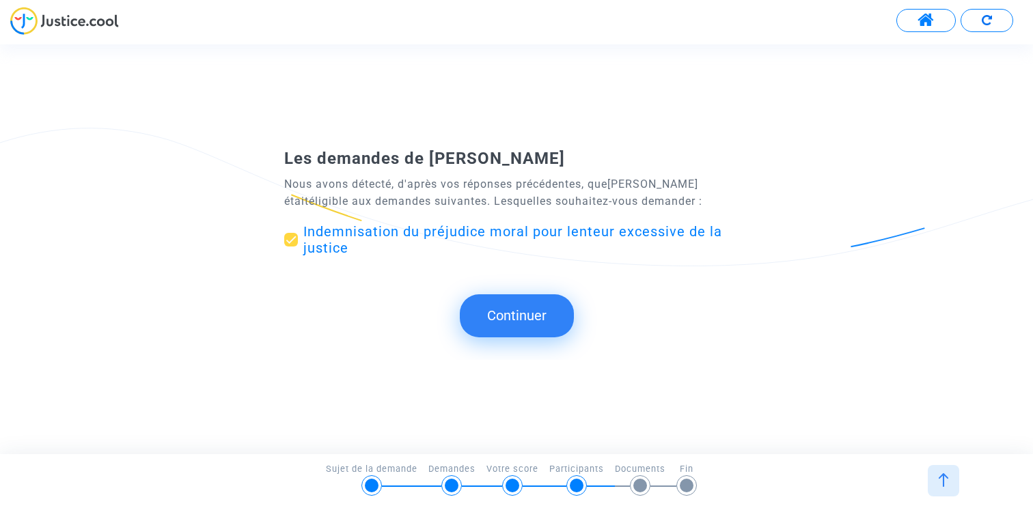
click at [508, 324] on button "Continuer" at bounding box center [517, 315] width 114 height 42
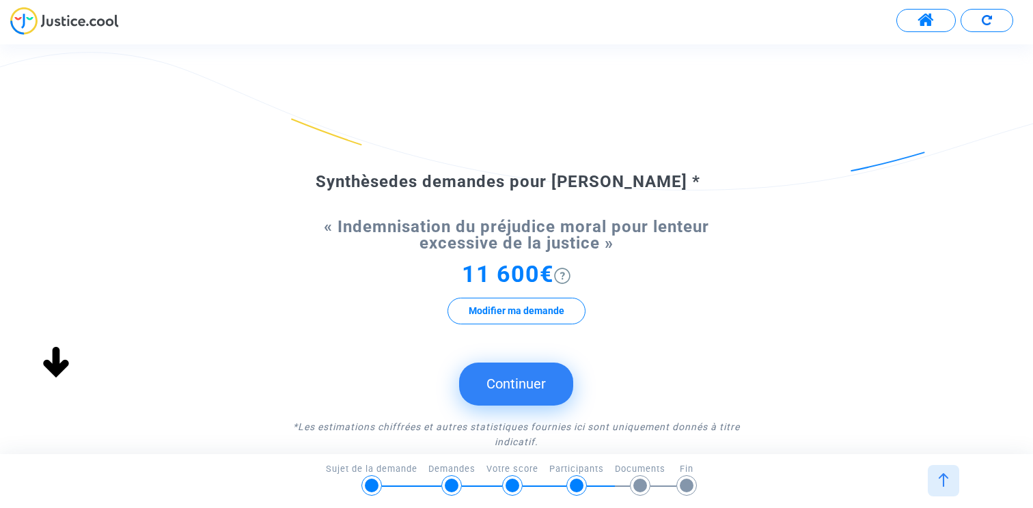
click at [514, 378] on button "Continuer" at bounding box center [516, 384] width 114 height 42
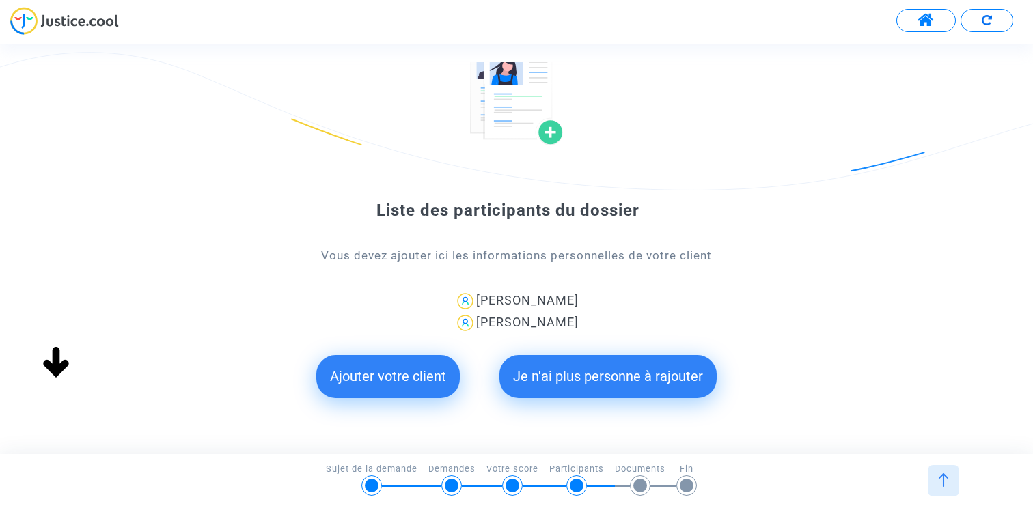
scroll to position [111, 0]
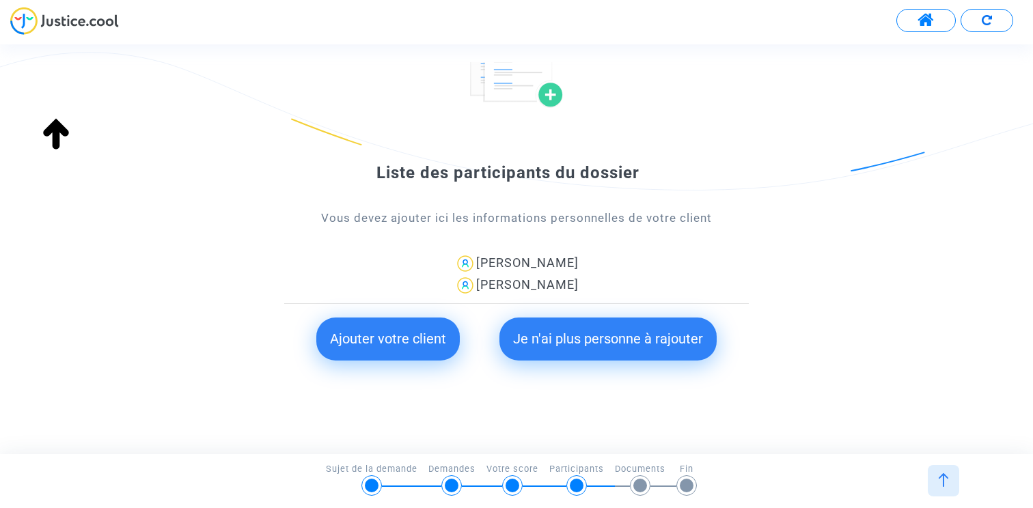
click at [608, 338] on button "Je n'ai plus personne à rajouter" at bounding box center [607, 339] width 217 height 42
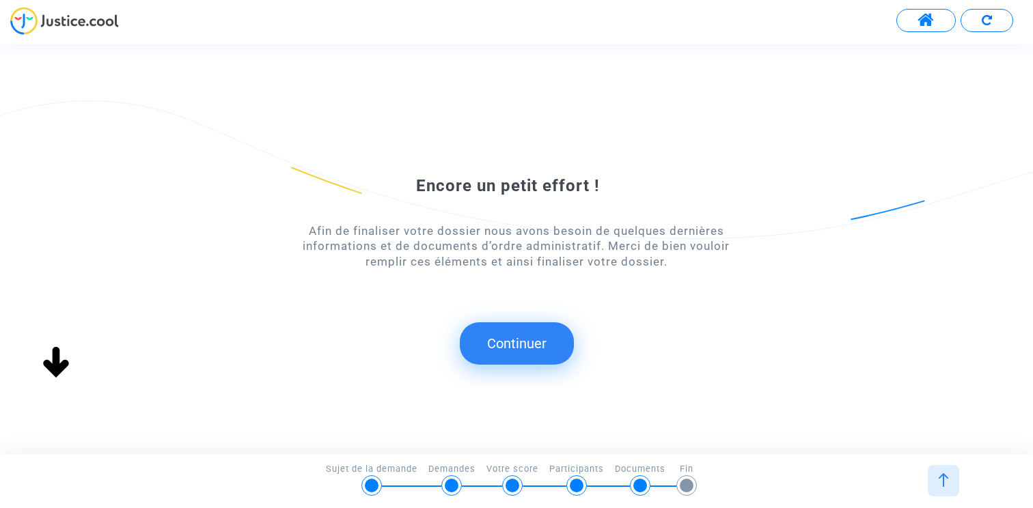
click at [522, 332] on button "Continuer" at bounding box center [517, 343] width 114 height 42
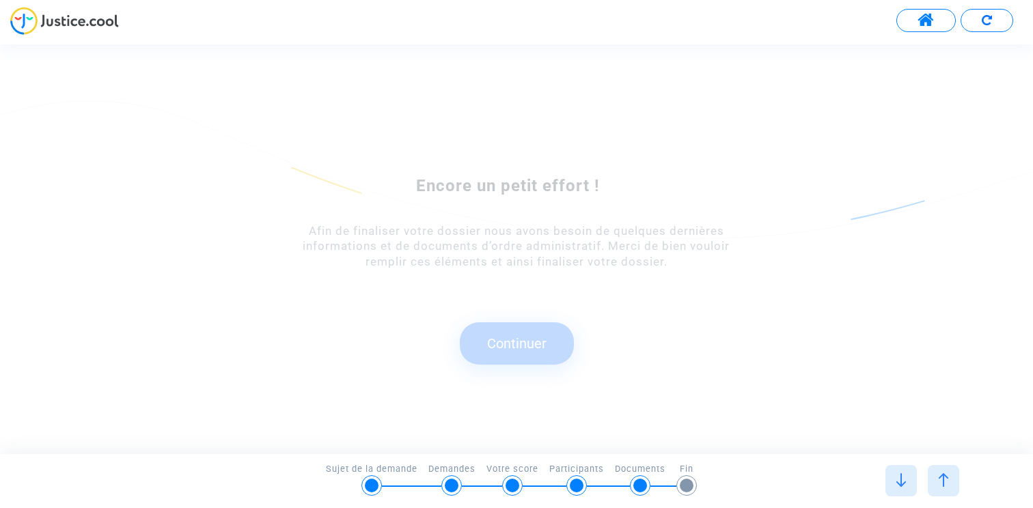
scroll to position [0, 0]
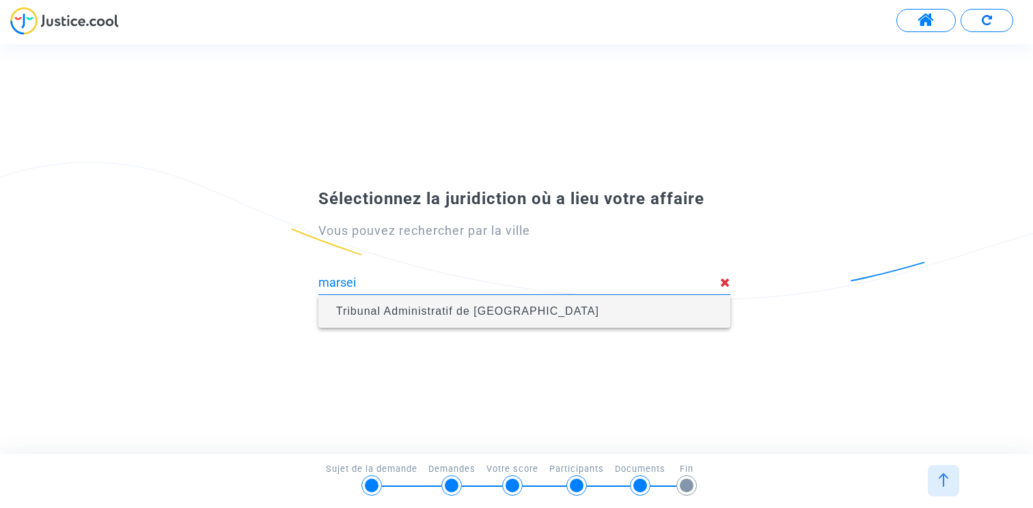
click at [423, 310] on span "Tribunal Administratif de Marseille" at bounding box center [467, 311] width 263 height 12
type input "Tribunal Administratif de Marseille"
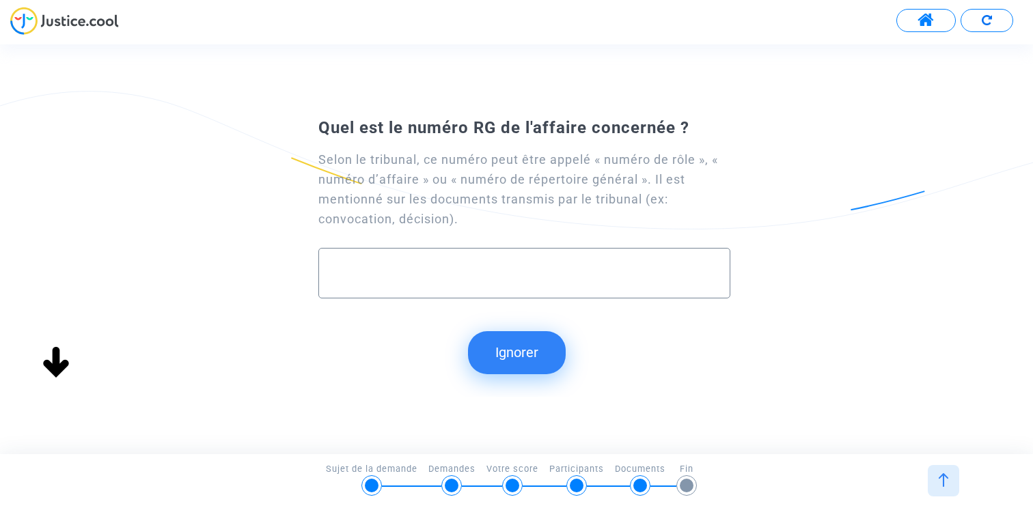
click at [480, 335] on button "Ignorer" at bounding box center [517, 352] width 98 height 42
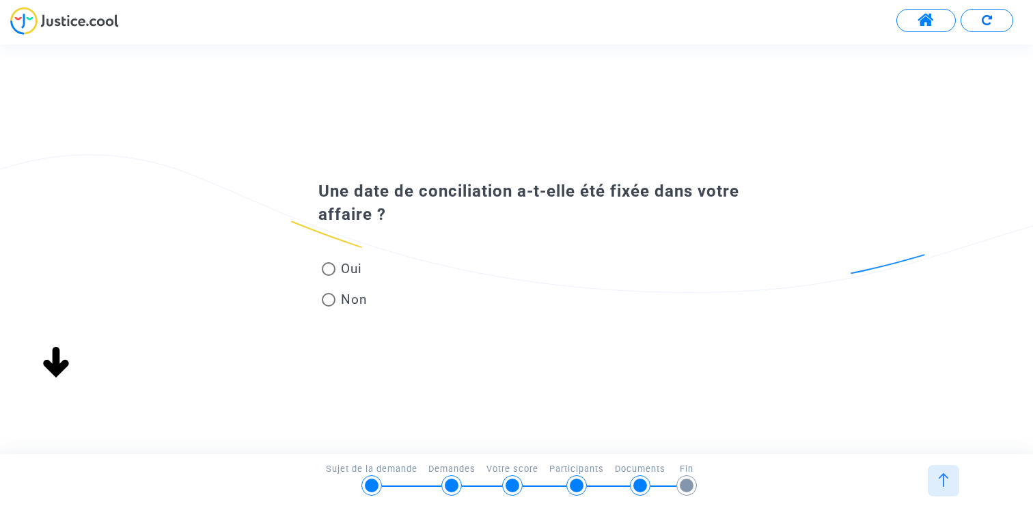
click at [354, 292] on span "Non" at bounding box center [351, 299] width 32 height 18
click at [329, 307] on input "Non" at bounding box center [328, 307] width 1 height 1
radio input "true"
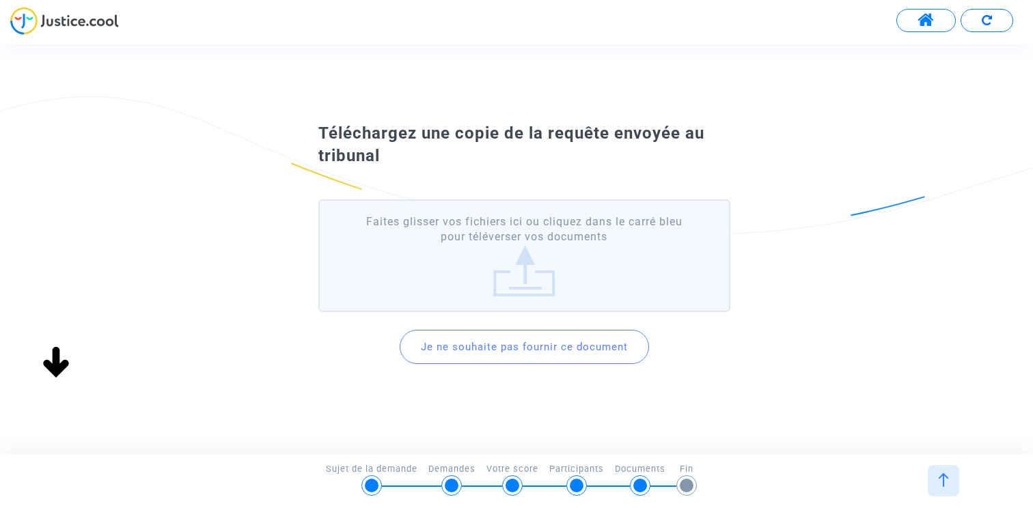
click at [512, 337] on button "Je ne souhaite pas fournir ce document" at bounding box center [524, 347] width 249 height 34
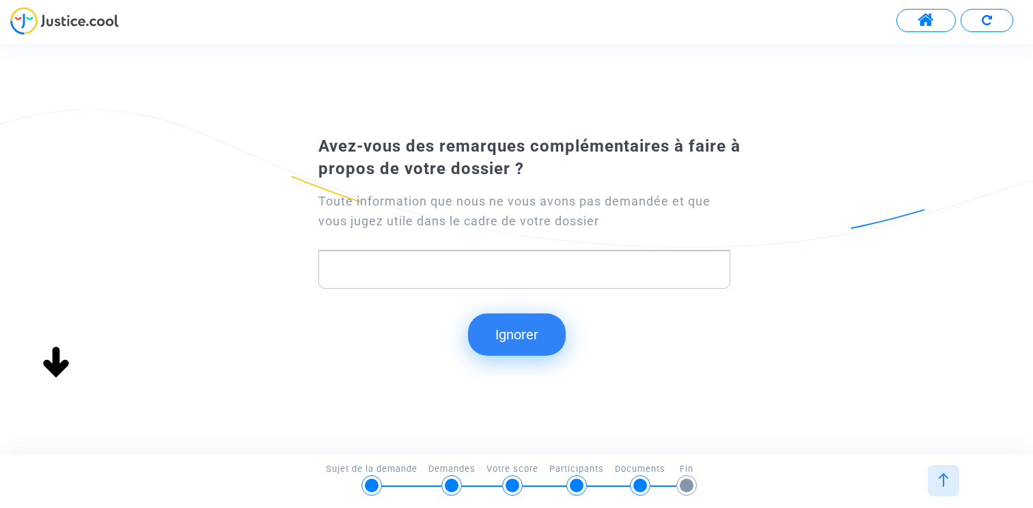
click at [512, 342] on button "Ignorer" at bounding box center [517, 335] width 98 height 42
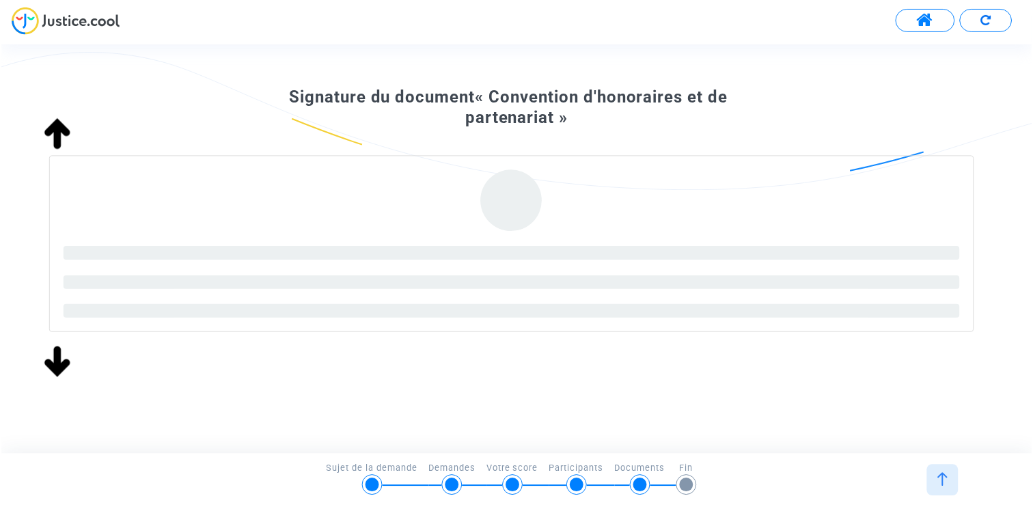
scroll to position [100, 0]
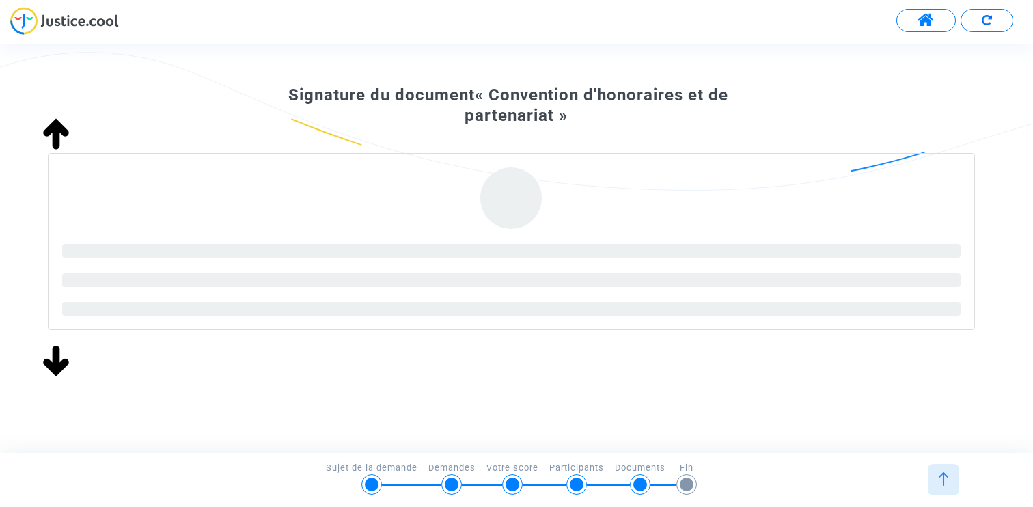
click at [623, 20] on span at bounding box center [925, 21] width 17 height 18
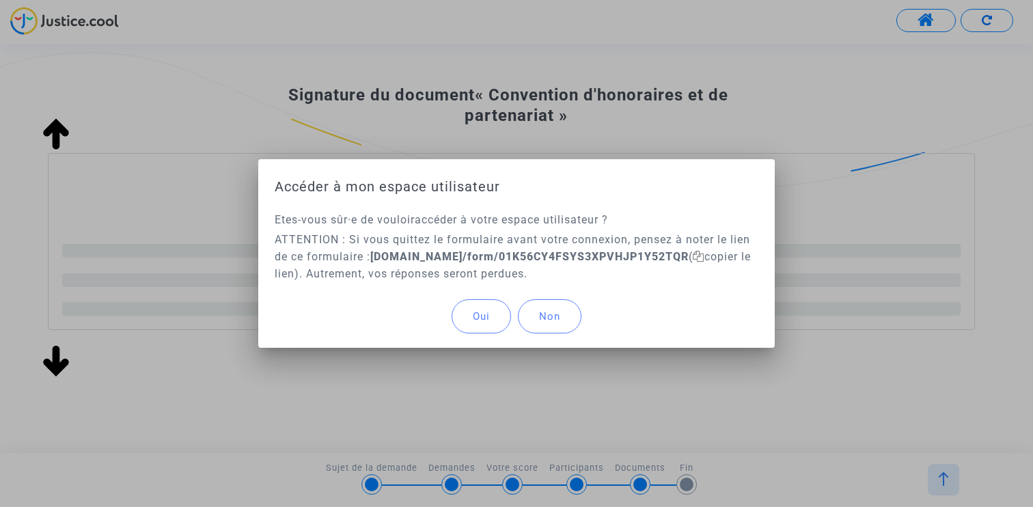
click at [493, 318] on button "Oui" at bounding box center [481, 316] width 59 height 34
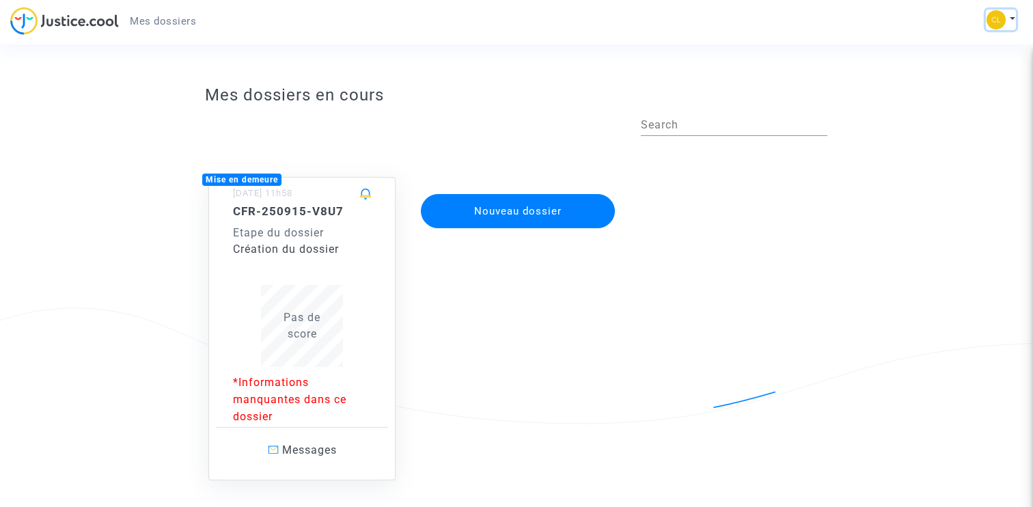
click at [623, 23] on img at bounding box center [995, 19] width 19 height 19
click at [623, 87] on link "Déconnexion" at bounding box center [961, 92] width 108 height 22
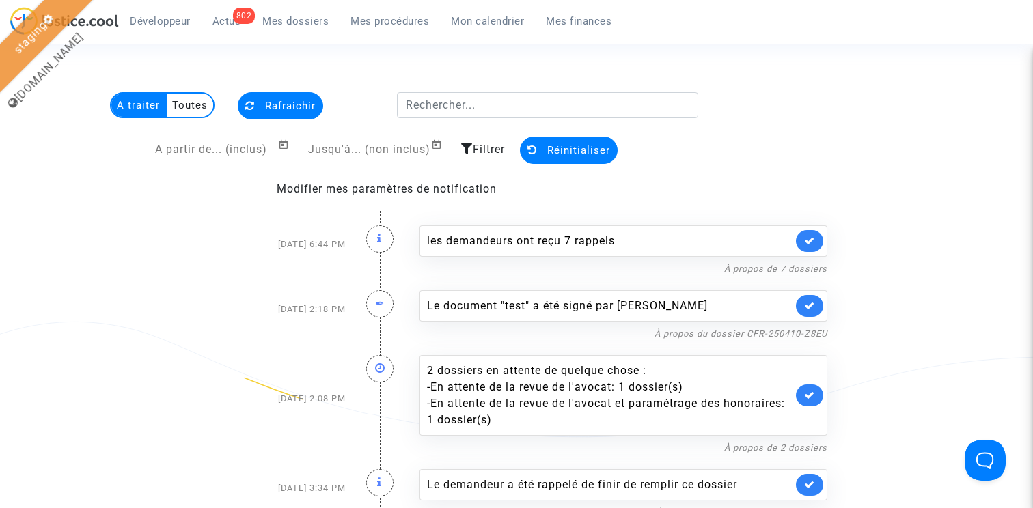
click at [375, 19] on span "Mes procédures" at bounding box center [389, 21] width 79 height 12
